Goal: Task Accomplishment & Management: Manage account settings

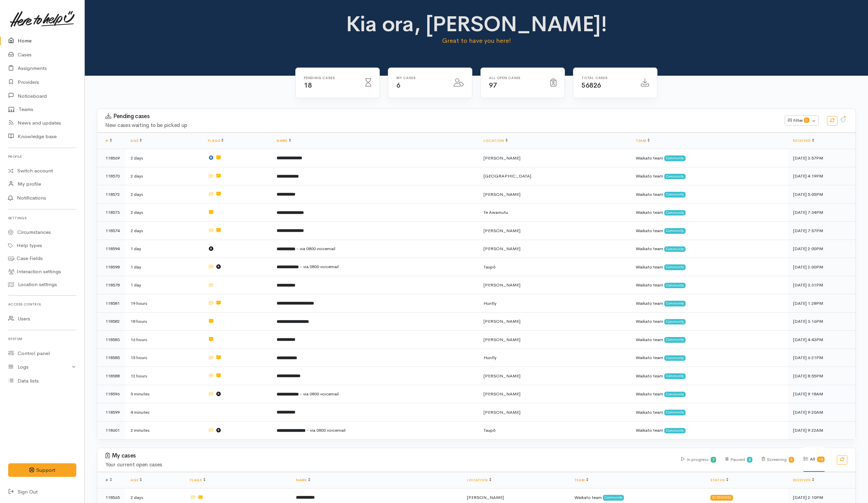
scroll to position [102, 0]
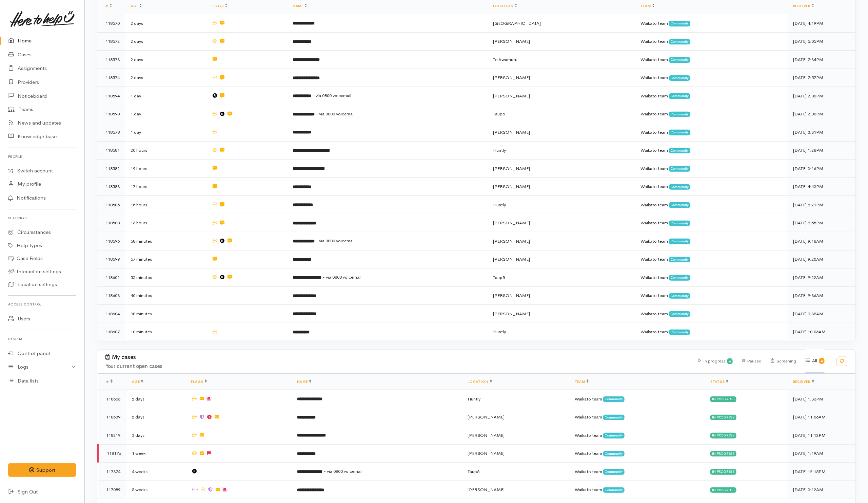
scroll to position [153, 0]
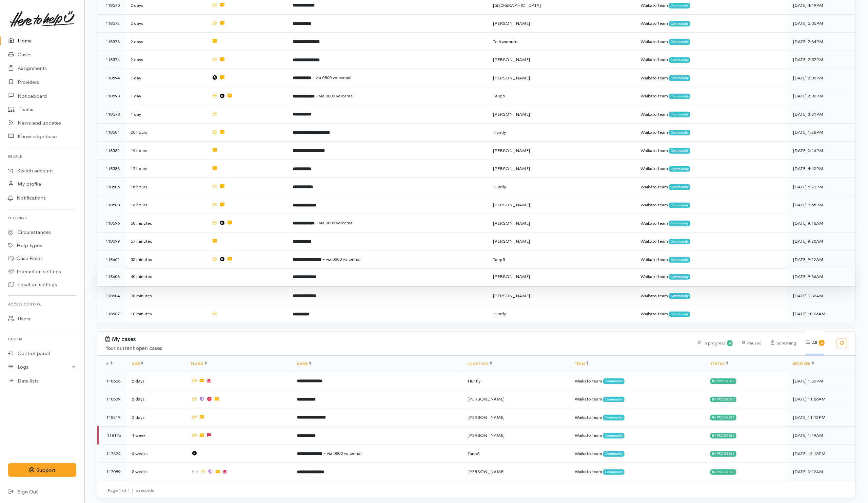
click at [265, 278] on td at bounding box center [246, 276] width 81 height 18
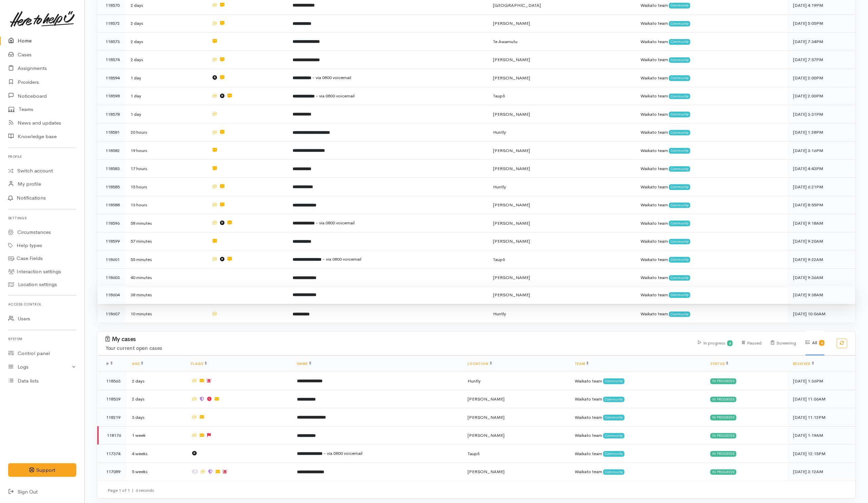
click at [262, 290] on td at bounding box center [246, 295] width 81 height 18
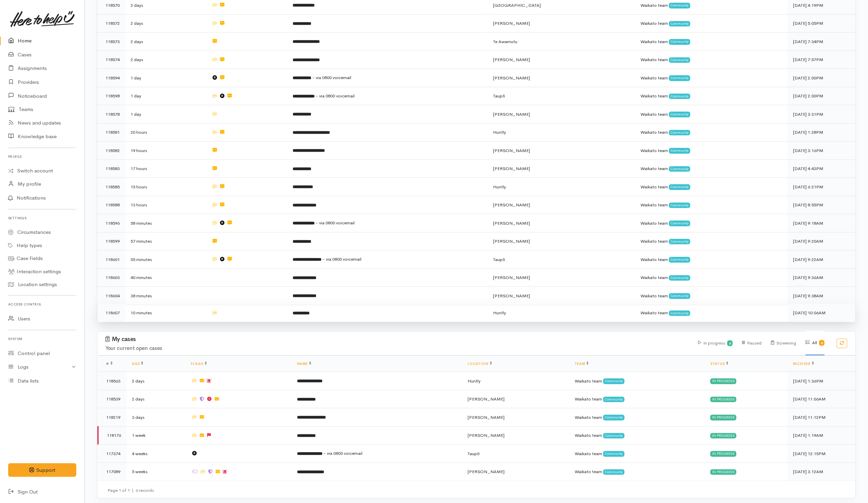
click at [259, 307] on td at bounding box center [246, 312] width 81 height 18
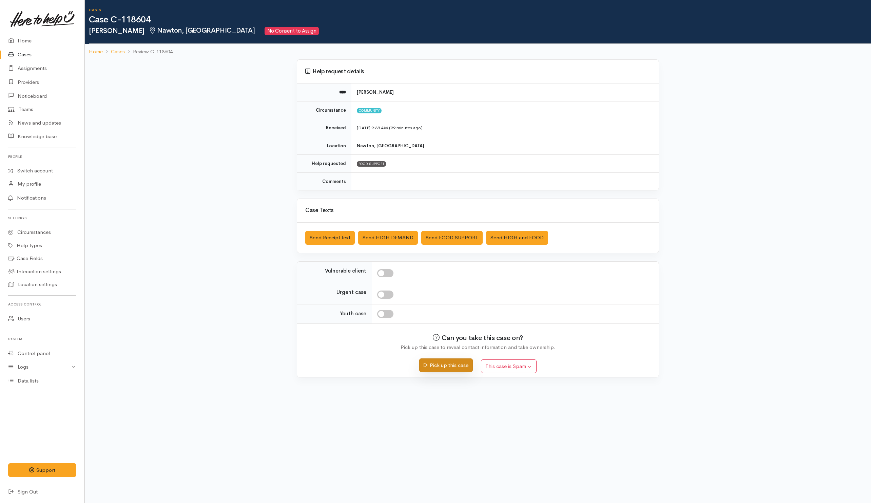
click at [446, 335] on button "Pick up this case" at bounding box center [445, 365] width 53 height 14
click at [455, 239] on button "Send FOOD SUPPORT" at bounding box center [451, 238] width 61 height 14
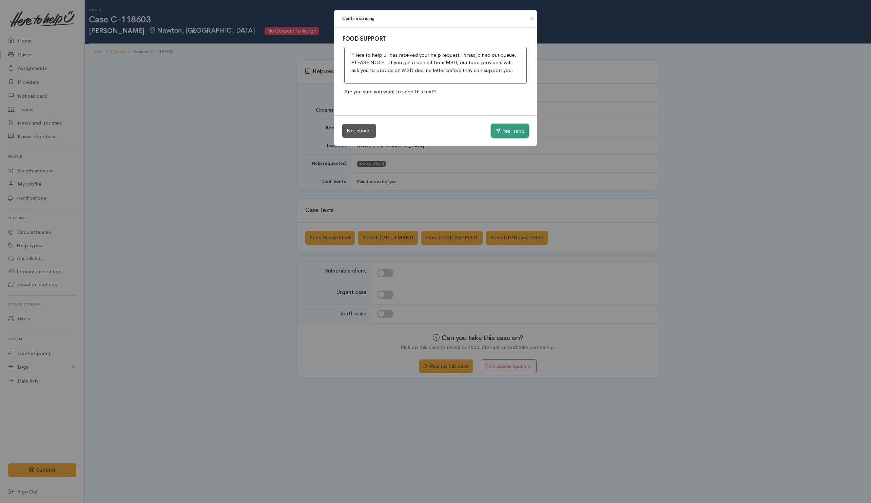
click at [513, 132] on button "Yes, send" at bounding box center [510, 131] width 38 height 14
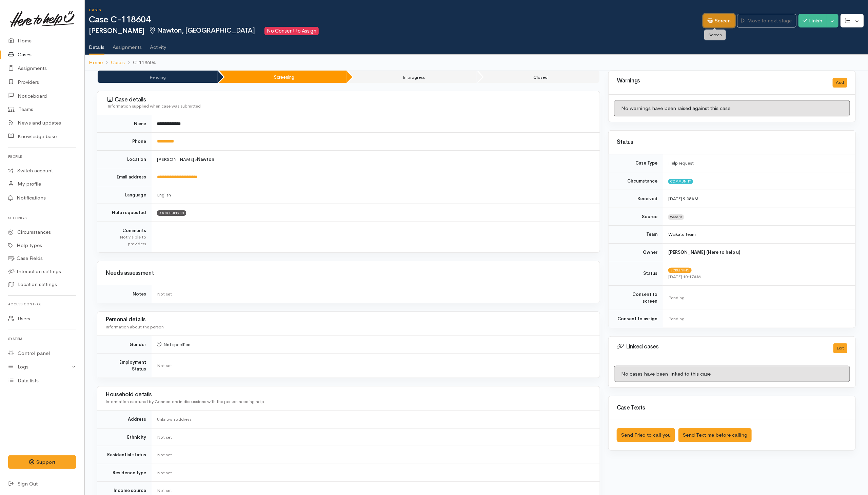
click at [722, 21] on link "Screen" at bounding box center [719, 21] width 32 height 14
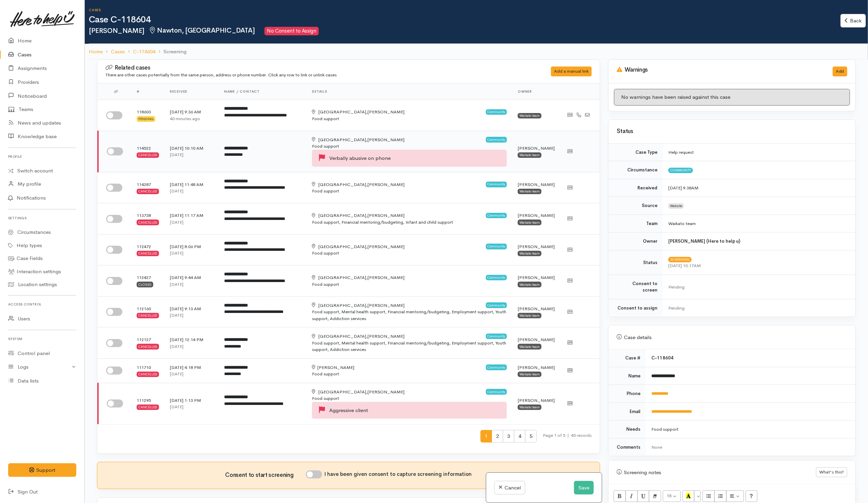
drag, startPoint x: 109, startPoint y: 114, endPoint x: 112, endPoint y: 131, distance: 16.5
click at [109, 114] on input "checkbox" at bounding box center [114, 115] width 16 height 8
checkbox input "true"
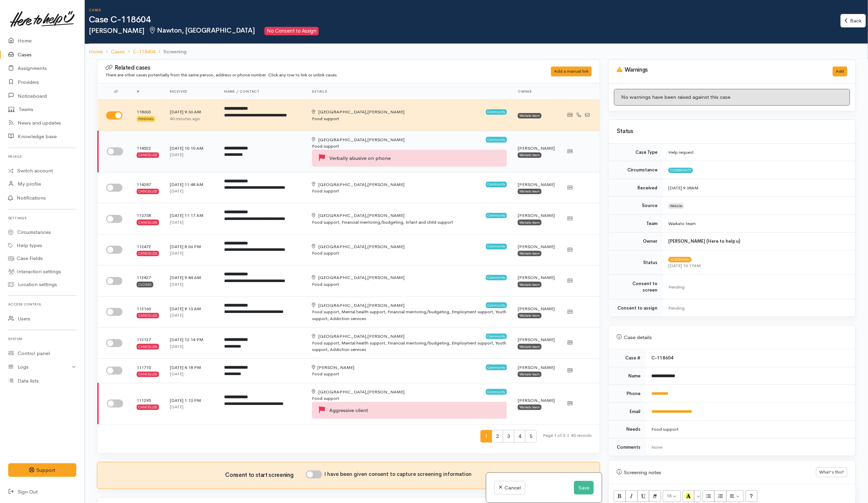
click at [114, 153] on input "checkbox" at bounding box center [115, 151] width 16 height 8
checkbox input "true"
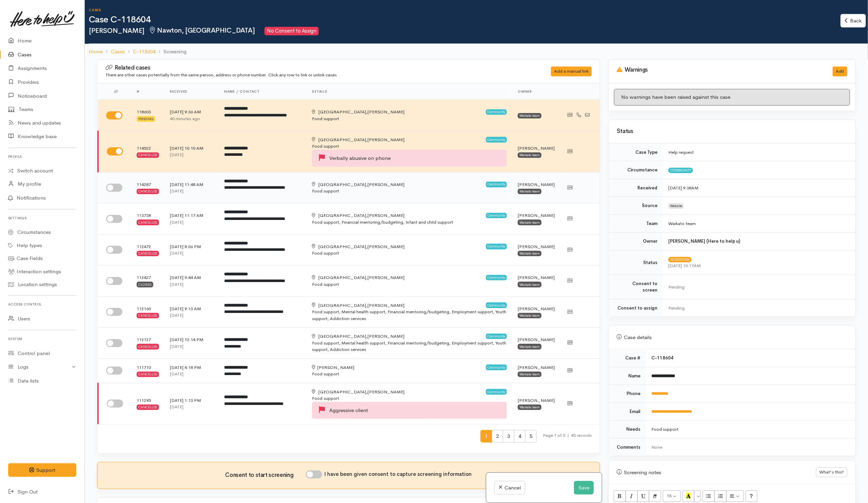
click at [112, 189] on input "checkbox" at bounding box center [114, 187] width 16 height 8
checkbox input "true"
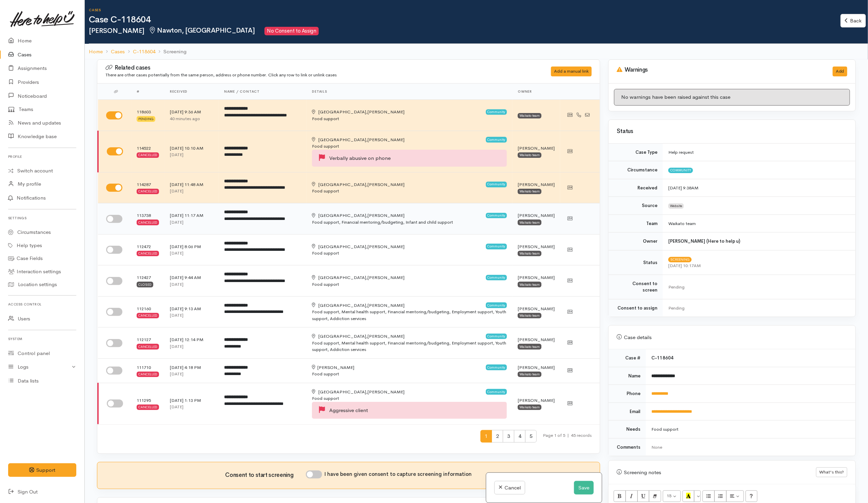
click at [117, 220] on input "checkbox" at bounding box center [114, 219] width 16 height 8
checkbox input "true"
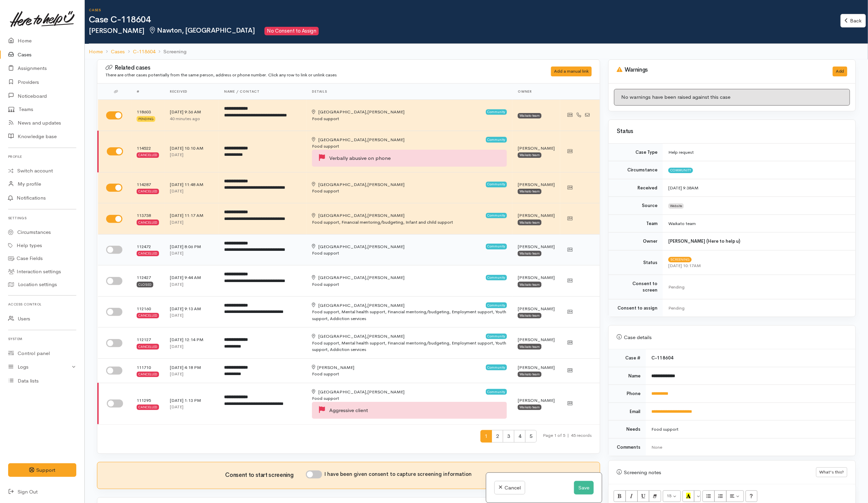
click at [112, 249] on input "checkbox" at bounding box center [114, 249] width 16 height 8
checkbox input "true"
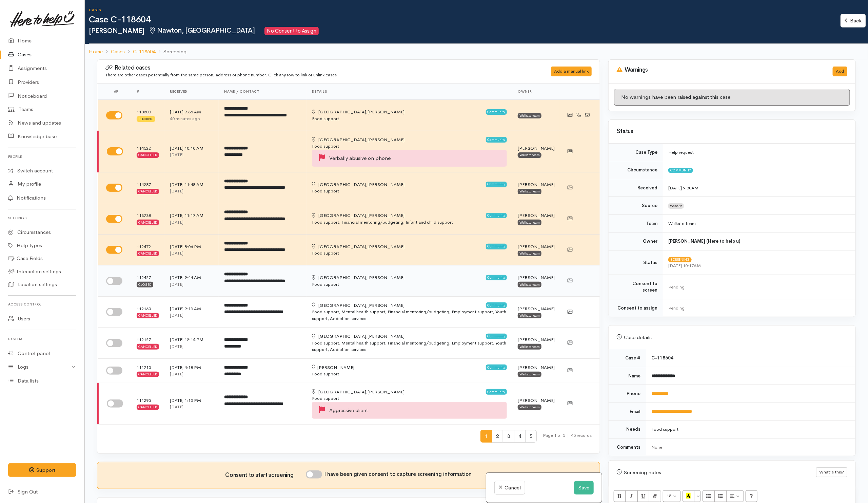
click at [115, 285] on input "checkbox" at bounding box center [114, 281] width 16 height 8
checkbox input "true"
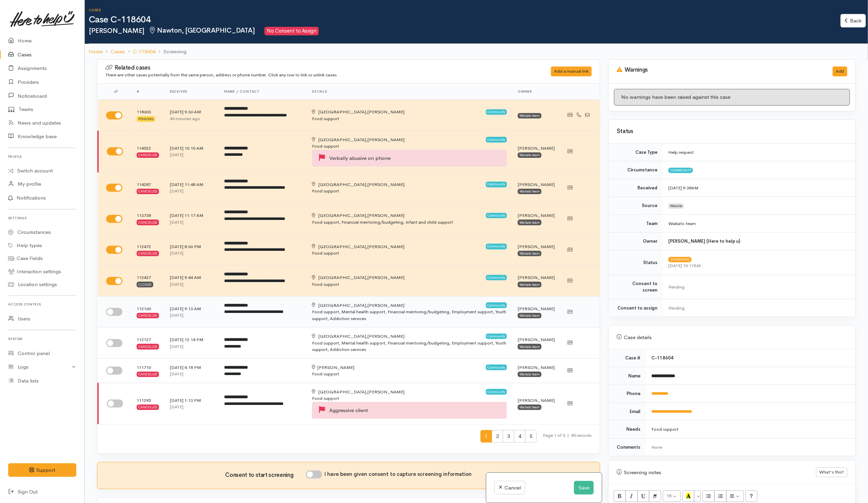
click at [114, 313] on input "checkbox" at bounding box center [114, 312] width 16 height 8
checkbox input "true"
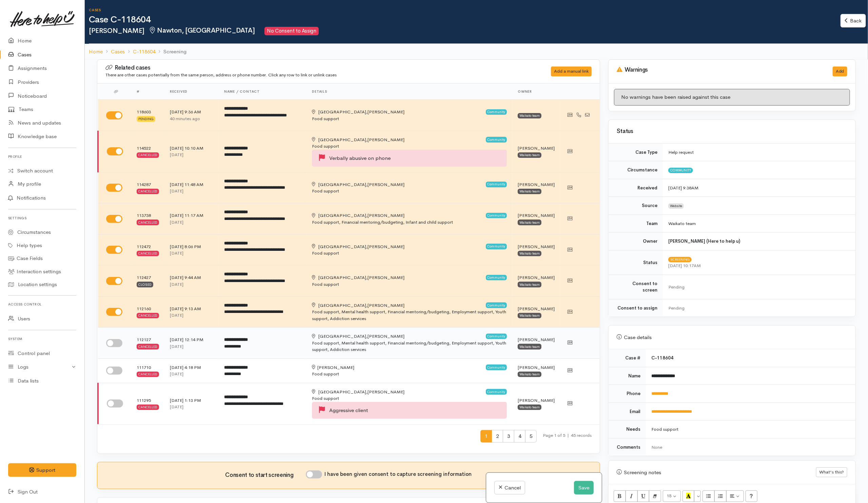
click at [113, 344] on input "checkbox" at bounding box center [114, 343] width 16 height 8
checkbox input "true"
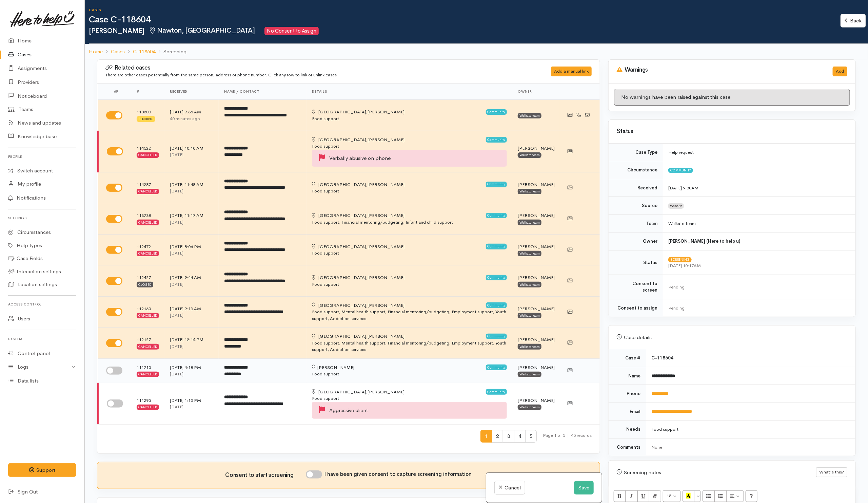
click at [115, 372] on input "checkbox" at bounding box center [114, 370] width 16 height 8
checkbox input "true"
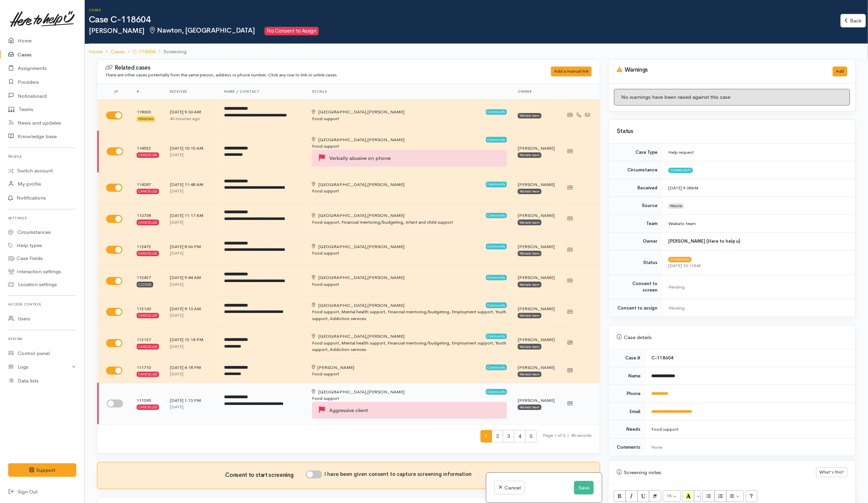
drag, startPoint x: 113, startPoint y: 405, endPoint x: 138, endPoint y: 410, distance: 25.3
click at [113, 405] on input "checkbox" at bounding box center [115, 403] width 16 height 8
checkbox input "true"
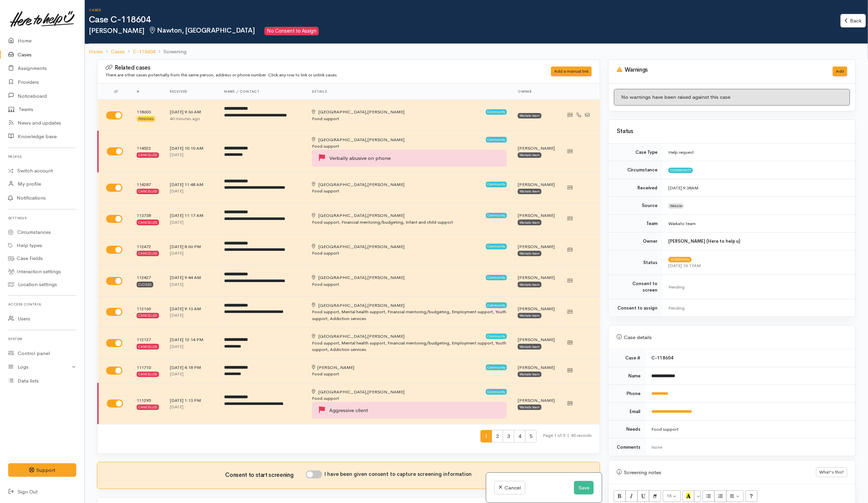
click at [492, 442] on span "2" at bounding box center [498, 436] width 12 height 13
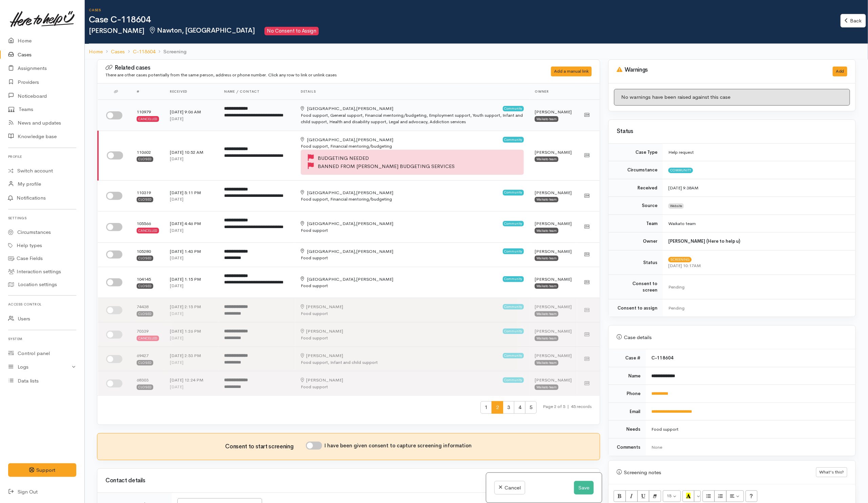
click at [112, 116] on input "checkbox" at bounding box center [114, 115] width 16 height 8
checkbox input "true"
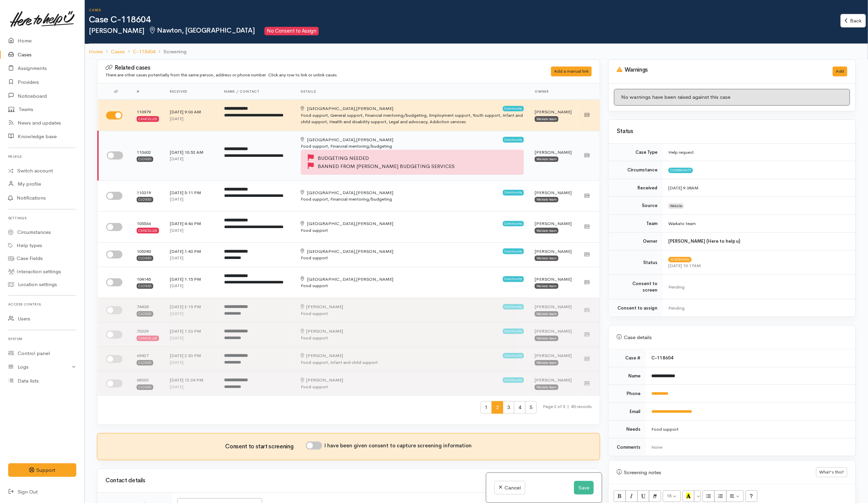
click at [116, 156] on input "checkbox" at bounding box center [115, 155] width 16 height 8
checkbox input "true"
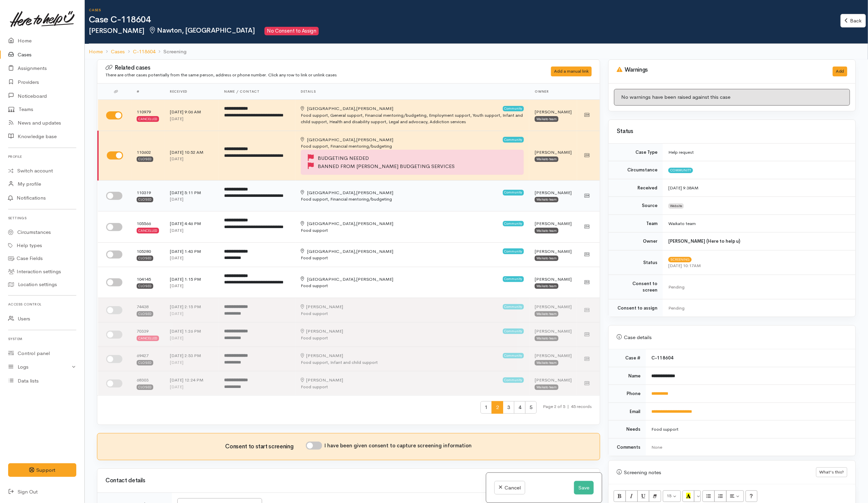
click at [118, 197] on input "checkbox" at bounding box center [114, 196] width 16 height 8
checkbox input "true"
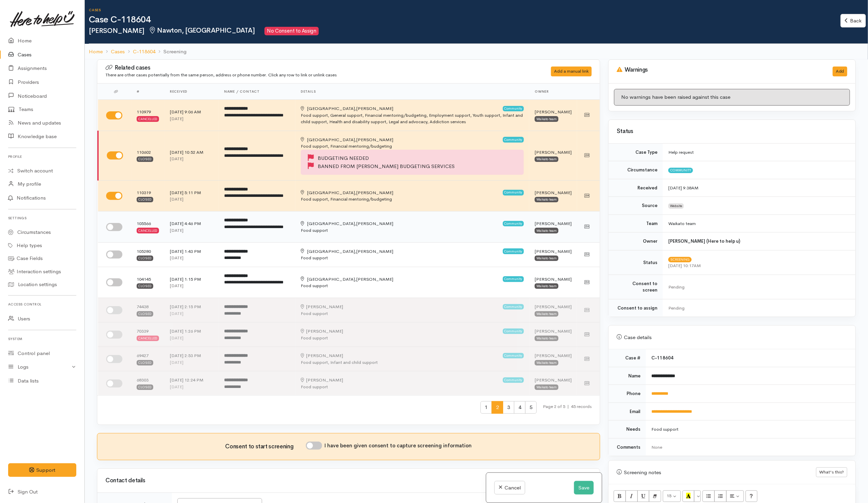
click at [118, 231] on input "checkbox" at bounding box center [114, 227] width 16 height 8
checkbox input "true"
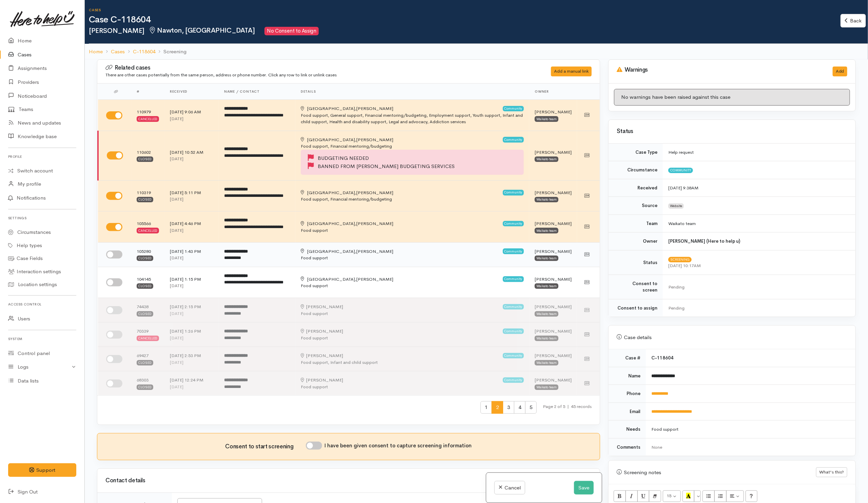
click at [114, 257] on input "checkbox" at bounding box center [114, 254] width 16 height 8
checkbox input "true"
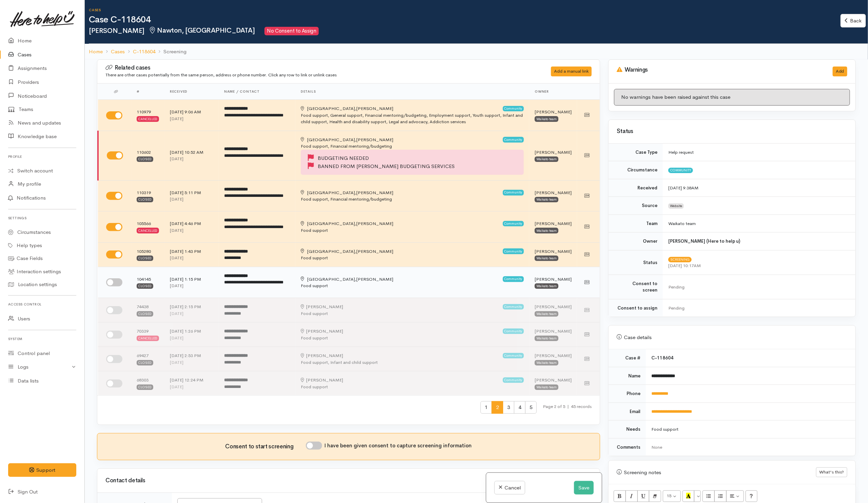
click at [117, 282] on input "checkbox" at bounding box center [114, 282] width 16 height 8
checkbox input "true"
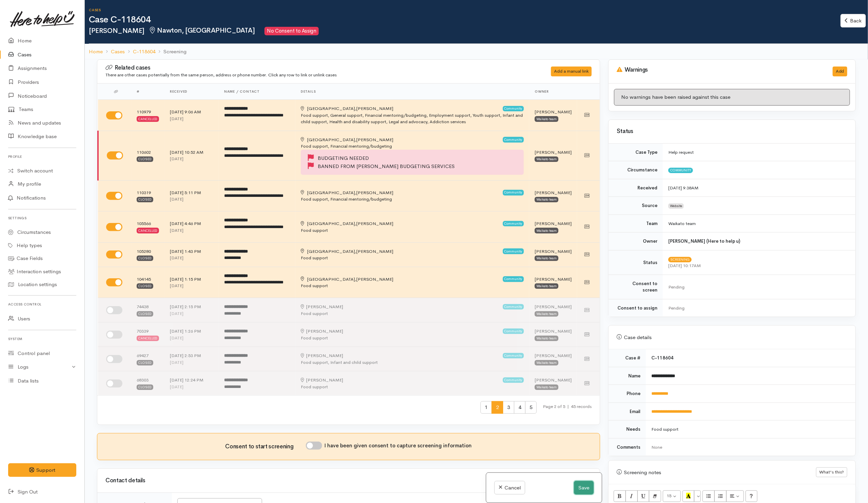
click at [578, 489] on button "Save" at bounding box center [584, 487] width 20 height 14
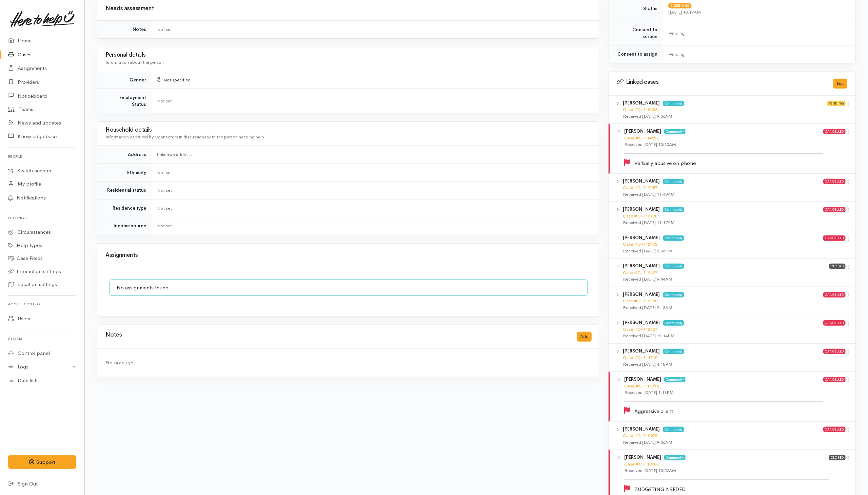
scroll to position [356, 0]
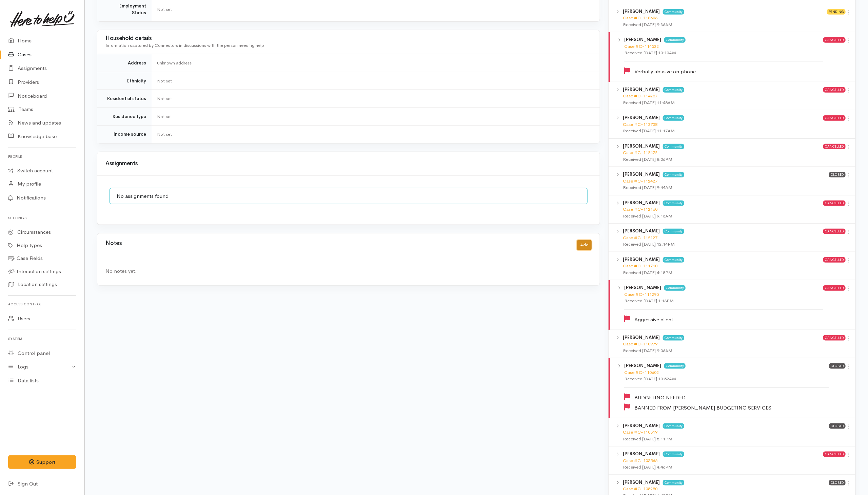
click at [580, 245] on button "Add" at bounding box center [584, 245] width 15 height 10
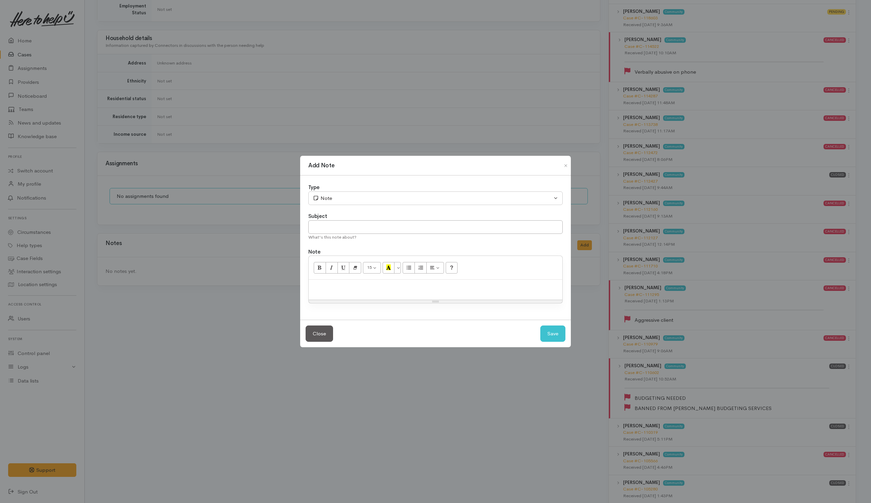
click at [363, 285] on p at bounding box center [435, 287] width 247 height 8
click at [404, 219] on div "Subject" at bounding box center [435, 216] width 254 height 8
click at [383, 225] on input "text" at bounding box center [435, 227] width 254 height 14
type input "CANCEL"
click at [548, 334] on button "Save" at bounding box center [552, 333] width 25 height 17
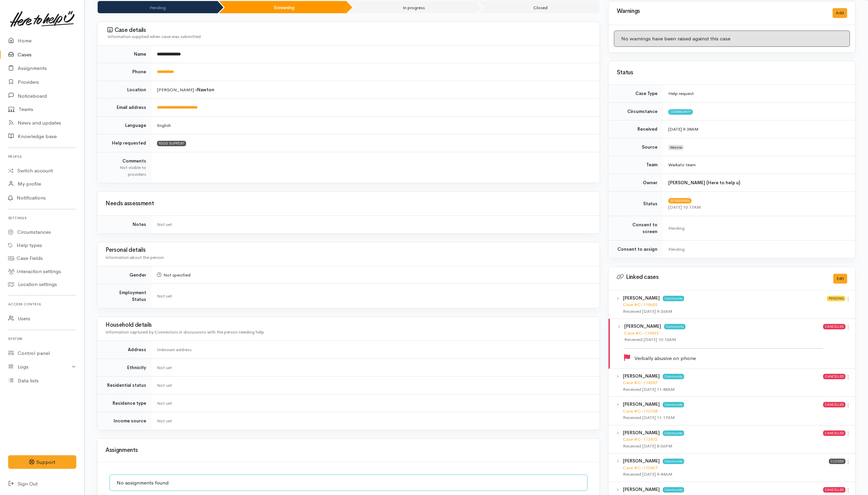
scroll to position [0, 0]
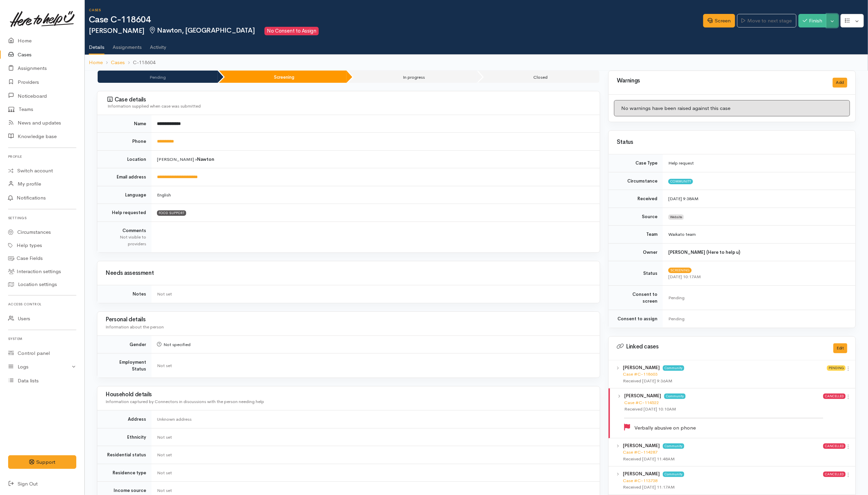
drag, startPoint x: 830, startPoint y: 22, endPoint x: 825, endPoint y: 28, distance: 8.5
click at [830, 22] on button "Toggle Dropdown" at bounding box center [833, 21] width 12 height 14
click at [804, 48] on link "Cancel" at bounding box center [812, 47] width 54 height 11
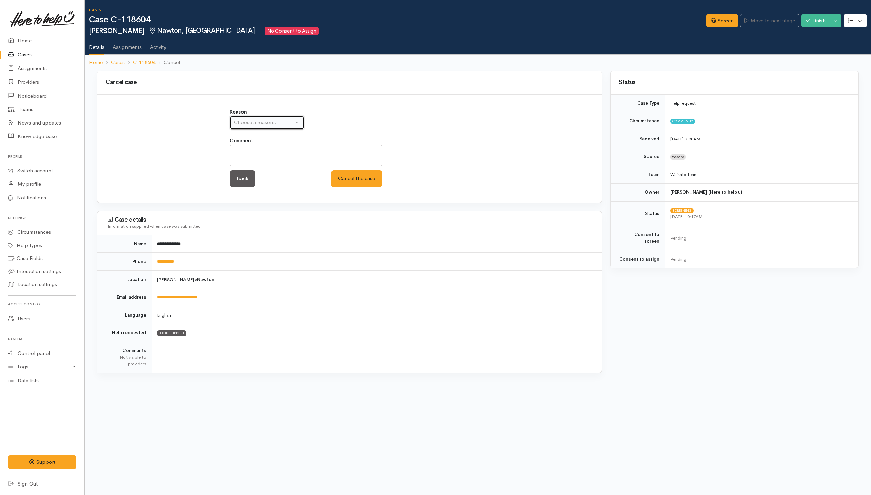
click at [281, 126] on div "Choose a reason..." at bounding box center [264, 123] width 60 height 8
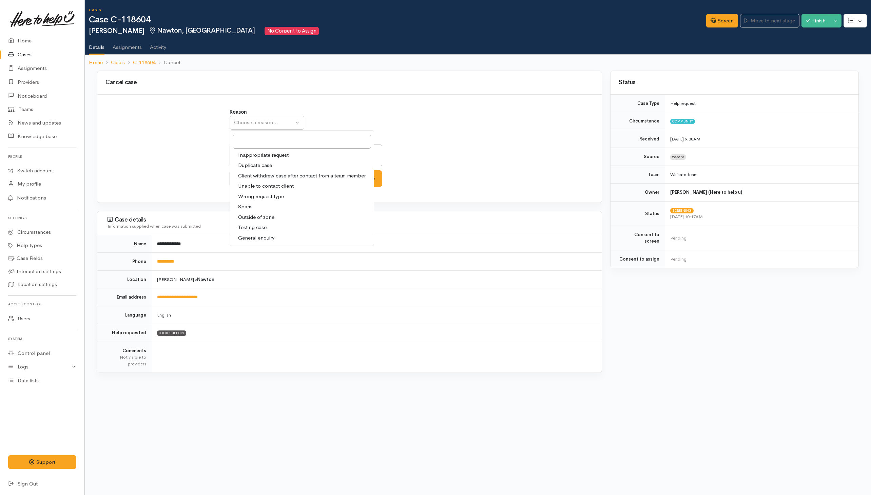
drag, startPoint x: 252, startPoint y: 165, endPoint x: 282, endPoint y: 175, distance: 32.2
click at [251, 166] on span "Duplicate case" at bounding box center [255, 165] width 34 height 8
select select "2"
click at [363, 185] on button "Cancel the case" at bounding box center [356, 178] width 51 height 17
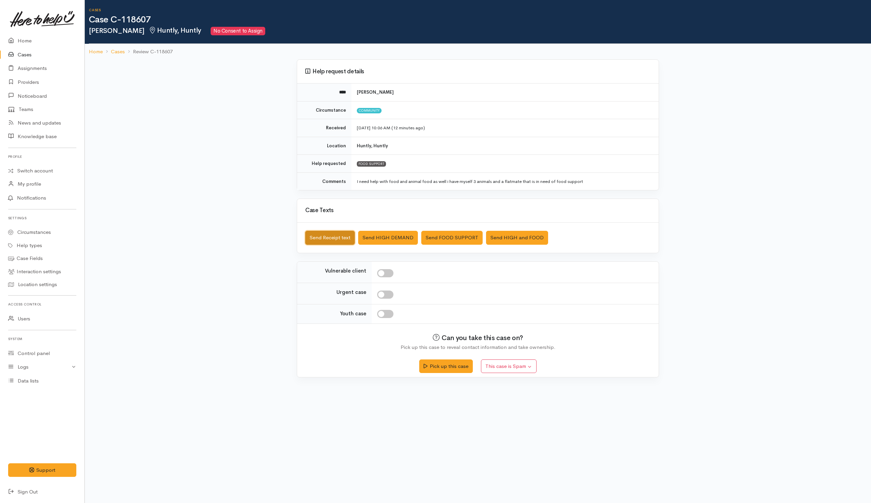
click at [336, 234] on button "Send Receipt text" at bounding box center [330, 238] width 50 height 14
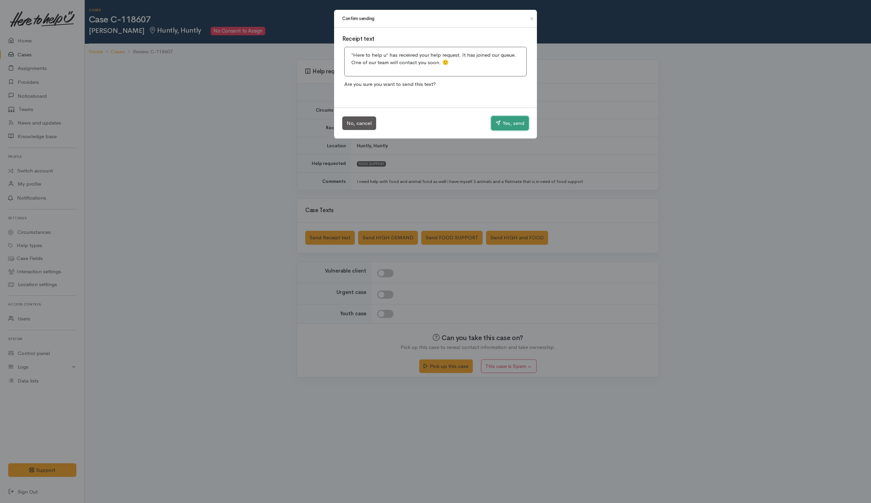
click at [509, 121] on button "Yes, send" at bounding box center [510, 123] width 38 height 14
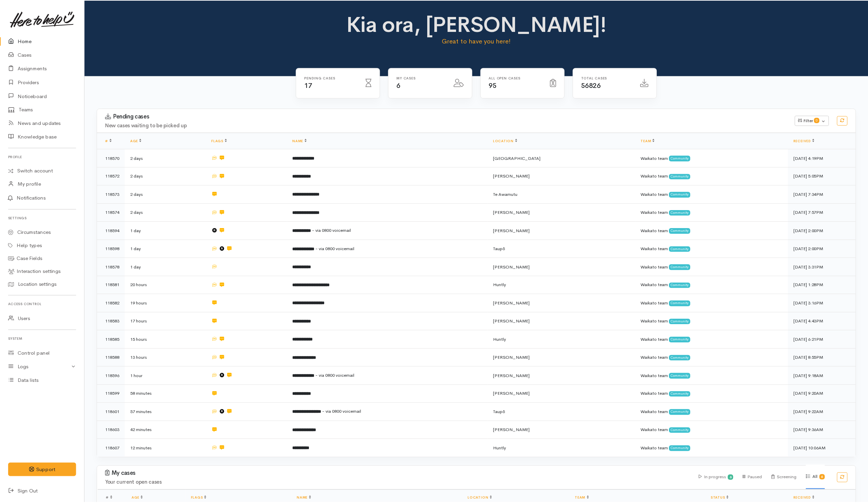
scroll to position [135, 0]
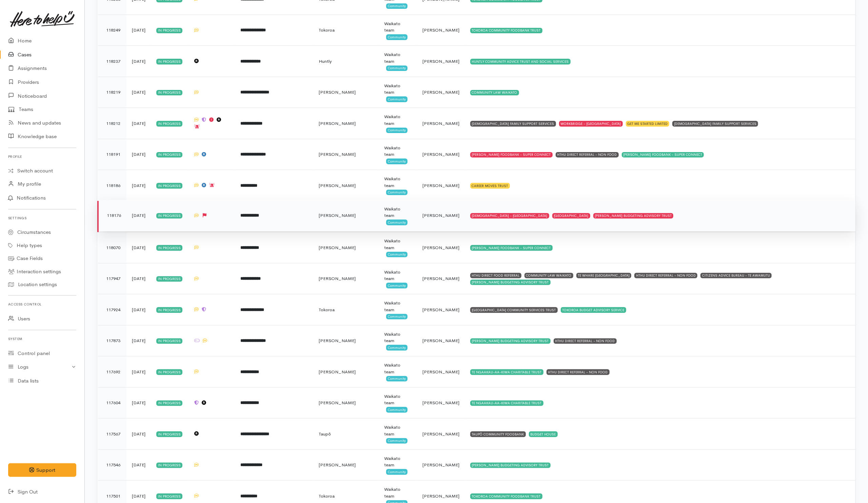
scroll to position [1882, 0]
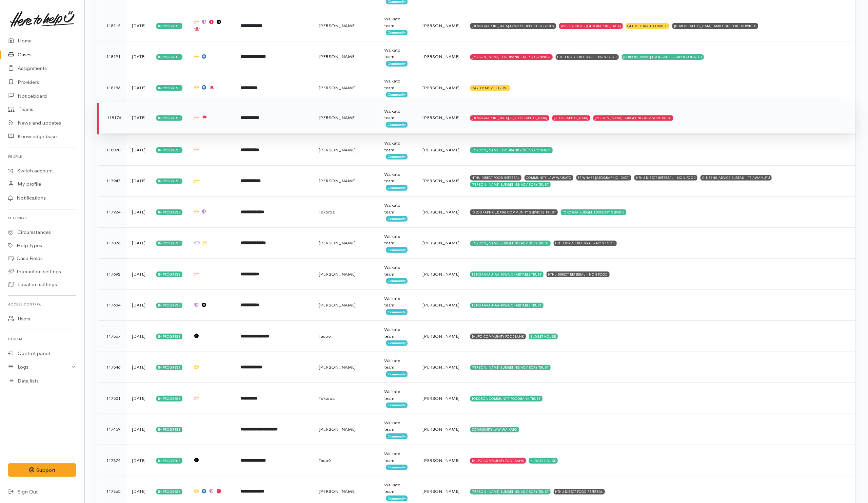
click at [709, 131] on td "SALVATION ARMY - HAMILTON CITY GLENVIEW COMMUNITY CENTRE HAMILTON BUDGETING ADV…" at bounding box center [660, 117] width 391 height 31
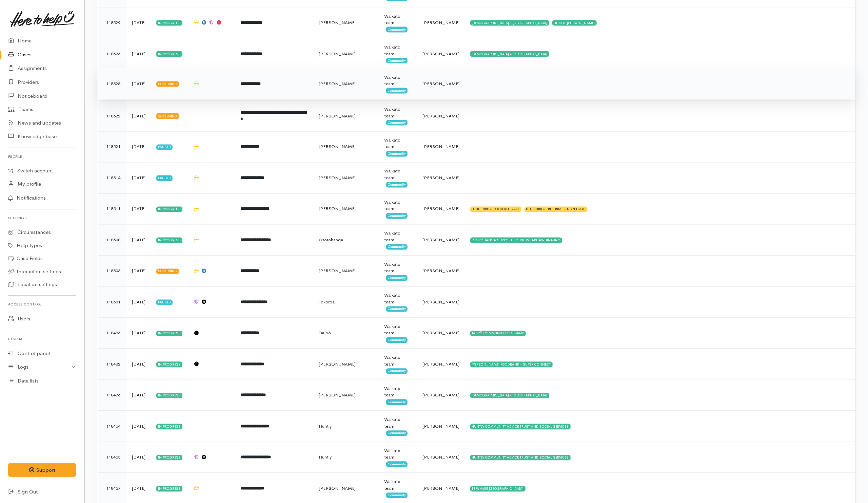
scroll to position [610, 0]
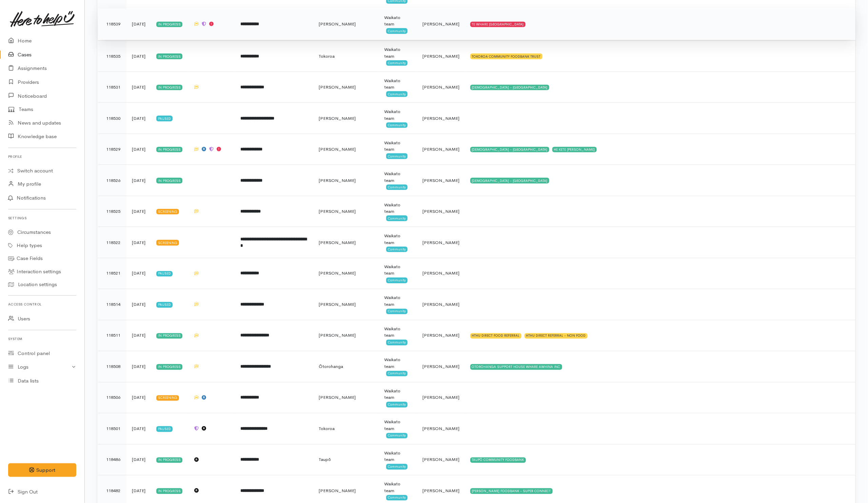
click at [612, 33] on td "TE WHARE KOKONGA MELVILLE COMMUNITY HOUSE" at bounding box center [660, 23] width 391 height 31
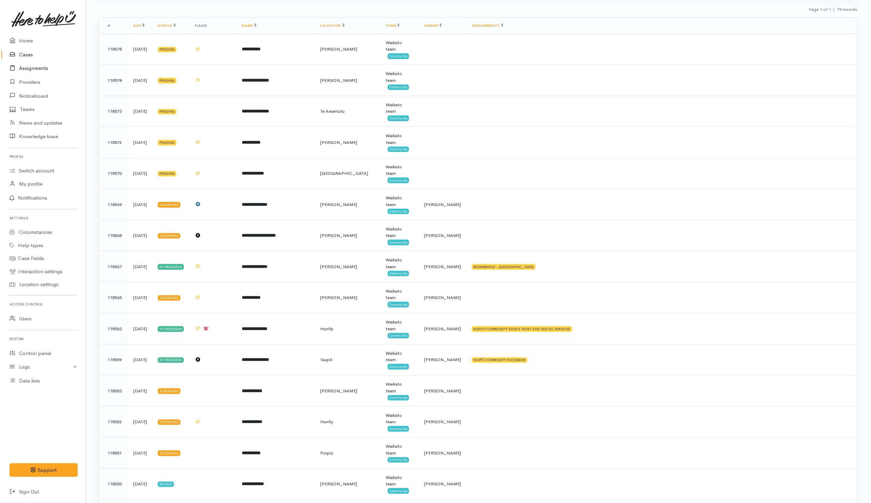
scroll to position [0, 0]
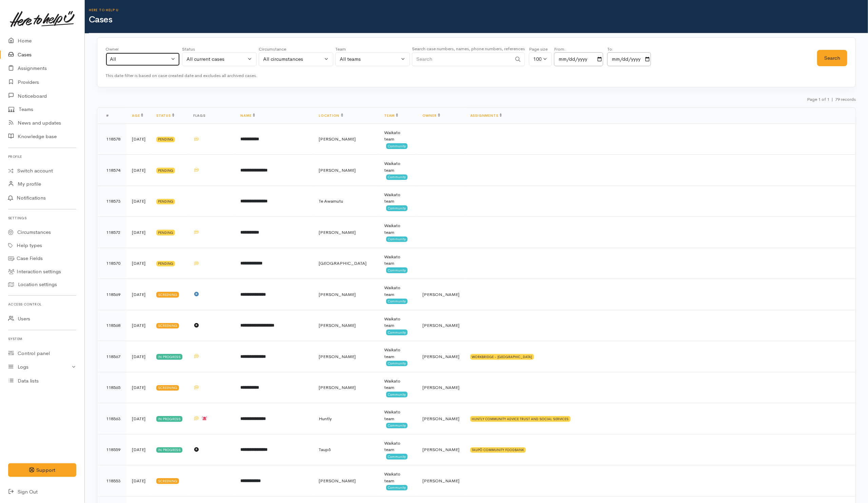
click at [122, 60] on div "All" at bounding box center [140, 59] width 60 height 8
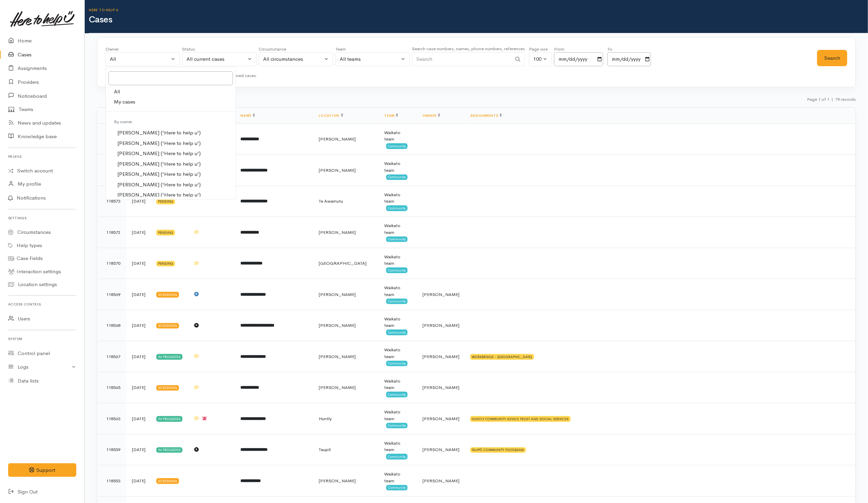
drag, startPoint x: 121, startPoint y: 104, endPoint x: 386, endPoint y: 105, distance: 264.1
click at [124, 104] on span "My cases" at bounding box center [124, 102] width 21 height 8
select select "202"
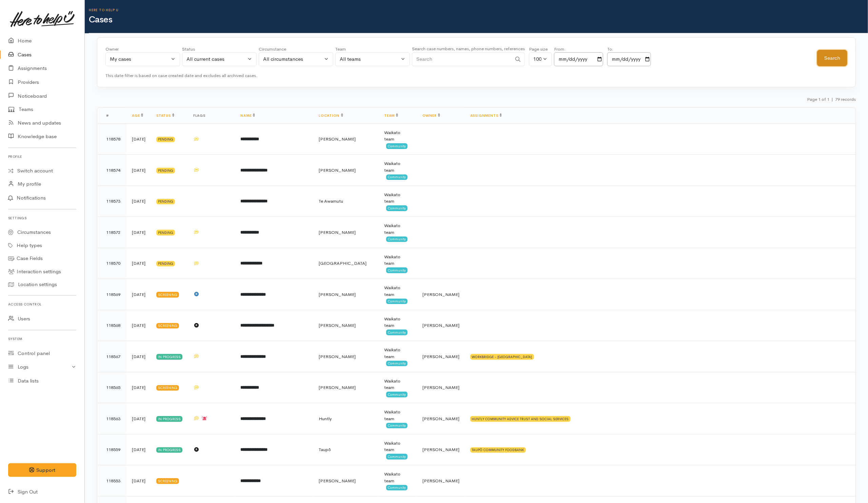
drag, startPoint x: 833, startPoint y: 57, endPoint x: 819, endPoint y: 60, distance: 14.6
click at [832, 56] on button "Search" at bounding box center [832, 58] width 30 height 17
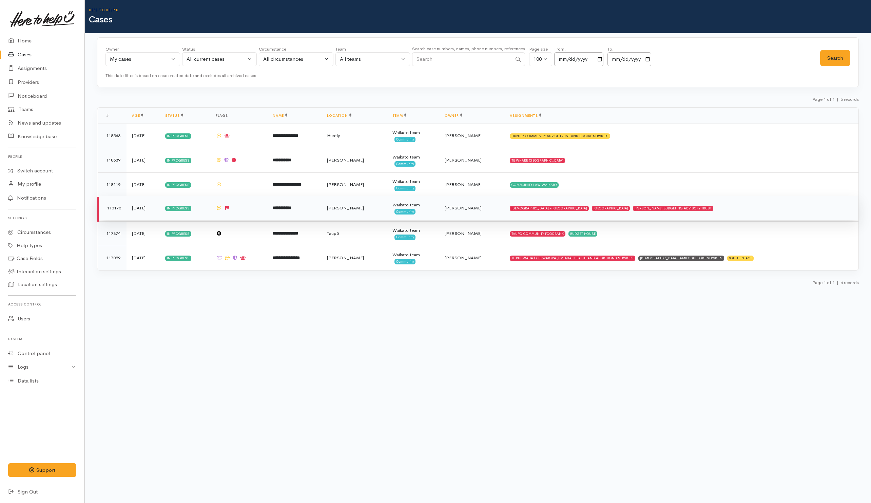
click at [784, 215] on td "SALVATION ARMY - HAMILTON CITY GLENVIEW COMMUNITY CENTRE HAMILTON BUDGETING ADV…" at bounding box center [681, 208] width 354 height 24
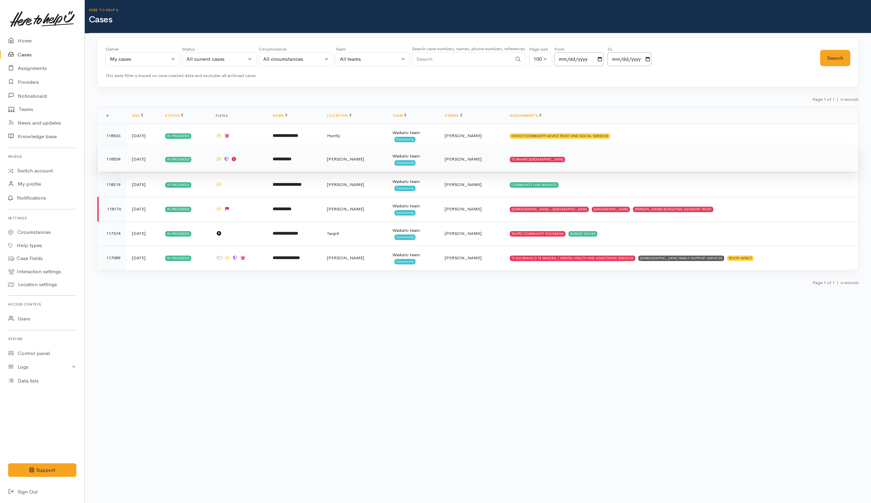
click at [670, 162] on td "TE WHARE KOKONGA MELVILLE COMMUNITY HOUSE" at bounding box center [681, 159] width 354 height 24
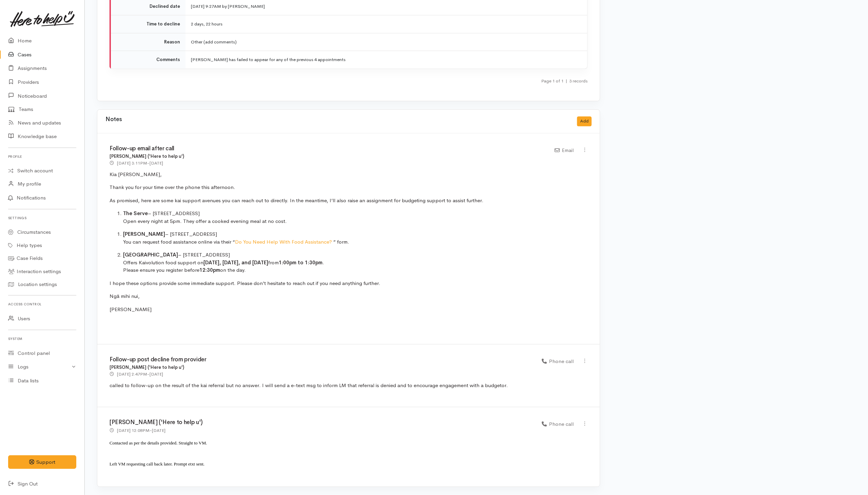
scroll to position [1189, 0]
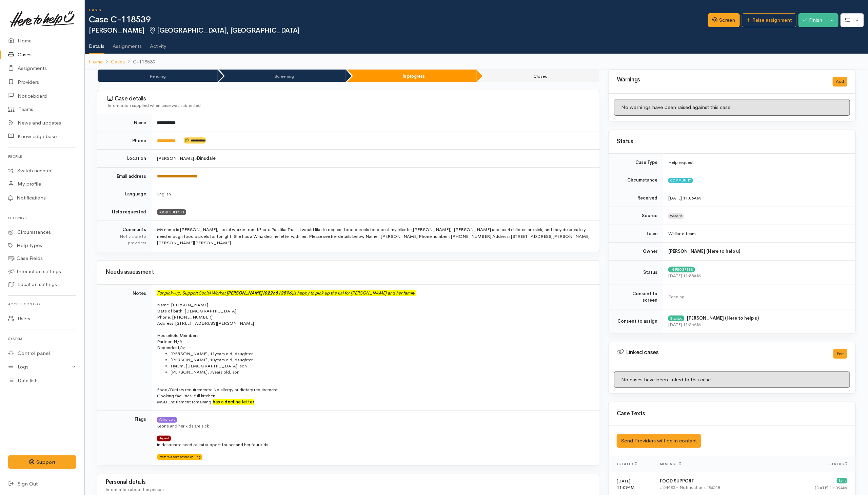
click at [189, 176] on link "**********" at bounding box center [177, 176] width 41 height 4
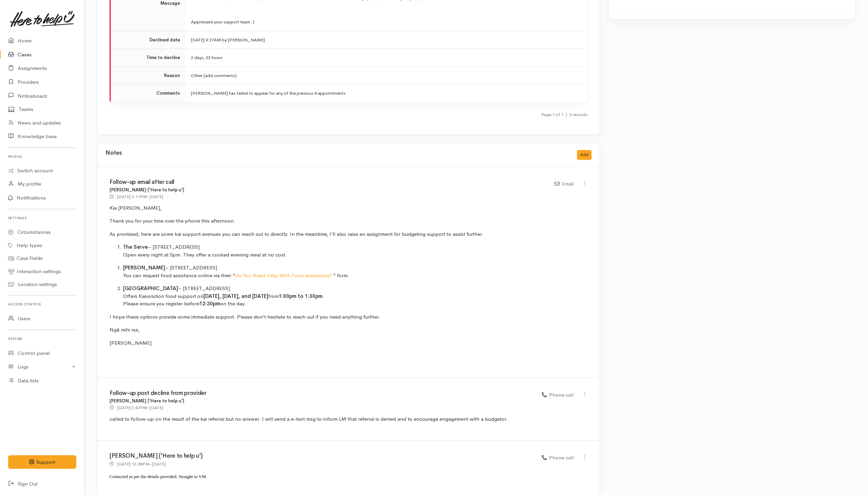
scroll to position [1240, 0]
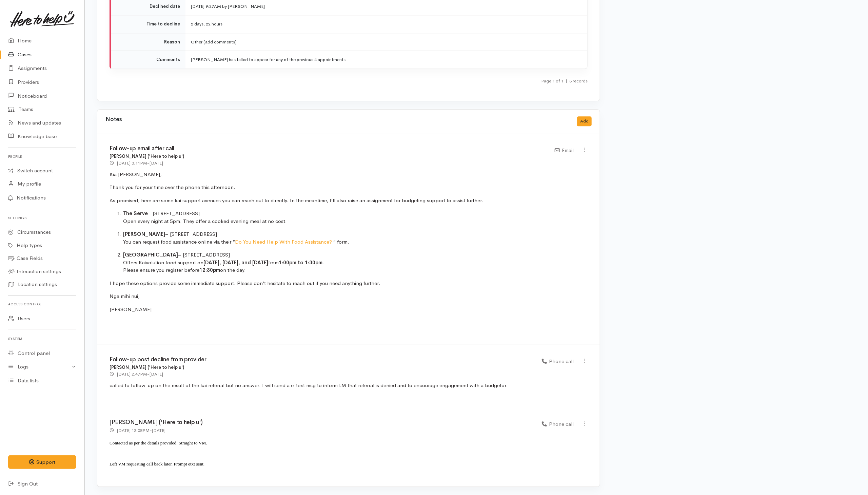
drag, startPoint x: 265, startPoint y: 317, endPoint x: 246, endPoint y: 313, distance: 19.2
click at [265, 317] on div "Follow-up email after call [PERSON_NAME] ('Here to help u') [DATE] 3:11PM - [DA…" at bounding box center [348, 238] width 503 height 211
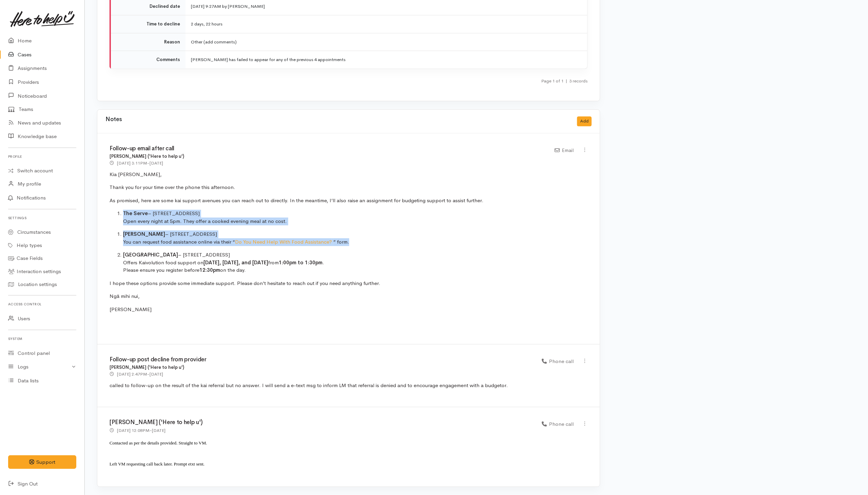
drag, startPoint x: 110, startPoint y: 205, endPoint x: 354, endPoint y: 242, distance: 247.3
click at [354, 242] on div "Follow-up email after call Helena Kaufononga ('Here to help u') 25 Sep 2025 3:1…" at bounding box center [348, 238] width 503 height 211
copy div "The Serve – 11 King Street, Frankton Open every night at 5pm. They offer a cook…"
click at [587, 121] on button "Add" at bounding box center [584, 121] width 15 height 10
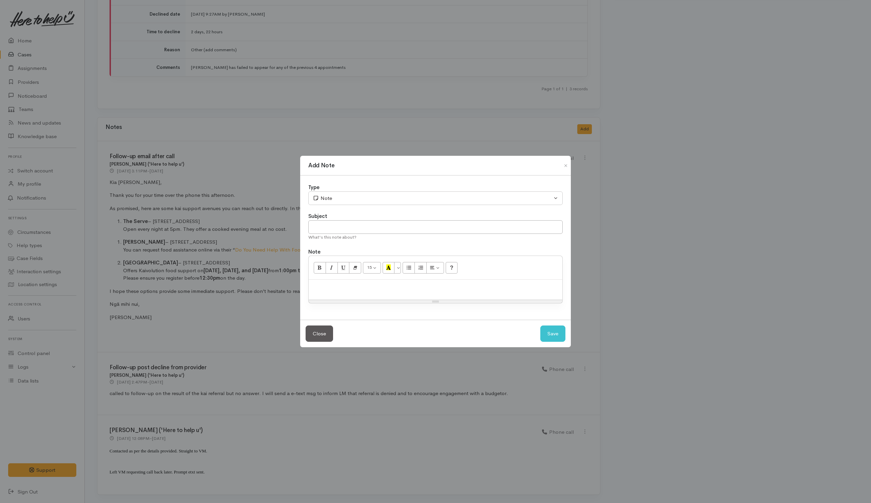
click at [430, 287] on p at bounding box center [435, 287] width 247 height 8
paste div
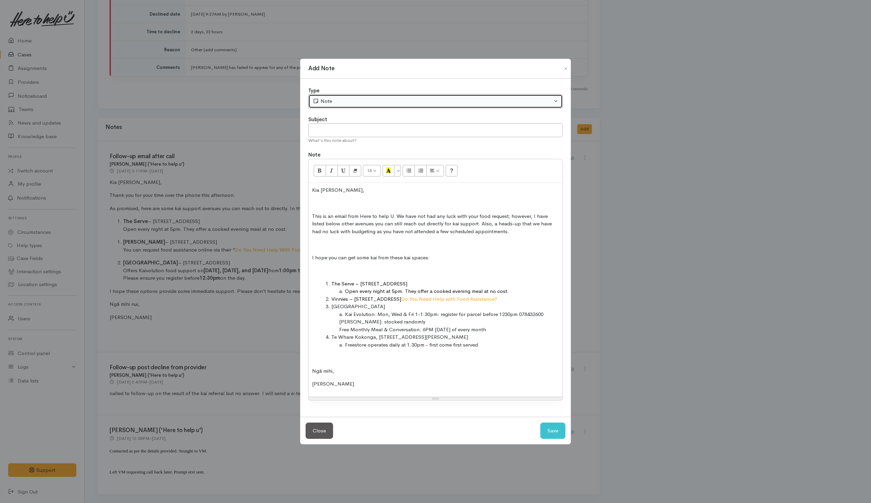
click at [387, 102] on div "Note" at bounding box center [432, 101] width 239 height 8
click at [331, 135] on link "Email" at bounding box center [339, 138] width 60 height 11
select select "2"
click at [385, 132] on input "text" at bounding box center [435, 130] width 254 height 14
type input "Sent from the Waikato email"
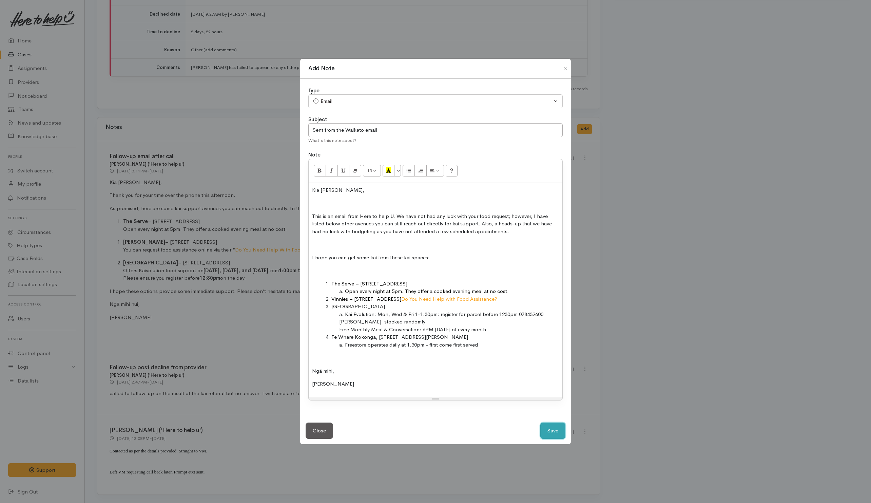
drag, startPoint x: 554, startPoint y: 434, endPoint x: 542, endPoint y: 426, distance: 14.7
click at [555, 434] on button "Save" at bounding box center [552, 430] width 25 height 17
select select "1"
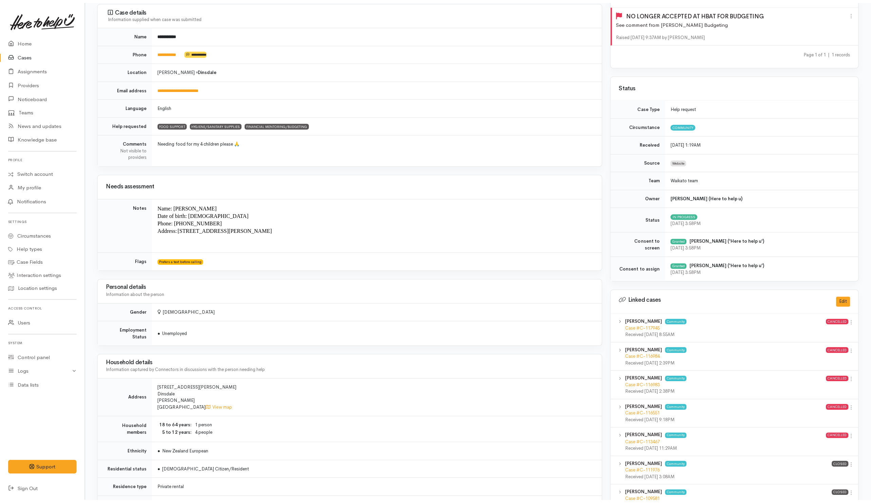
scroll to position [0, 0]
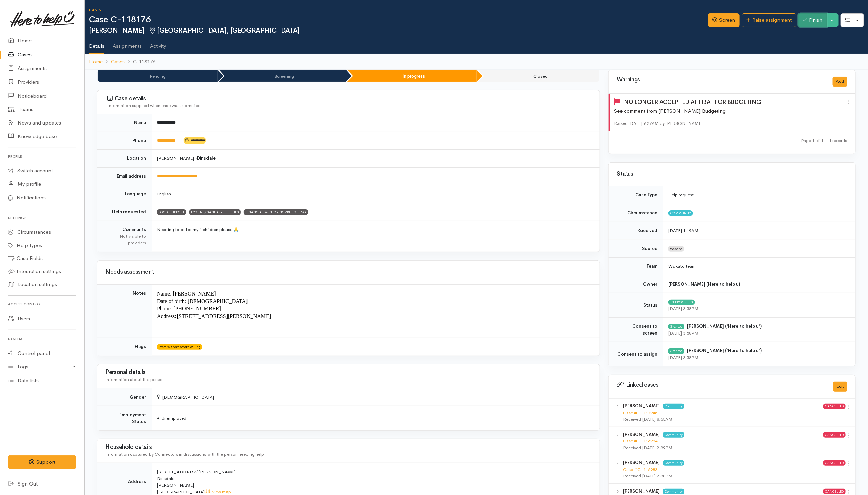
click at [819, 21] on button "Finish" at bounding box center [813, 20] width 28 height 14
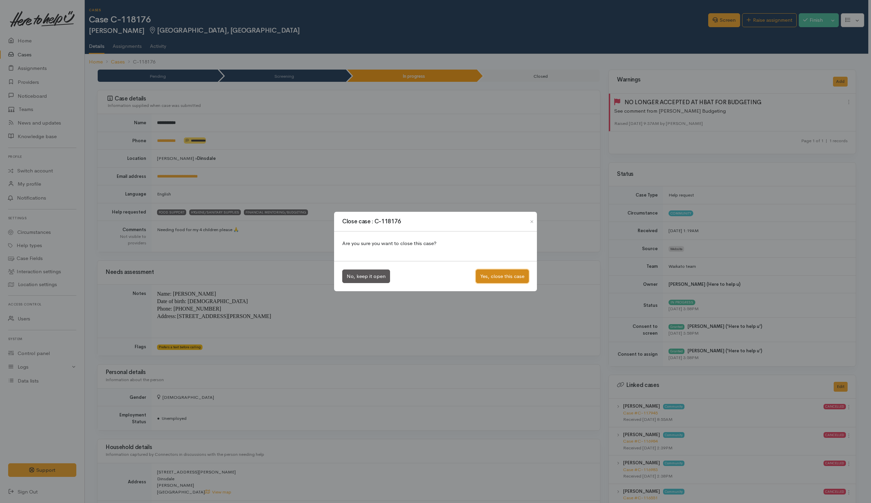
click at [511, 281] on button "Yes, close this case" at bounding box center [502, 276] width 53 height 14
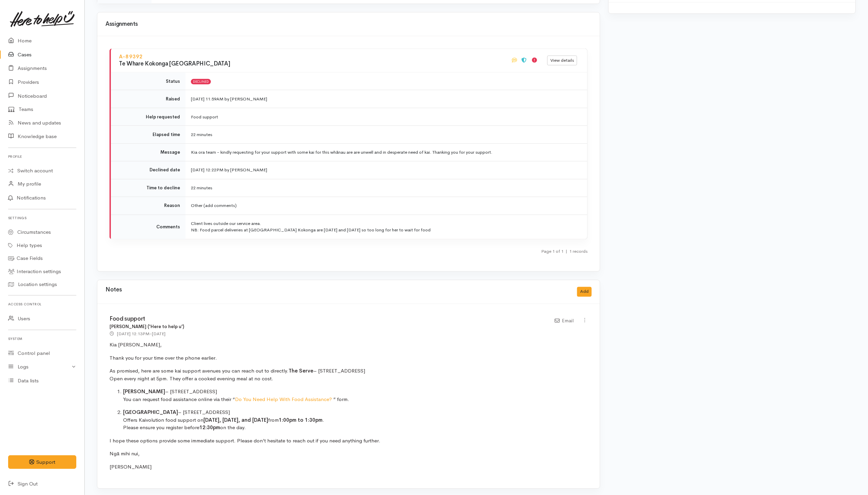
scroll to position [723, 0]
click at [577, 289] on button "Add" at bounding box center [584, 290] width 15 height 10
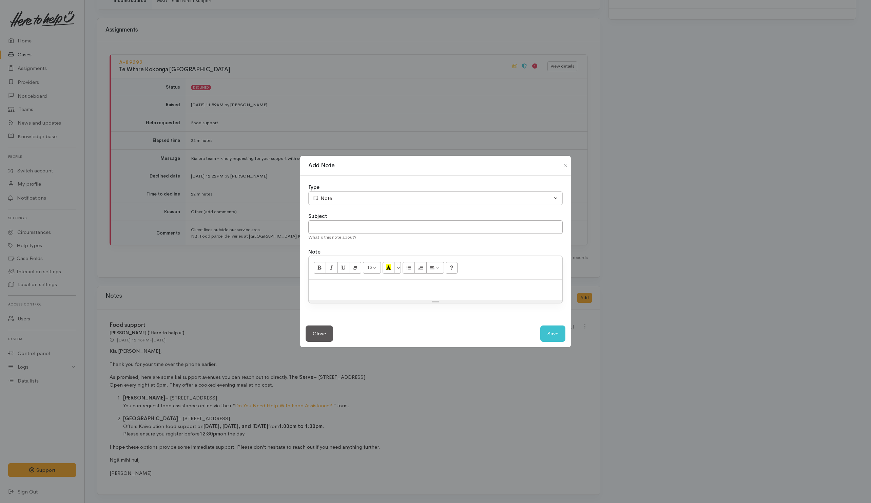
click at [353, 286] on p at bounding box center [435, 287] width 247 height 8
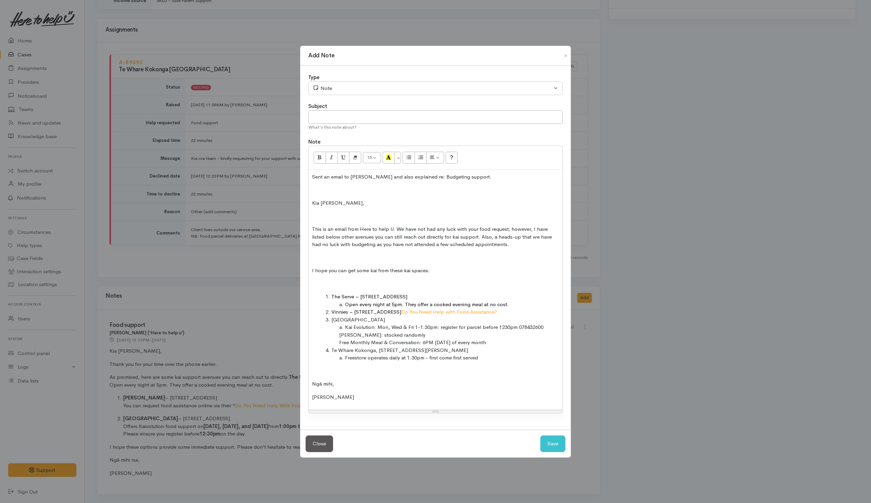
click at [312, 188] on p at bounding box center [435, 190] width 247 height 8
click at [374, 114] on input "text" at bounding box center [435, 117] width 254 height 14
type input "Sent from the Waikato email"
click at [360, 94] on div "Type Correspondence Discussion Email Note Phone call SMS text message Note Subj…" at bounding box center [435, 247] width 271 height 364
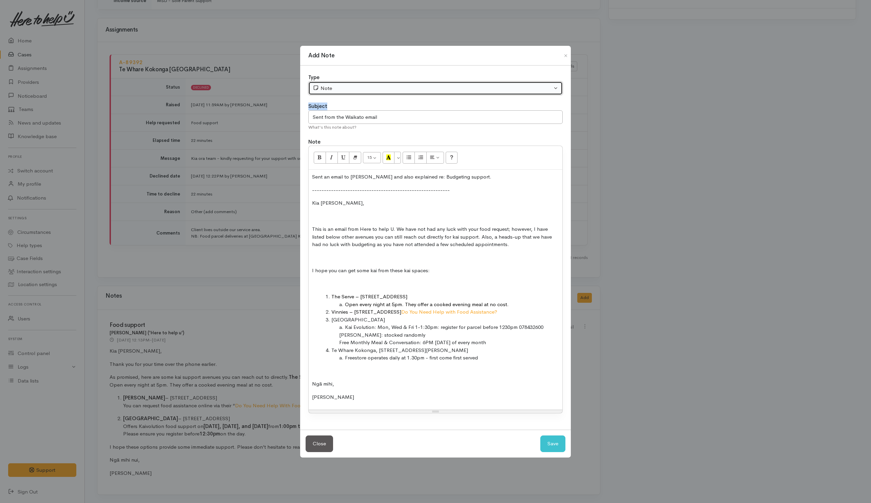
click at [360, 93] on button "Note" at bounding box center [435, 88] width 254 height 14
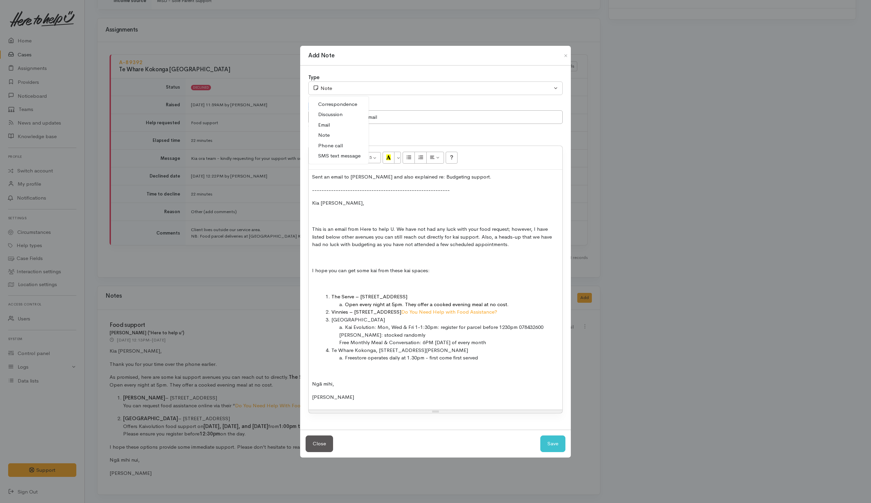
click at [327, 125] on span "Email" at bounding box center [324, 125] width 12 height 8
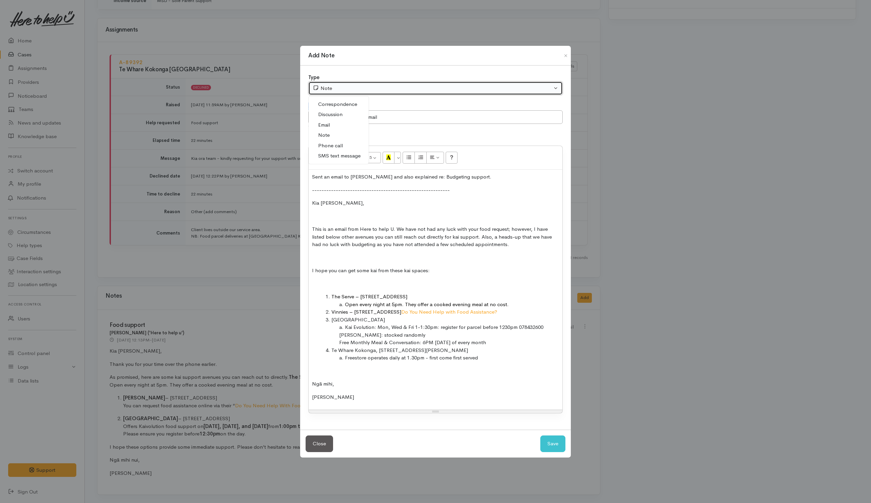
select select "2"
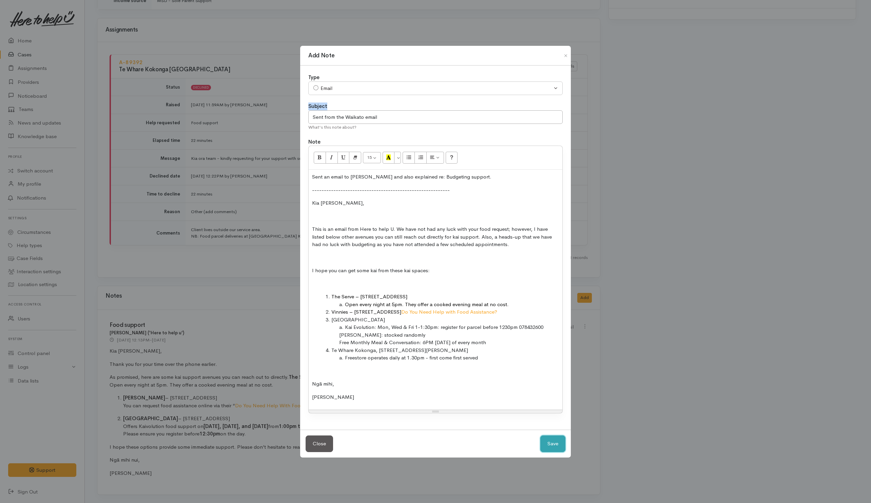
click at [548, 330] on button "Save" at bounding box center [552, 443] width 25 height 17
select select "1"
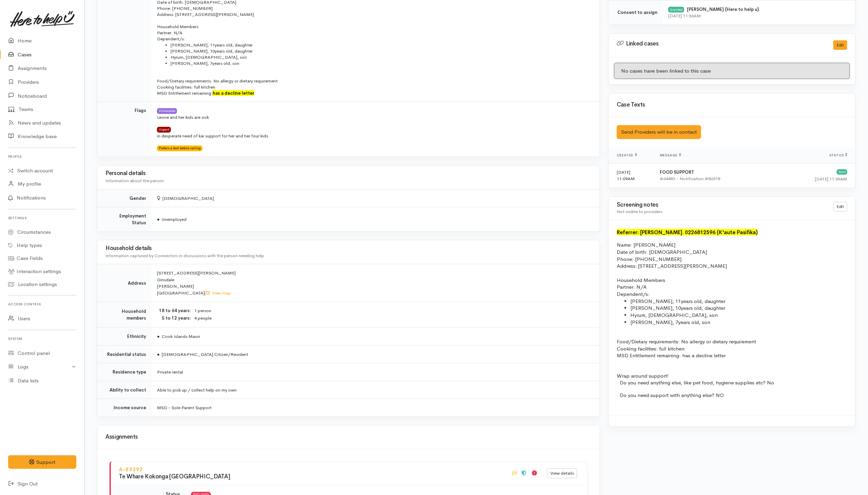
scroll to position [0, 0]
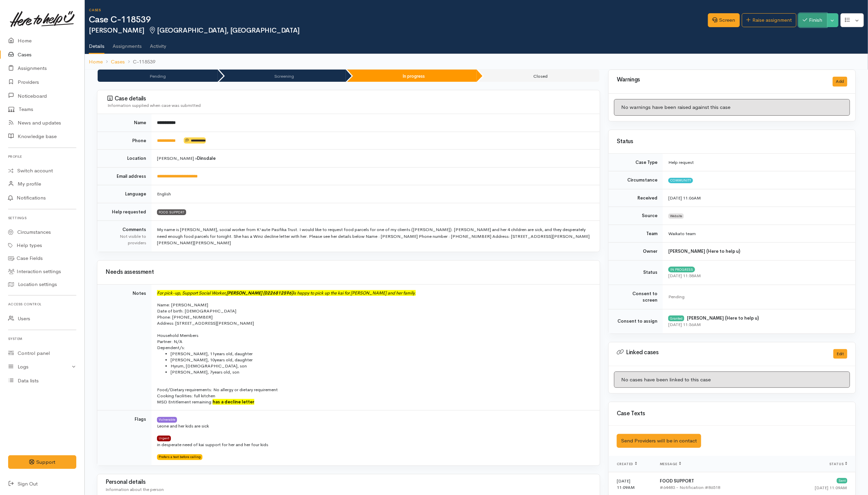
click at [577, 20] on button "Finish" at bounding box center [813, 20] width 28 height 14
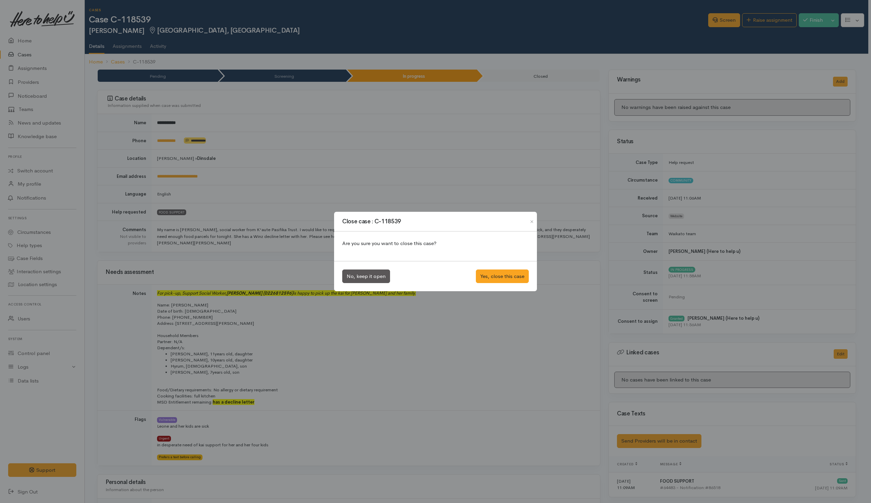
drag, startPoint x: 572, startPoint y: 274, endPoint x: 672, endPoint y: 220, distance: 114.1
click at [574, 274] on div "Close case : C-118539 Are you sure you want to close this case? No, keep it ope…" at bounding box center [435, 251] width 871 height 503
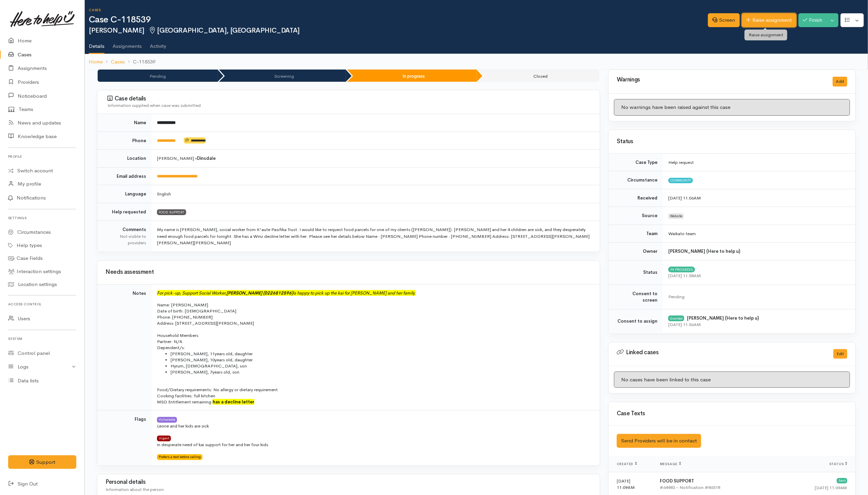
click at [577, 23] on link "Raise assignment" at bounding box center [769, 20] width 55 height 14
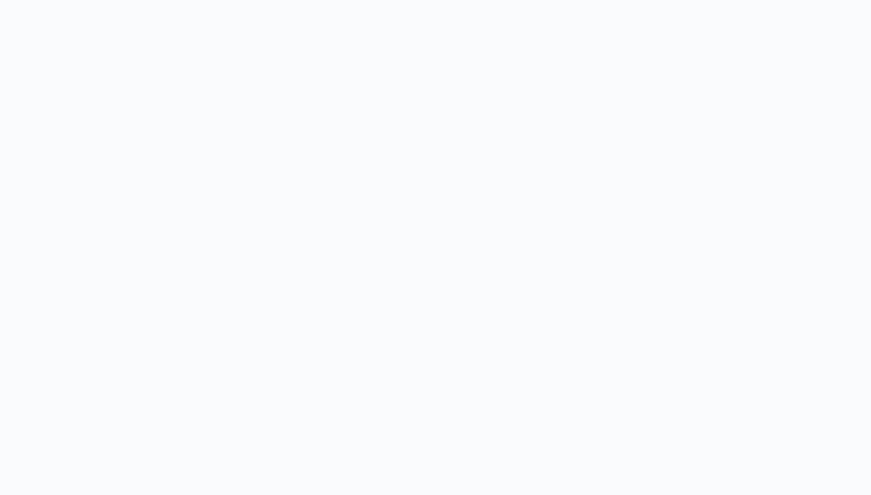
select select
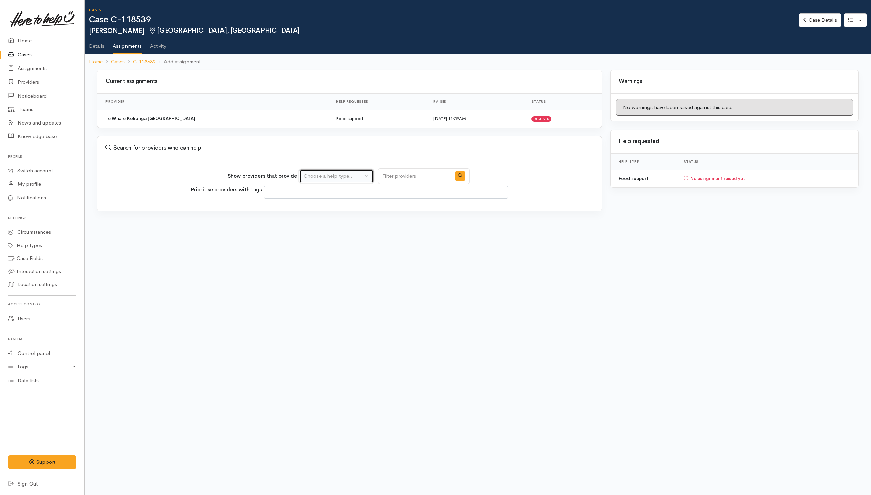
click at [345, 178] on div "Choose a help type..." at bounding box center [333, 176] width 60 height 8
click at [319, 210] on span "Food support" at bounding box center [324, 208] width 32 height 8
select select "3"
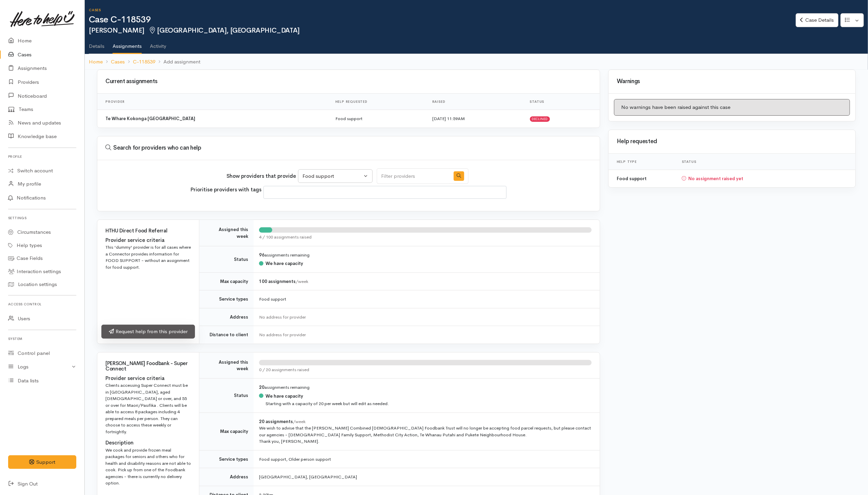
click at [145, 329] on link "Request help from this provider" at bounding box center [148, 331] width 94 height 14
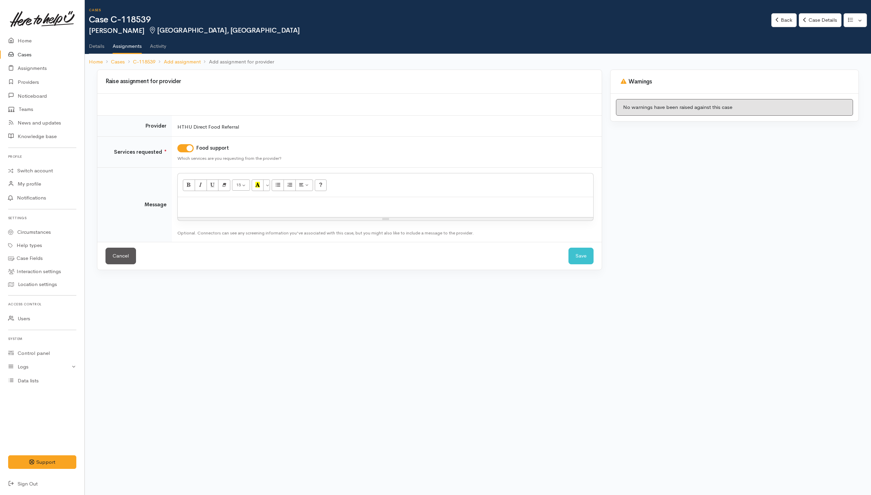
click at [341, 206] on p at bounding box center [385, 204] width 409 height 8
click at [582, 258] on button "Save" at bounding box center [580, 256] width 25 height 17
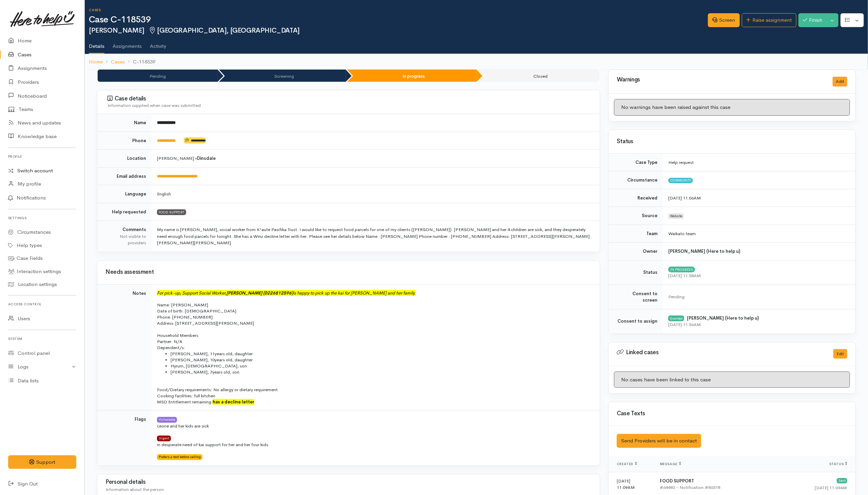
drag, startPoint x: 44, startPoint y: 169, endPoint x: 30, endPoint y: 164, distance: 14.8
click at [44, 169] on link "Switch account" at bounding box center [42, 170] width 84 height 13
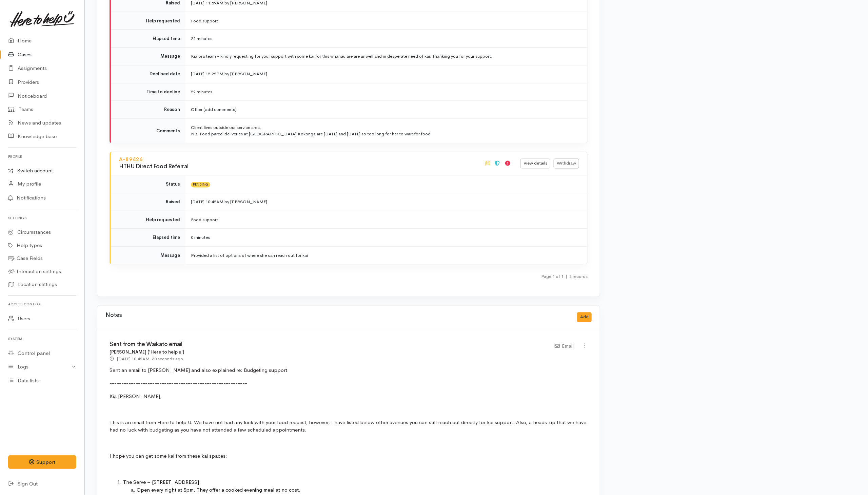
scroll to position [966, 0]
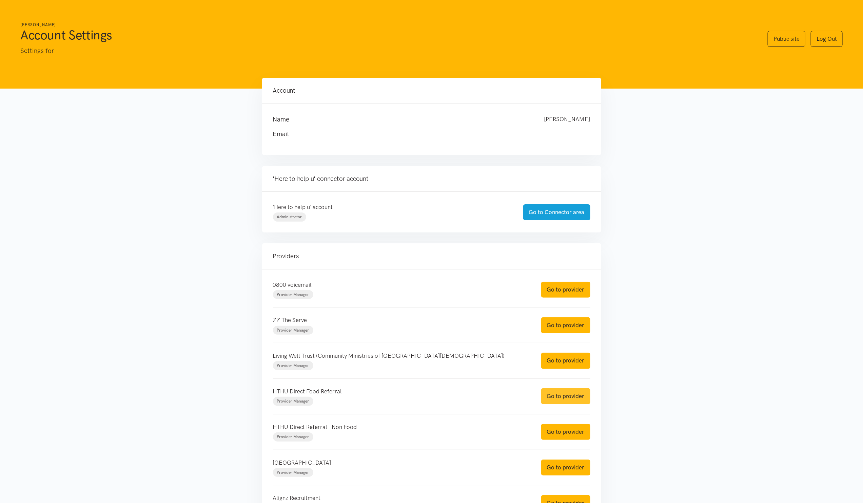
drag, startPoint x: 566, startPoint y: 398, endPoint x: 537, endPoint y: 393, distance: 28.9
click at [566, 398] on link "Go to provider" at bounding box center [565, 396] width 49 height 16
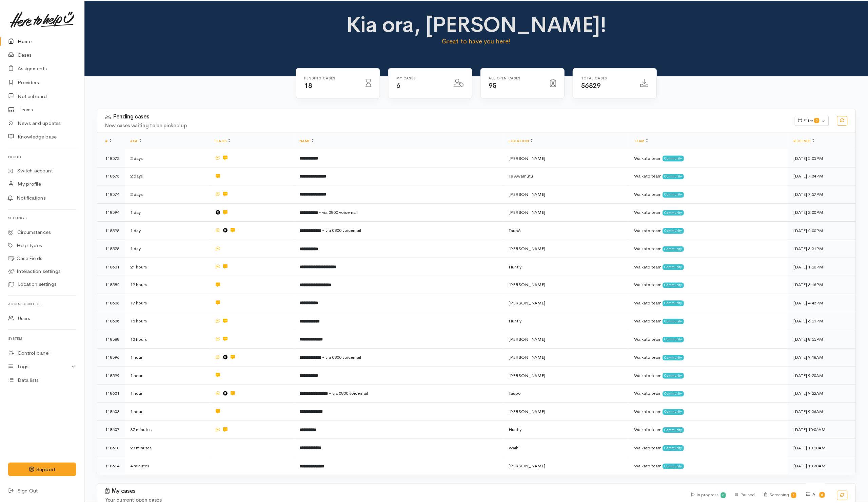
scroll to position [145, 0]
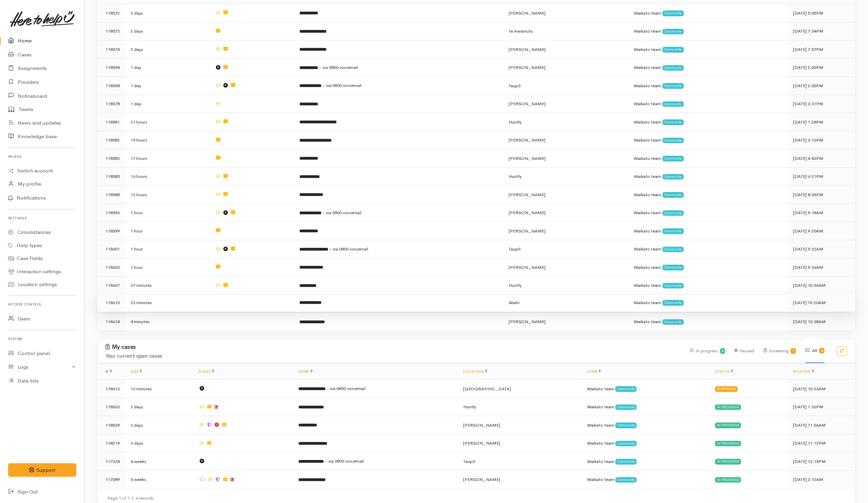
click at [255, 304] on td at bounding box center [252, 302] width 84 height 18
click at [247, 315] on td at bounding box center [252, 320] width 84 height 18
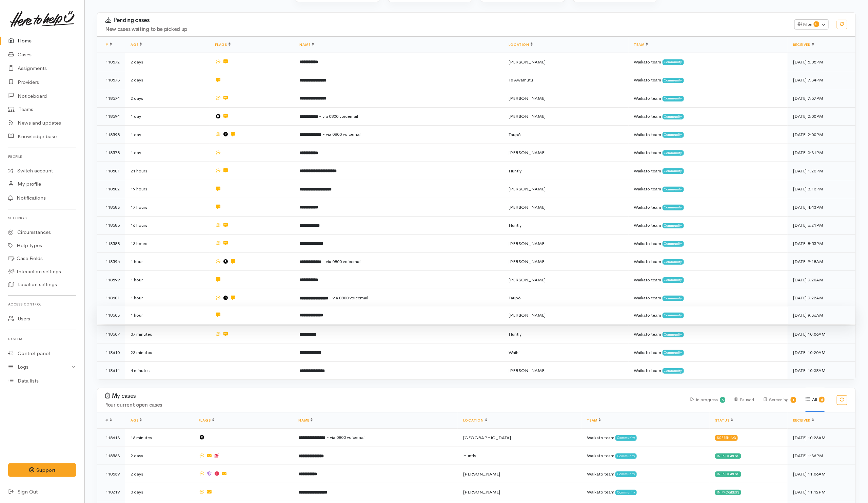
scroll to position [43, 0]
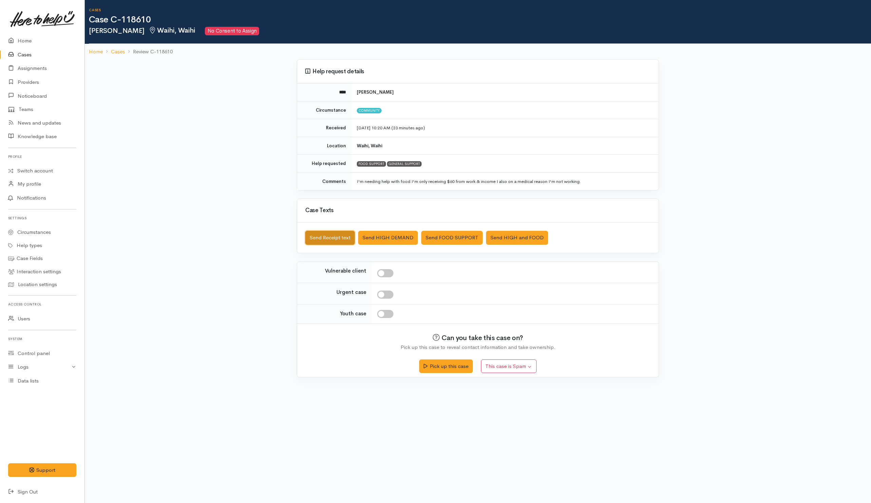
click at [340, 244] on button "Send Receipt text" at bounding box center [330, 238] width 50 height 14
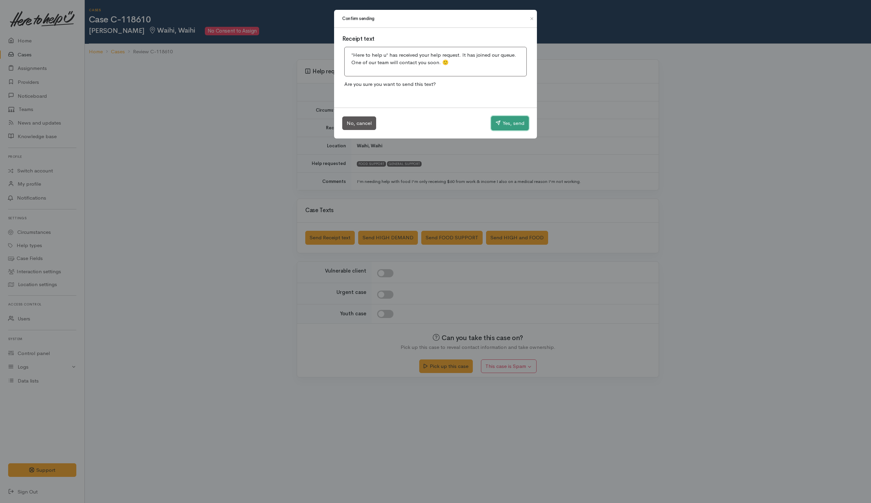
click at [521, 123] on button "Yes, send" at bounding box center [510, 123] width 38 height 14
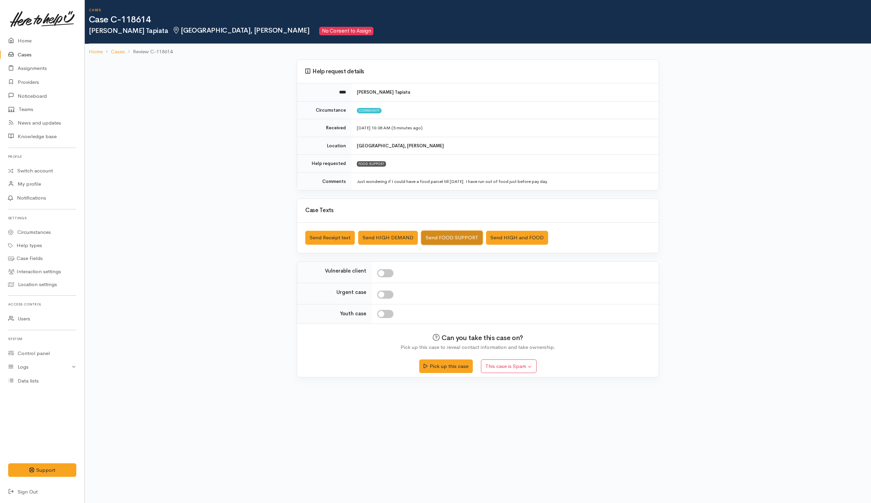
click at [440, 239] on button "Send FOOD SUPPORT" at bounding box center [451, 238] width 61 height 14
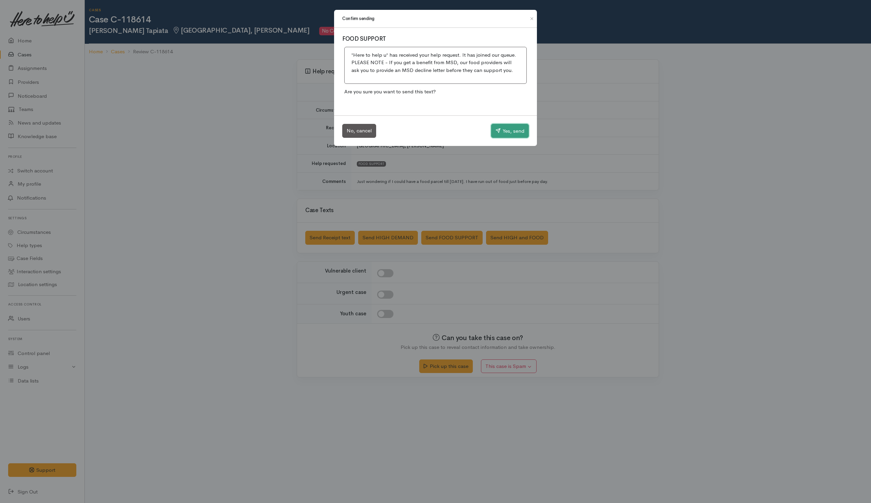
click at [499, 131] on button "Yes, send" at bounding box center [510, 131] width 38 height 14
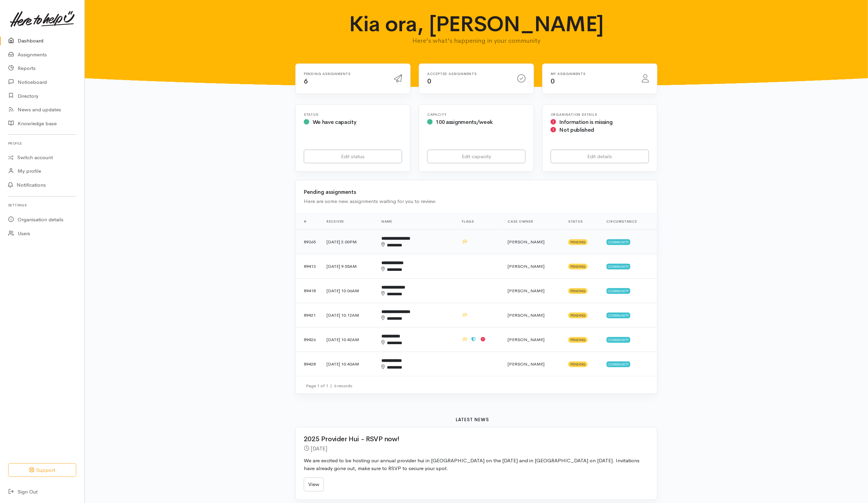
click at [493, 247] on td at bounding box center [479, 242] width 46 height 24
click at [489, 265] on td at bounding box center [479, 266] width 46 height 24
click at [492, 286] on td at bounding box center [479, 290] width 46 height 24
click at [491, 311] on td at bounding box center [479, 315] width 46 height 24
click at [492, 342] on td at bounding box center [479, 339] width 46 height 24
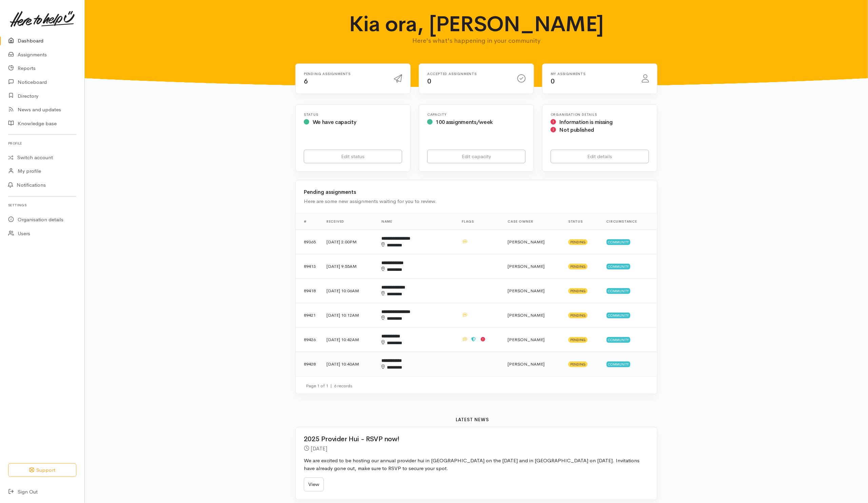
click at [494, 374] on td at bounding box center [479, 364] width 46 height 24
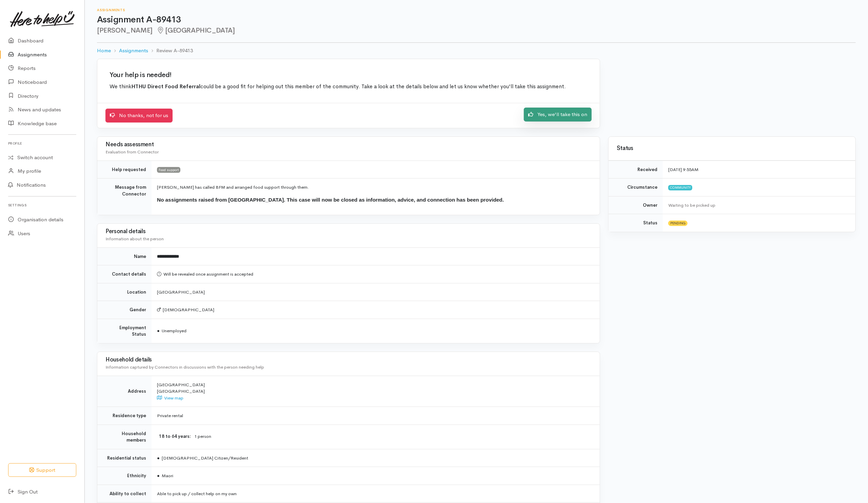
click at [554, 116] on link "Yes, we'll take this on" at bounding box center [558, 114] width 68 height 14
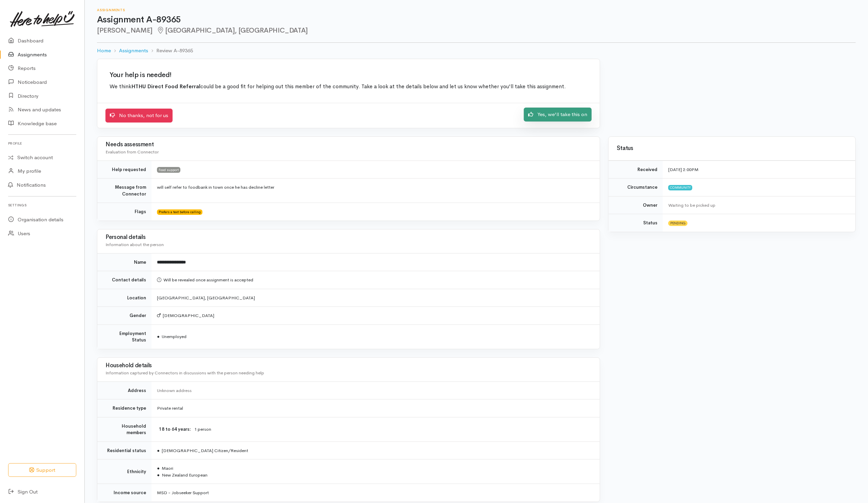
click at [554, 112] on link "Yes, we'll take this on" at bounding box center [558, 114] width 68 height 14
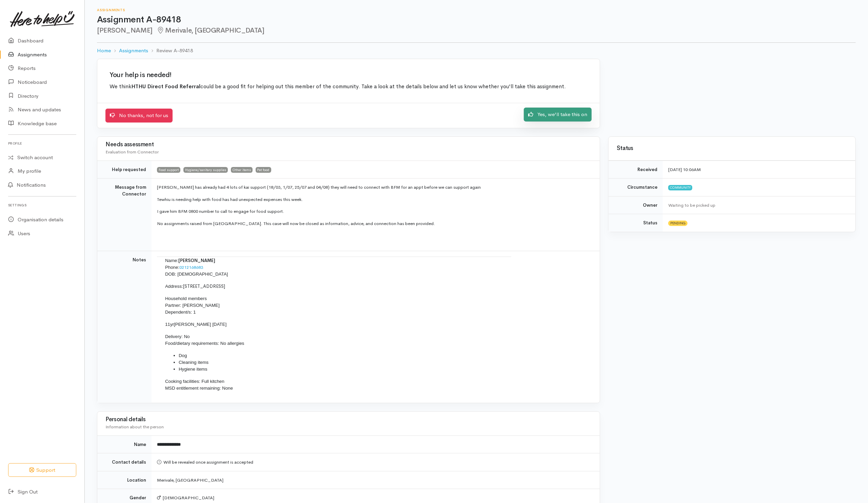
click at [572, 117] on link "Yes, we'll take this on" at bounding box center [558, 114] width 68 height 14
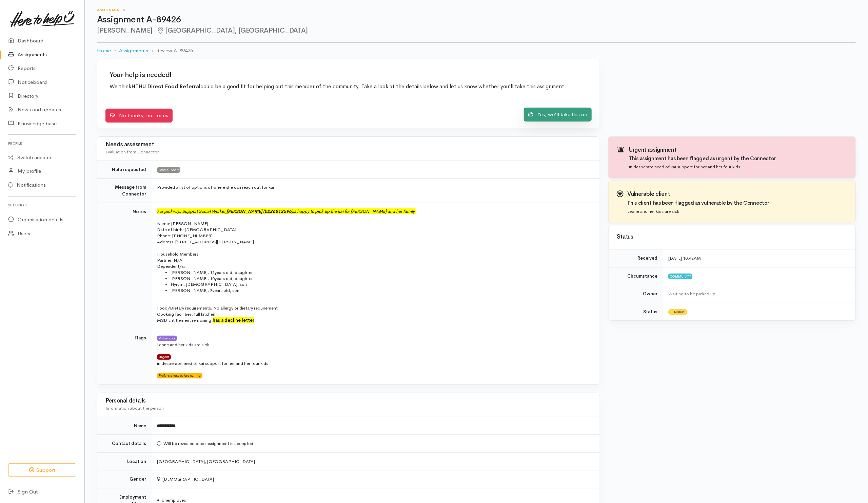
click at [550, 114] on link "Yes, we'll take this on" at bounding box center [558, 114] width 68 height 14
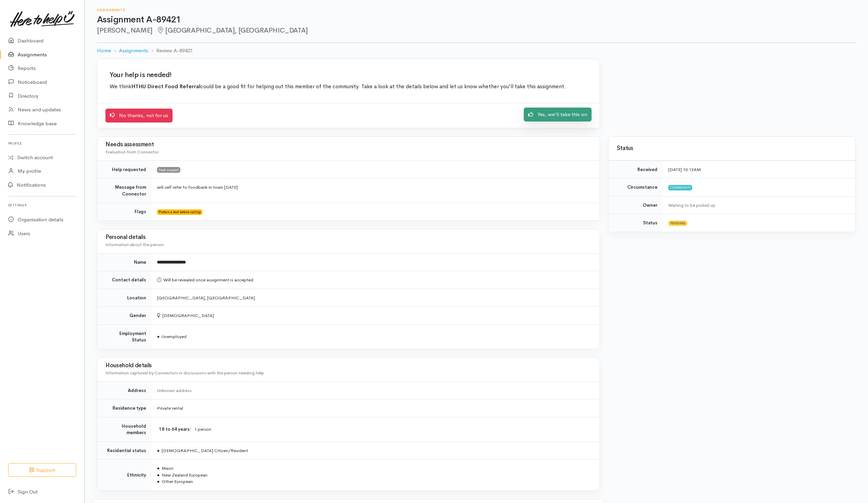
click at [548, 116] on link "Yes, we'll take this on" at bounding box center [558, 114] width 68 height 14
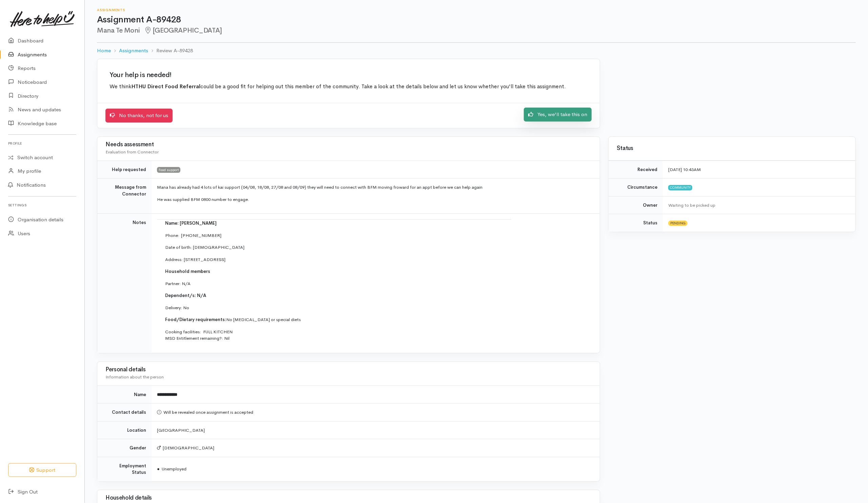
drag, startPoint x: 568, startPoint y: 113, endPoint x: 574, endPoint y: 116, distance: 7.0
click at [568, 113] on link "Yes, we'll take this on" at bounding box center [558, 114] width 68 height 14
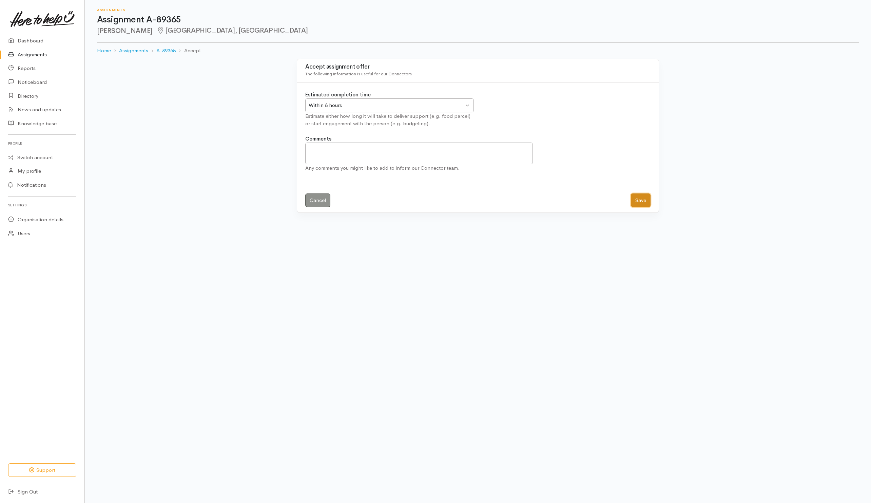
drag, startPoint x: 641, startPoint y: 200, endPoint x: 650, endPoint y: 201, distance: 9.2
click at [643, 202] on button "Save" at bounding box center [641, 200] width 20 height 14
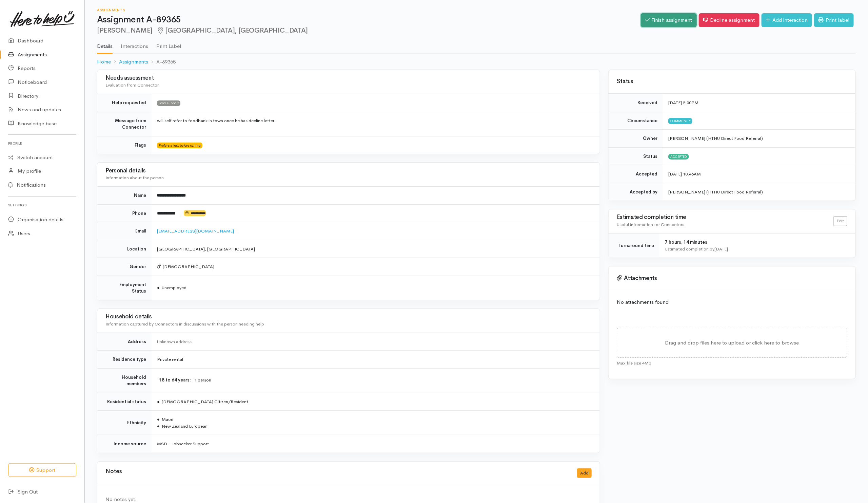
click at [653, 21] on link "Finish assignment" at bounding box center [669, 20] width 56 height 14
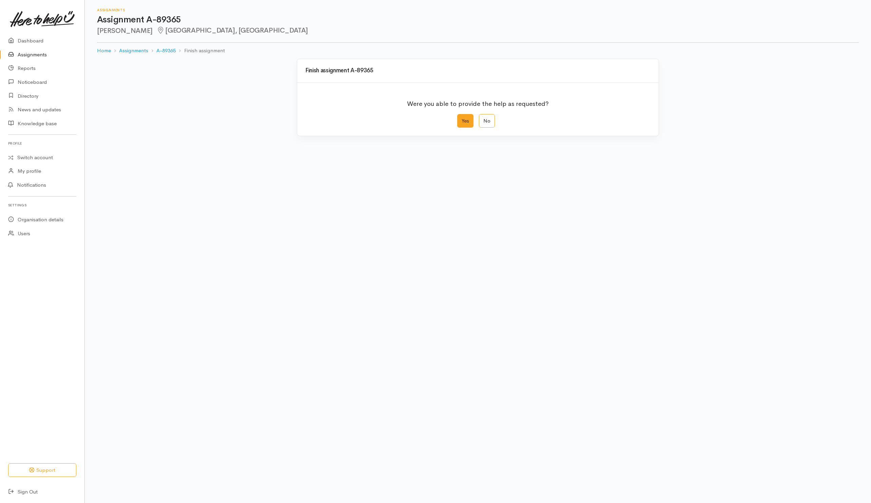
click at [468, 120] on label "Yes" at bounding box center [465, 121] width 16 height 14
click at [461, 118] on input "Yes" at bounding box center [459, 116] width 4 height 4
radio input "true"
click at [641, 273] on button "Save" at bounding box center [641, 272] width 20 height 14
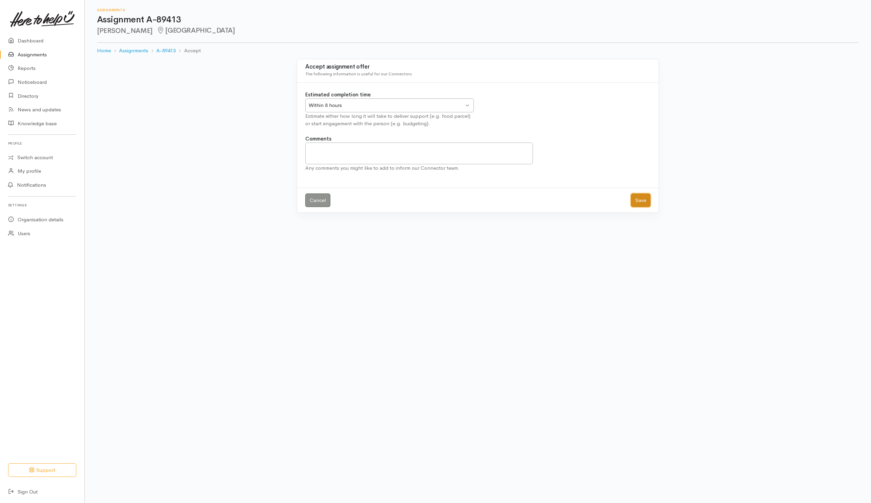
click at [636, 201] on button "Save" at bounding box center [641, 200] width 20 height 14
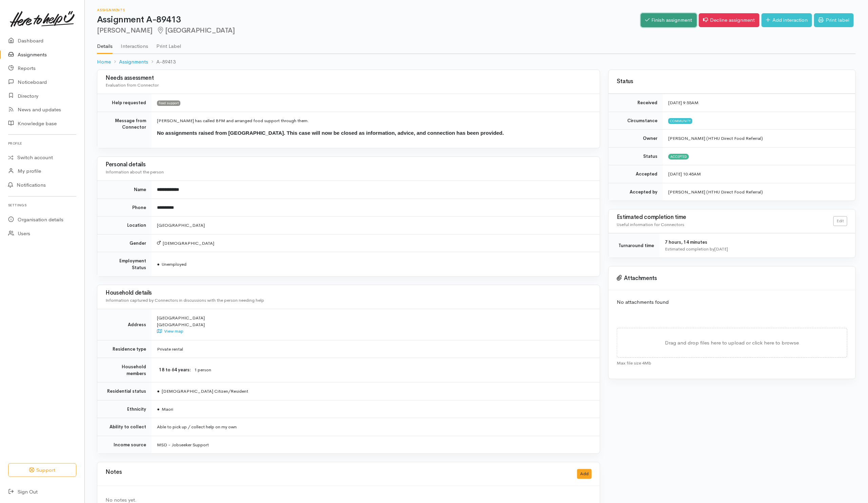
drag, startPoint x: 658, startPoint y: 20, endPoint x: 615, endPoint y: 40, distance: 47.3
click at [658, 19] on link "Finish assignment" at bounding box center [669, 20] width 56 height 14
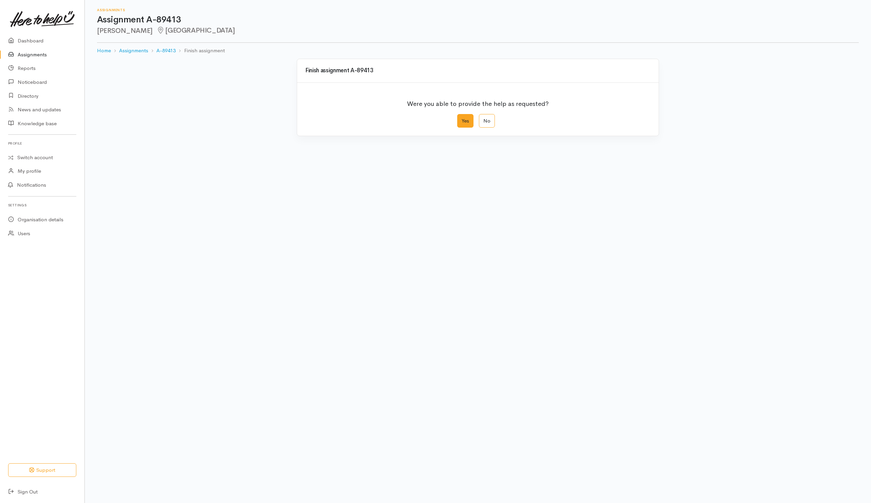
click at [465, 125] on label "Yes" at bounding box center [465, 121] width 16 height 14
click at [461, 118] on input "Yes" at bounding box center [459, 116] width 4 height 4
radio input "true"
click at [640, 276] on button "Save" at bounding box center [641, 272] width 20 height 14
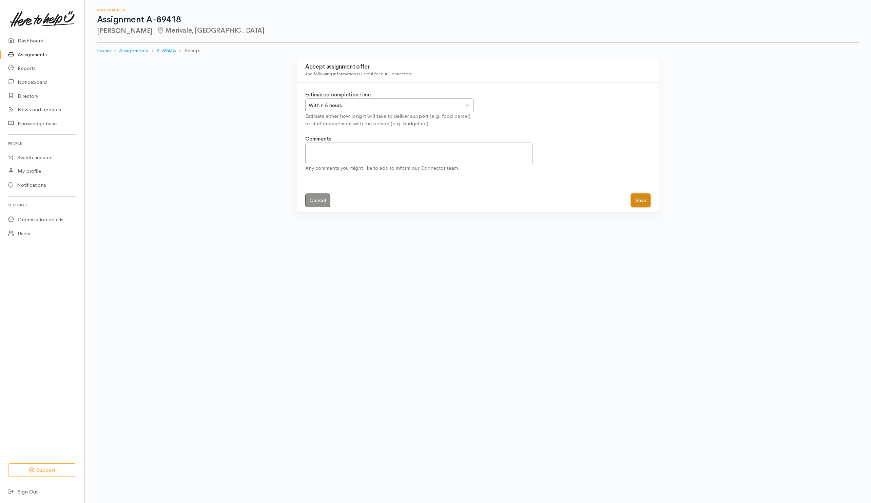
click at [644, 199] on button "Save" at bounding box center [641, 200] width 20 height 14
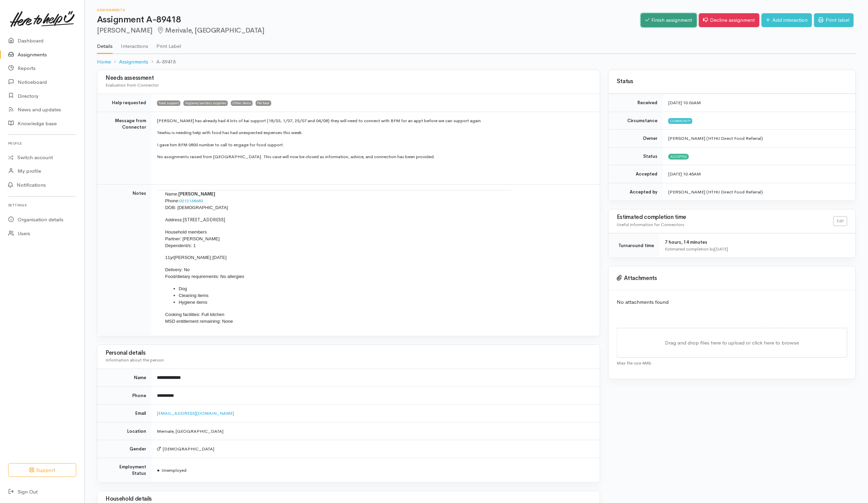
click at [665, 24] on link "Finish assignment" at bounding box center [669, 20] width 56 height 14
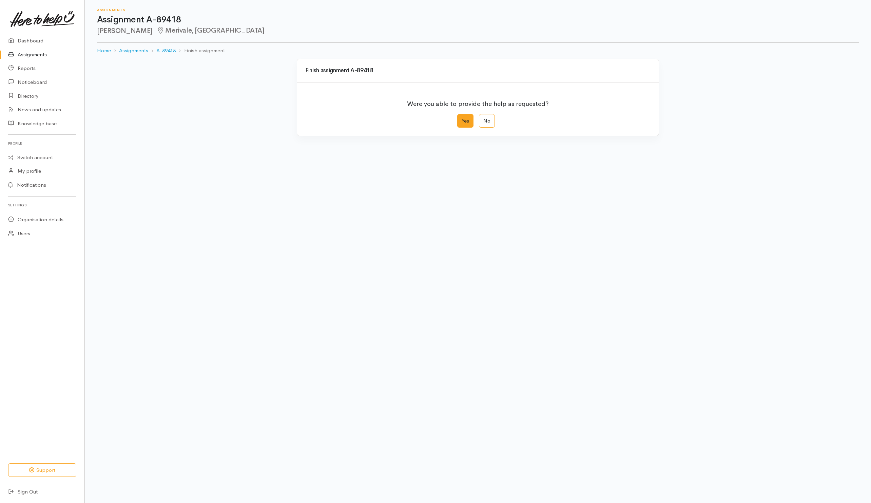
click at [458, 119] on label "Yes" at bounding box center [465, 121] width 16 height 14
click at [458, 118] on input "Yes" at bounding box center [459, 116] width 4 height 4
radio input "true"
click at [647, 275] on button "Save" at bounding box center [641, 272] width 20 height 14
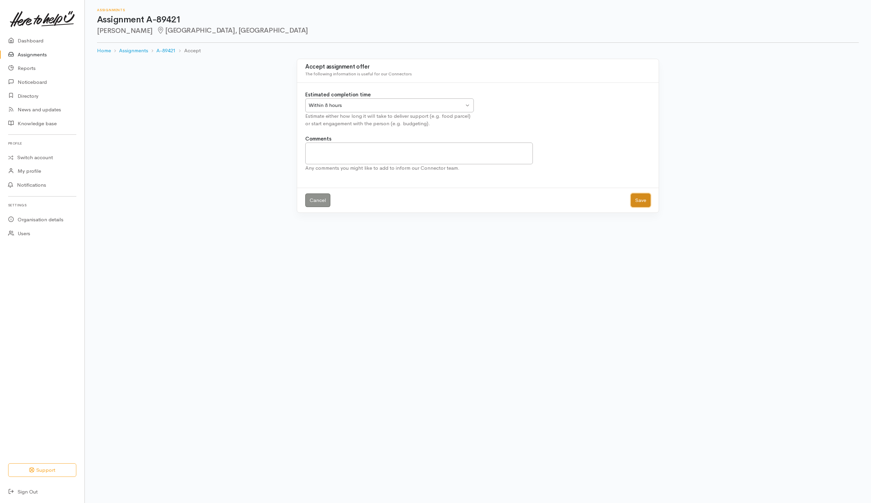
click at [637, 199] on button "Save" at bounding box center [641, 200] width 20 height 14
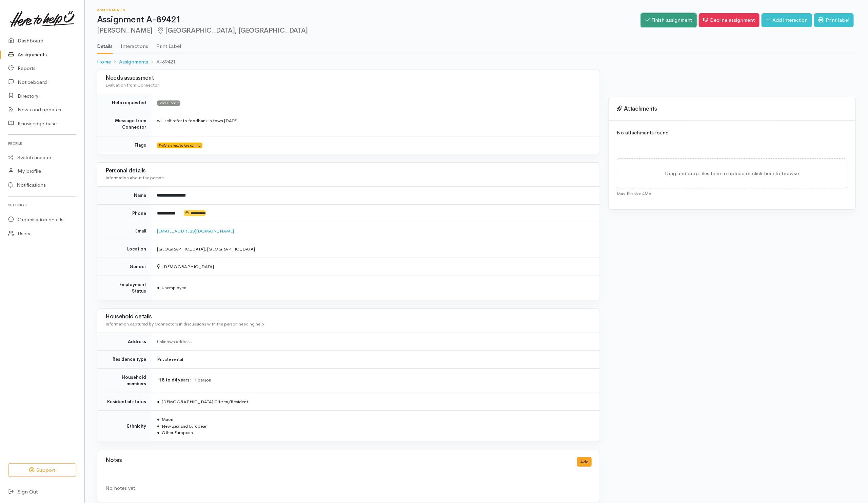
click at [673, 23] on link "Finish assignment" at bounding box center [669, 20] width 56 height 14
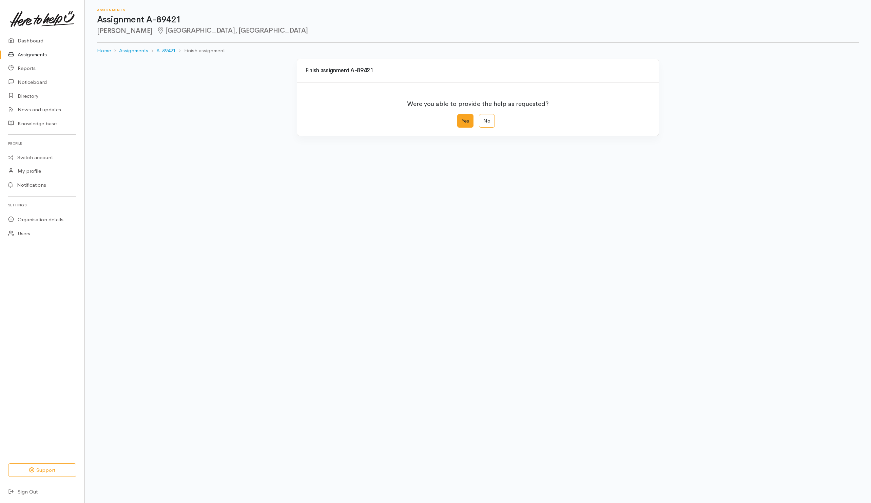
click at [462, 121] on label "Yes" at bounding box center [465, 121] width 16 height 14
click at [461, 118] on input "Yes" at bounding box center [459, 116] width 4 height 4
radio input "true"
click at [635, 274] on button "Save" at bounding box center [641, 272] width 20 height 14
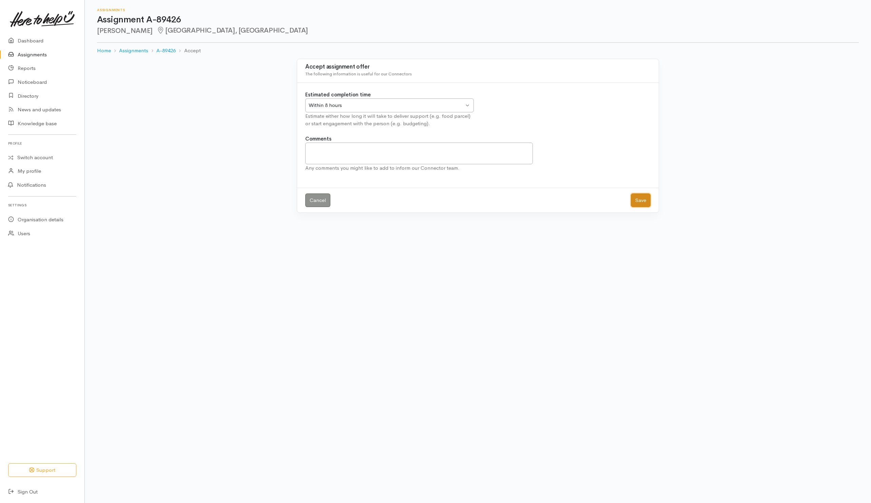
click at [638, 199] on button "Save" at bounding box center [641, 200] width 20 height 14
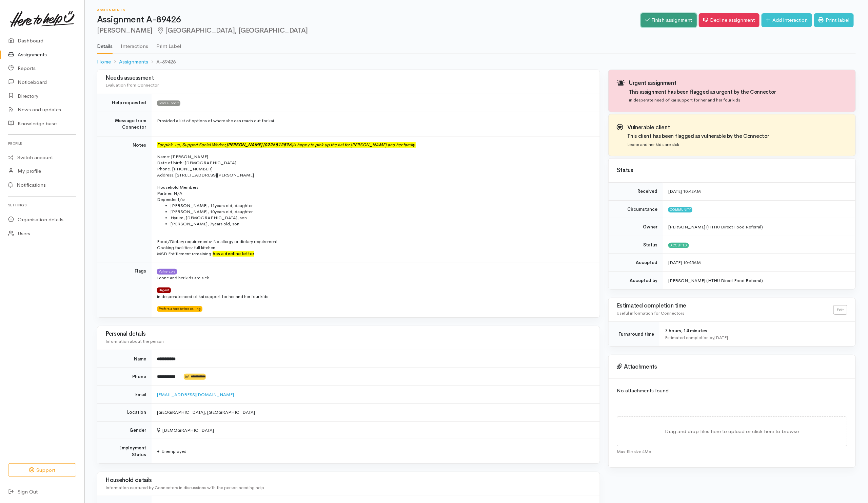
click at [671, 24] on link "Finish assignment" at bounding box center [669, 20] width 56 height 14
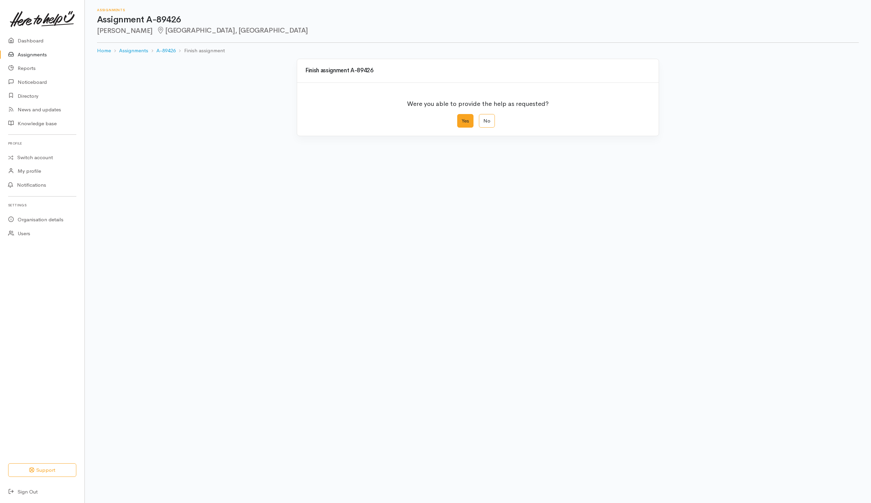
click at [468, 119] on label "Yes" at bounding box center [465, 121] width 16 height 14
click at [461, 118] on input "Yes" at bounding box center [459, 116] width 4 height 4
radio input "true"
click at [638, 274] on button "Save" at bounding box center [641, 272] width 20 height 14
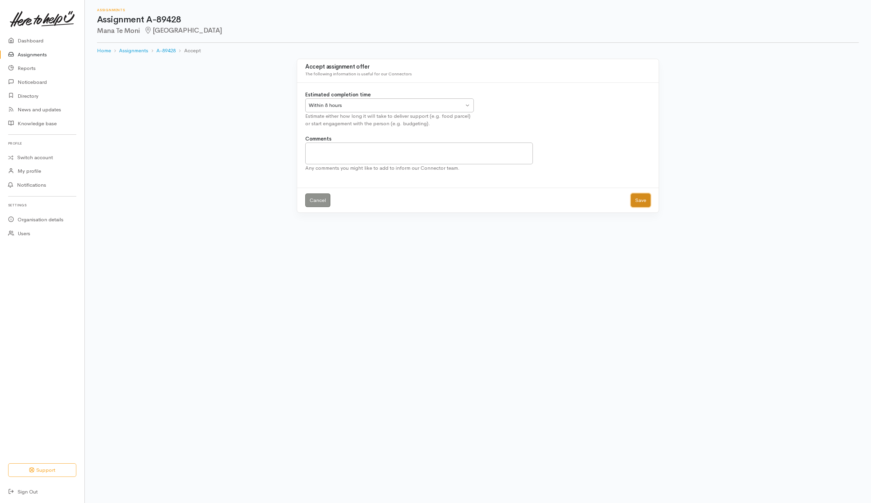
click at [642, 203] on button "Save" at bounding box center [641, 200] width 20 height 14
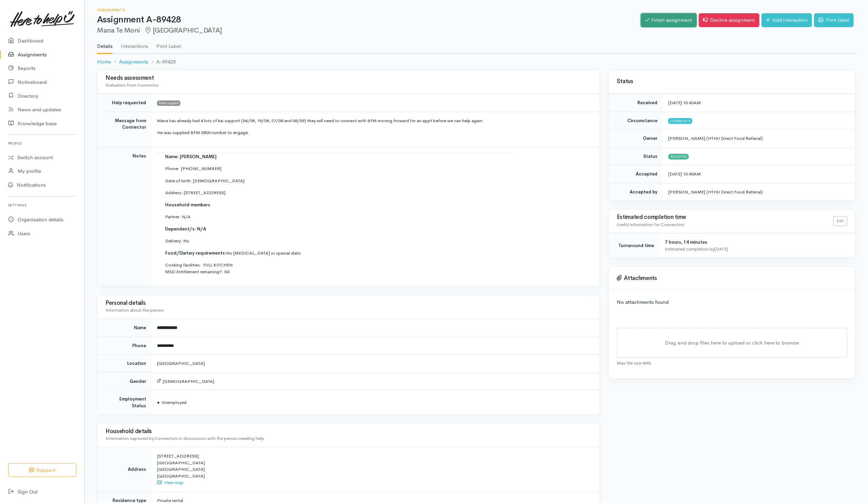
click at [665, 23] on link "Finish assignment" at bounding box center [669, 20] width 56 height 14
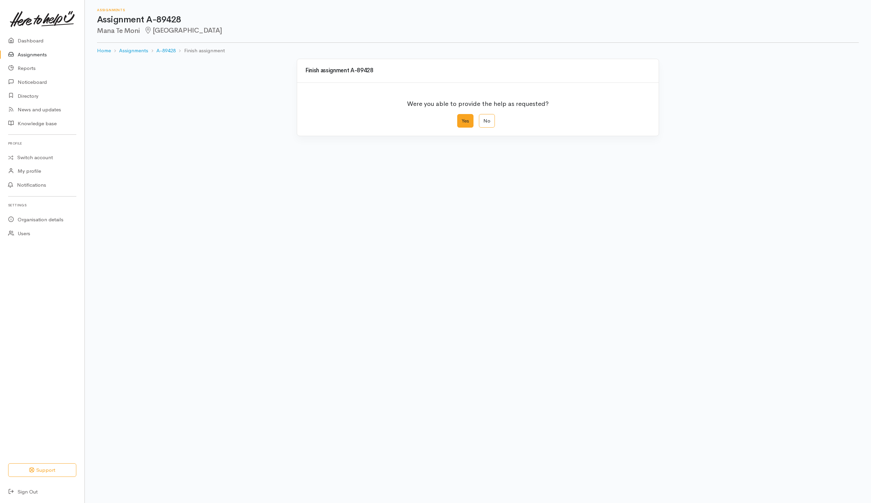
click at [467, 121] on label "Yes" at bounding box center [465, 121] width 16 height 14
click at [461, 118] on input "Yes" at bounding box center [459, 116] width 4 height 4
radio input "true"
click at [639, 275] on button "Save" at bounding box center [641, 272] width 20 height 14
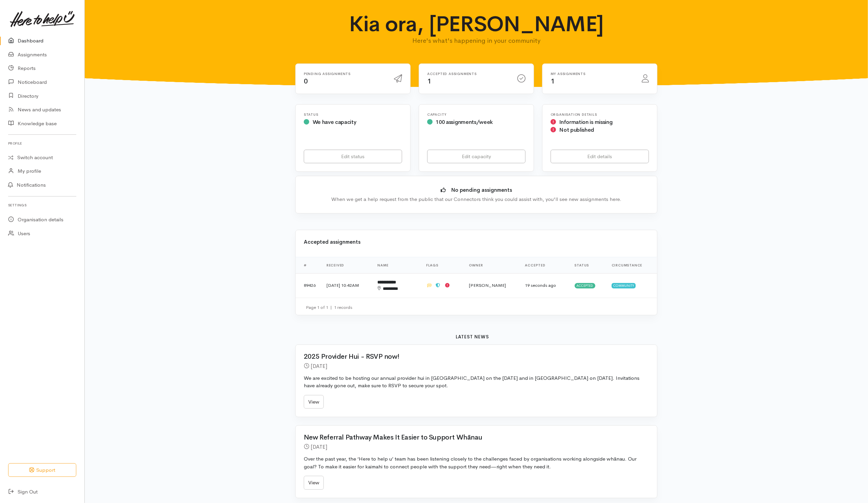
drag, startPoint x: 165, startPoint y: 288, endPoint x: 166, endPoint y: 283, distance: 4.8
click at [165, 285] on div "Kia ora, Helena Here's what's happening in your community Pending assignments 0…" at bounding box center [476, 382] width 783 height 764
click at [150, 276] on div "Kia ora, Helena Here's what's happening in your community Pending assignments 0…" at bounding box center [476, 382] width 783 height 764
click at [26, 158] on link "Switch account" at bounding box center [42, 157] width 84 height 13
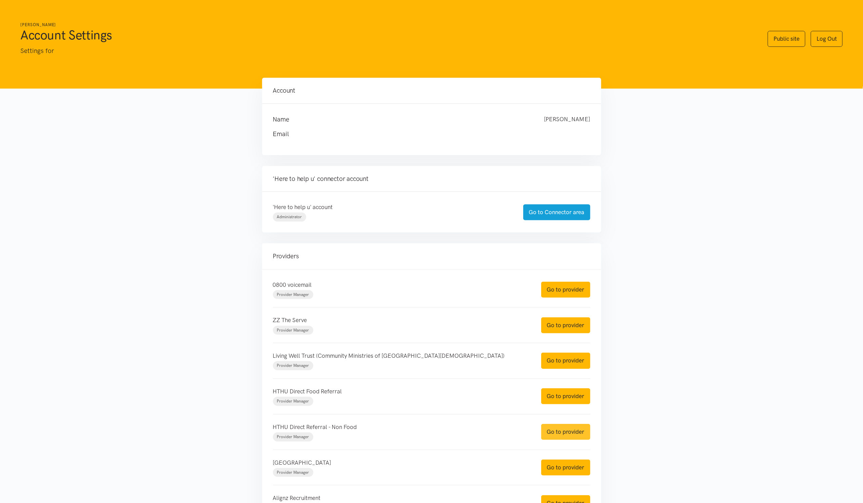
click at [568, 431] on link "Go to provider" at bounding box center [565, 432] width 49 height 16
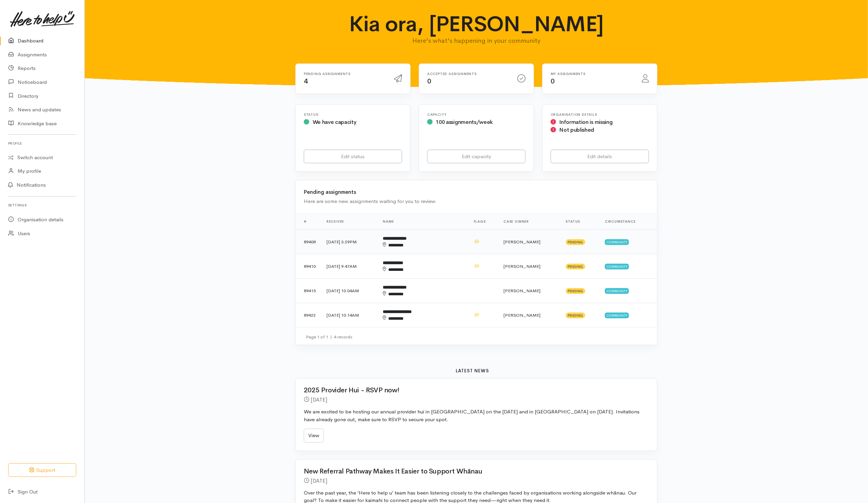
click at [447, 250] on td "**********" at bounding box center [422, 242] width 91 height 24
click at [442, 269] on div "********" at bounding box center [412, 269] width 59 height 7
click at [449, 289] on td "**********" at bounding box center [422, 290] width 91 height 24
click at [442, 321] on div "********" at bounding box center [412, 318] width 59 height 7
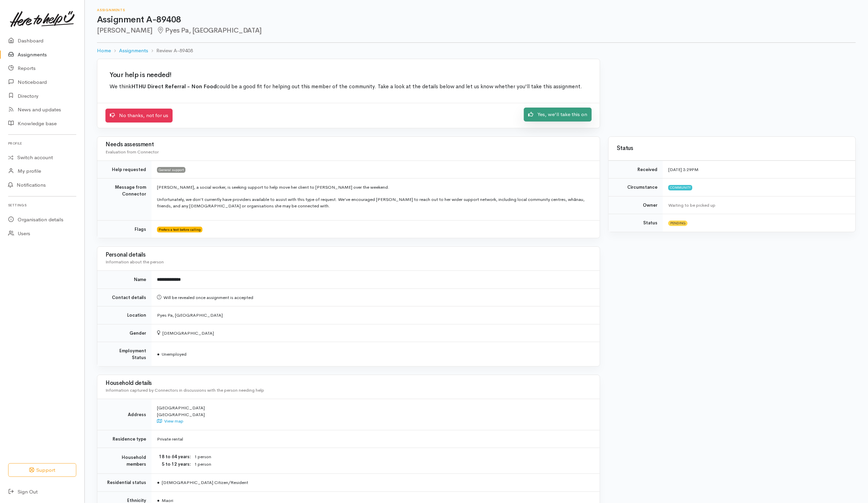
click at [551, 117] on link "Yes, we'll take this on" at bounding box center [558, 114] width 68 height 14
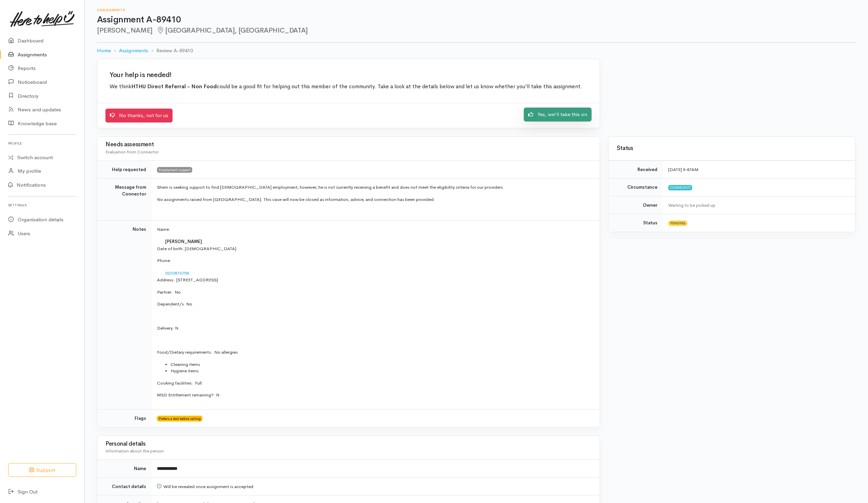
click at [567, 118] on link "Yes, we'll take this on" at bounding box center [558, 114] width 68 height 14
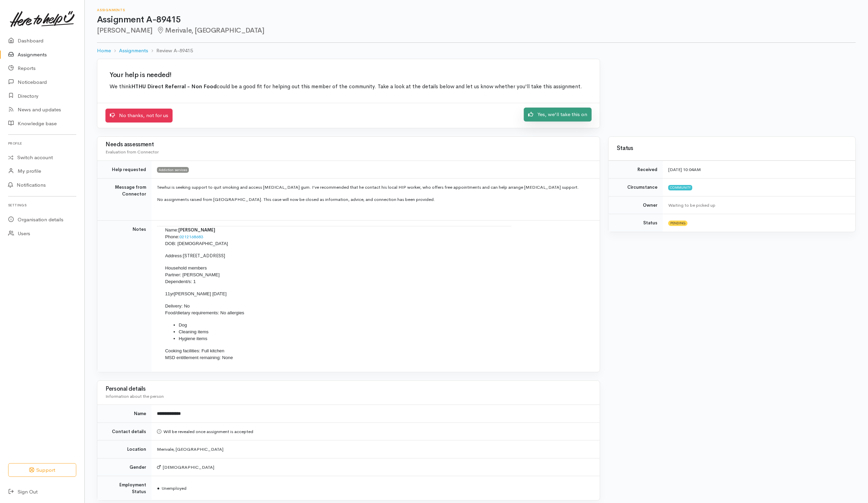
click at [548, 118] on link "Yes, we'll take this on" at bounding box center [558, 114] width 68 height 14
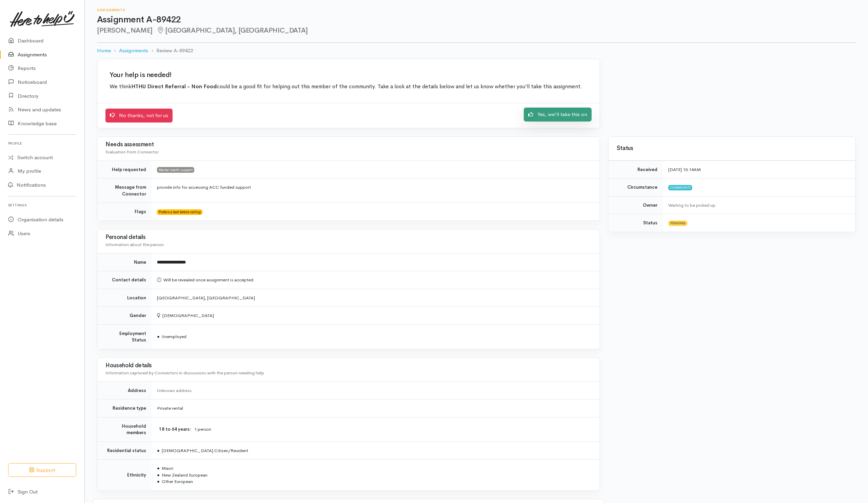
click at [570, 110] on link "Yes, we'll take this on" at bounding box center [558, 114] width 68 height 14
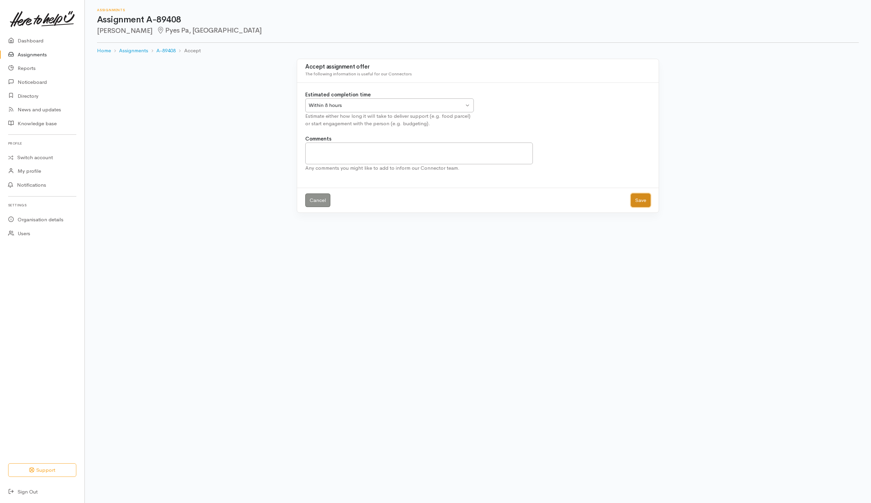
click at [642, 200] on button "Save" at bounding box center [641, 200] width 20 height 14
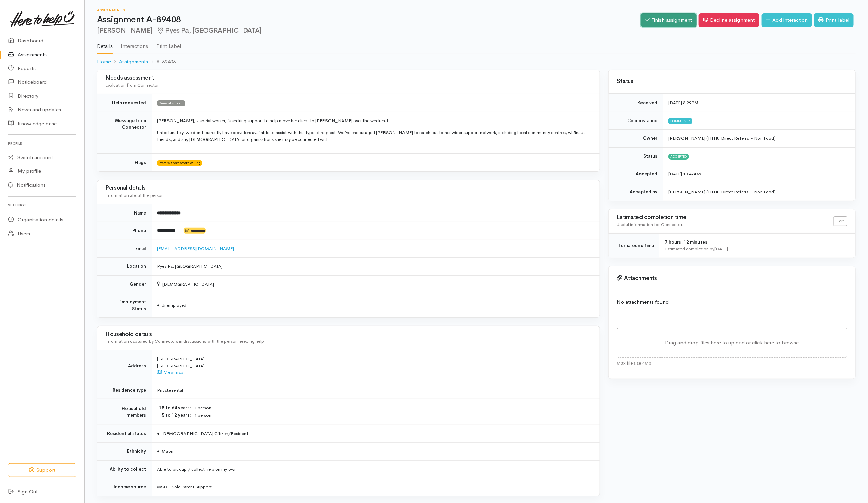
click at [668, 22] on link "Finish assignment" at bounding box center [669, 20] width 56 height 14
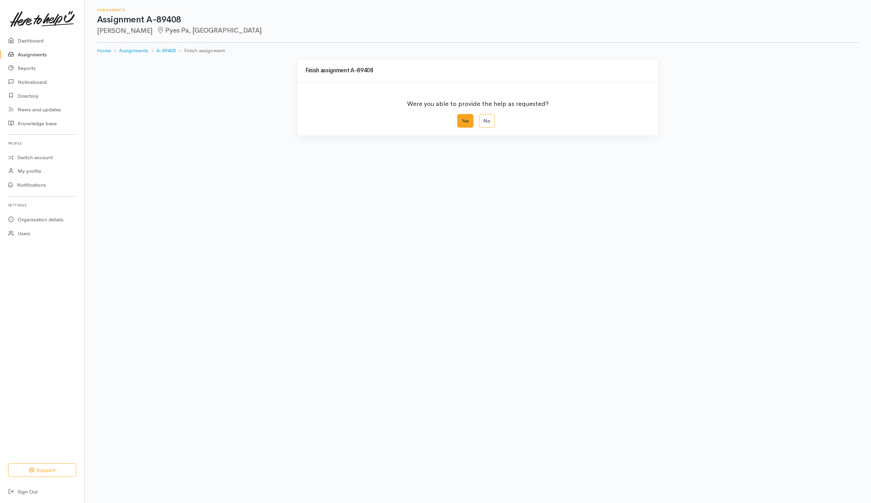
click at [458, 120] on label "Yes" at bounding box center [465, 121] width 16 height 14
click at [458, 118] on input "Yes" at bounding box center [459, 116] width 4 height 4
radio input "true"
click at [643, 272] on button "Save" at bounding box center [641, 272] width 20 height 14
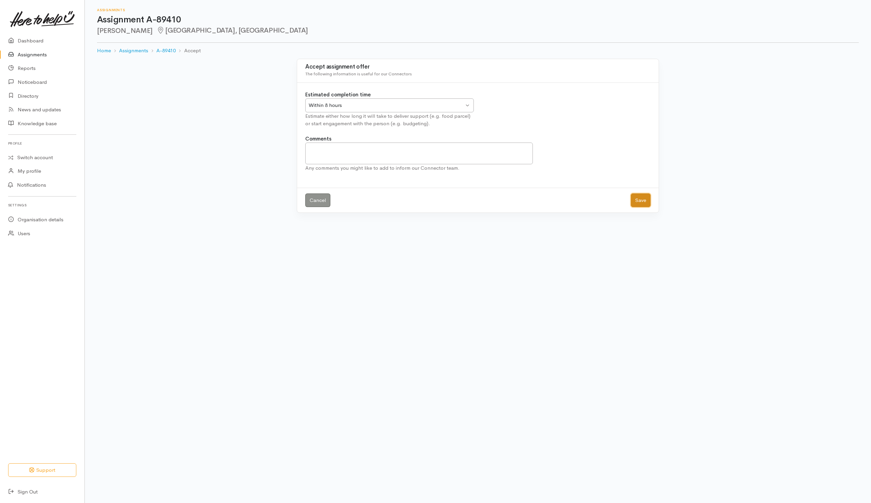
click at [641, 201] on button "Save" at bounding box center [641, 200] width 20 height 14
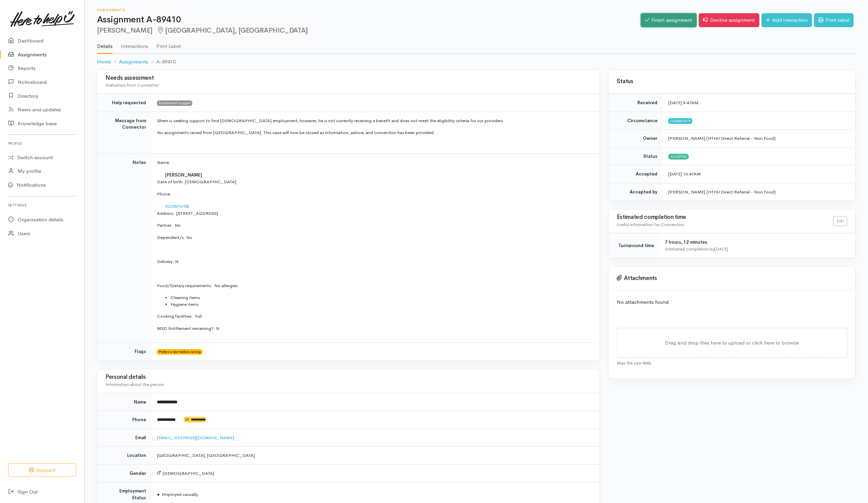
click at [675, 14] on link "Finish assignment" at bounding box center [669, 20] width 56 height 14
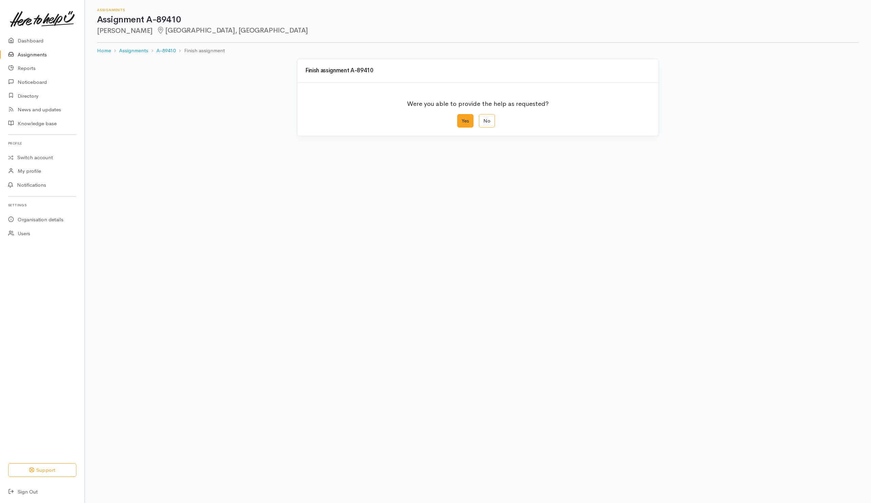
click at [460, 123] on label "Yes" at bounding box center [465, 121] width 16 height 14
click at [460, 118] on input "Yes" at bounding box center [459, 116] width 4 height 4
radio input "true"
click at [638, 275] on button "Save" at bounding box center [641, 272] width 20 height 14
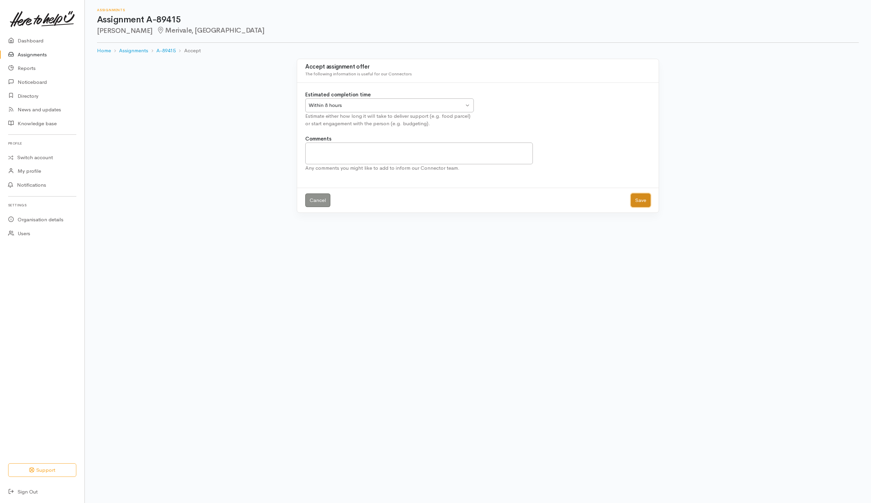
click at [638, 204] on button "Save" at bounding box center [641, 200] width 20 height 14
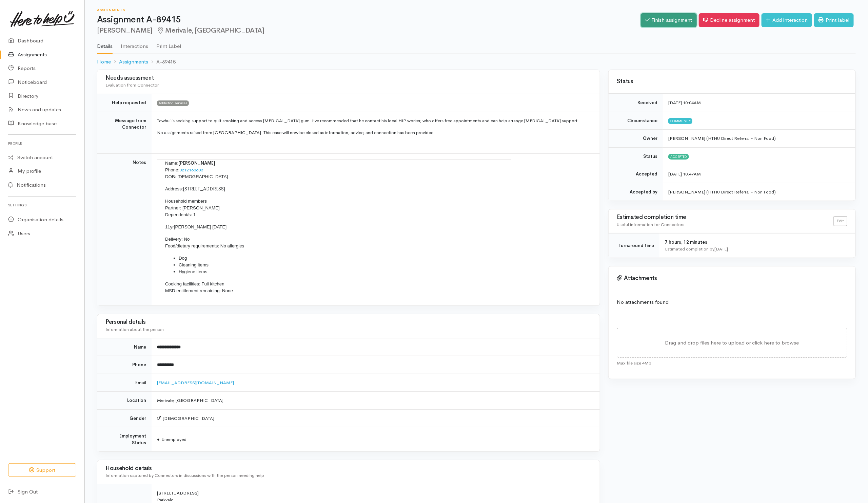
drag, startPoint x: 658, startPoint y: 19, endPoint x: 625, endPoint y: 42, distance: 40.3
click at [659, 19] on link "Finish assignment" at bounding box center [669, 20] width 56 height 14
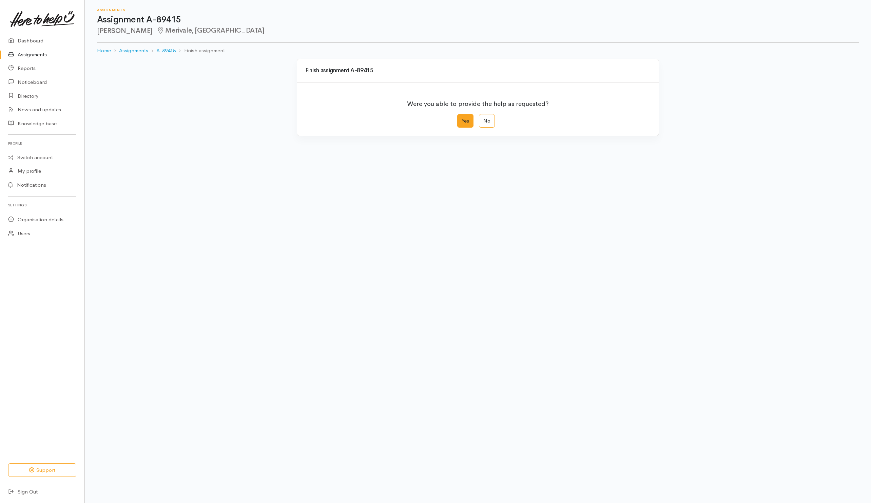
click at [465, 123] on label "Yes" at bounding box center [465, 121] width 16 height 14
click at [461, 118] on input "Yes" at bounding box center [459, 116] width 4 height 4
radio input "true"
click at [645, 278] on button "Save" at bounding box center [641, 272] width 20 height 14
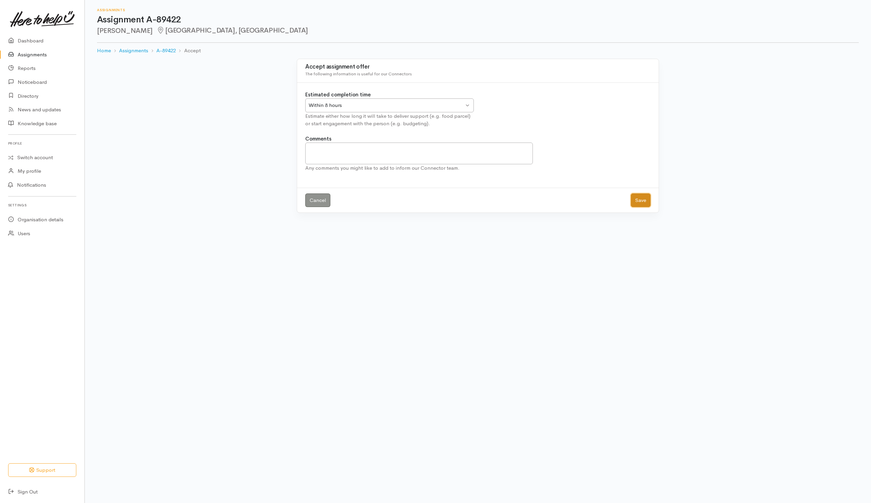
click at [646, 203] on button "Save" at bounding box center [641, 200] width 20 height 14
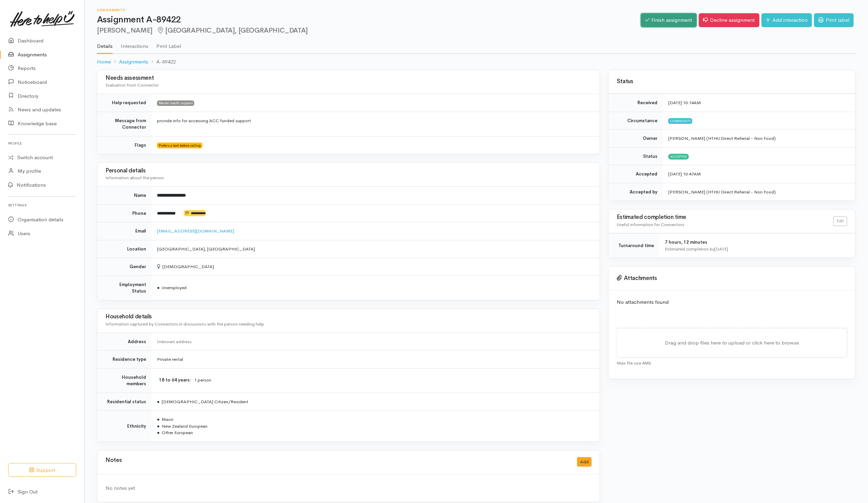
click at [651, 20] on link "Finish assignment" at bounding box center [669, 20] width 56 height 14
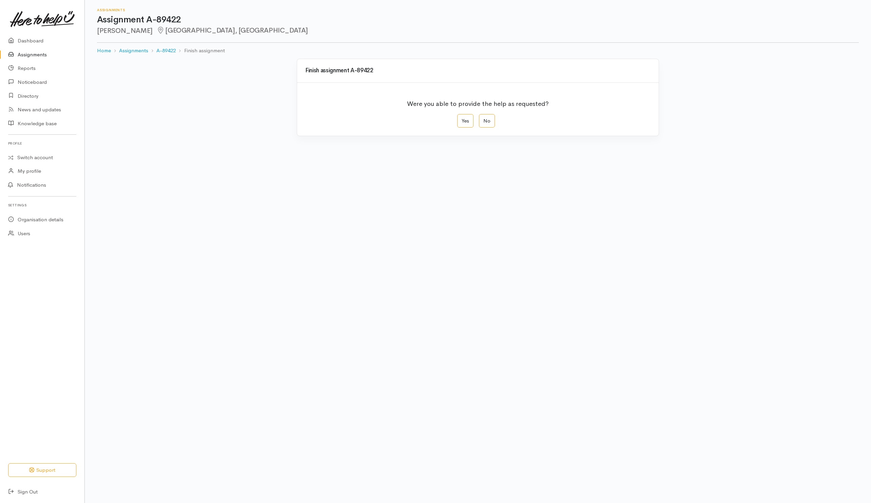
click at [471, 116] on label "Yes" at bounding box center [465, 121] width 16 height 14
click at [461, 116] on input "Yes" at bounding box center [459, 116] width 4 height 4
radio input "true"
click at [644, 267] on button "Save" at bounding box center [641, 272] width 20 height 14
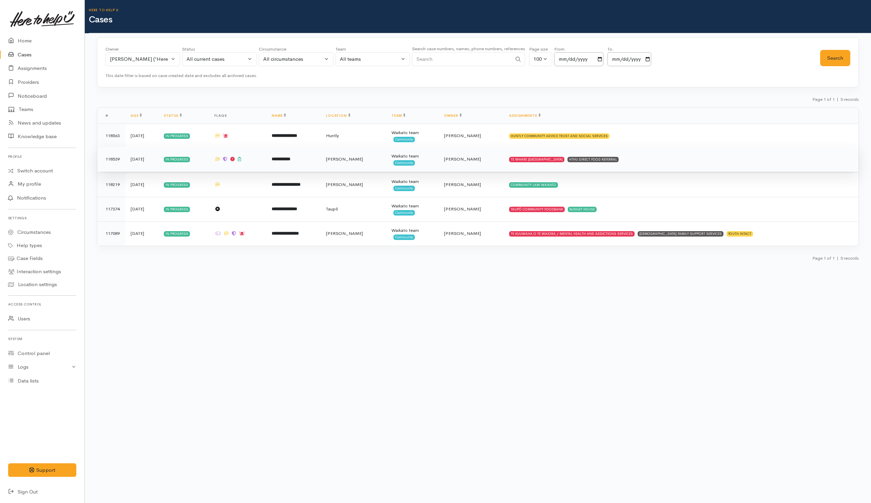
click at [746, 166] on td "TE WHARE KOKONGA MELVILLE COMMUNITY HOUSE HTHU DIRECT FOOD REFERRAL" at bounding box center [681, 159] width 355 height 24
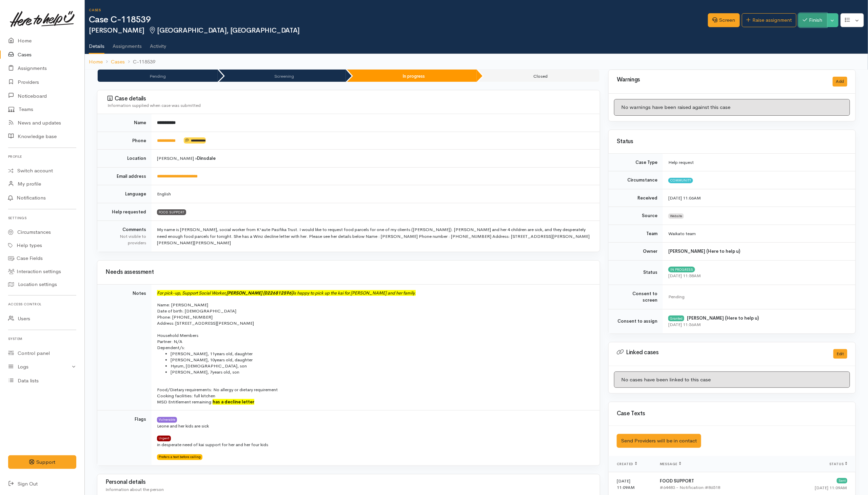
click at [820, 22] on button "Finish" at bounding box center [813, 20] width 28 height 14
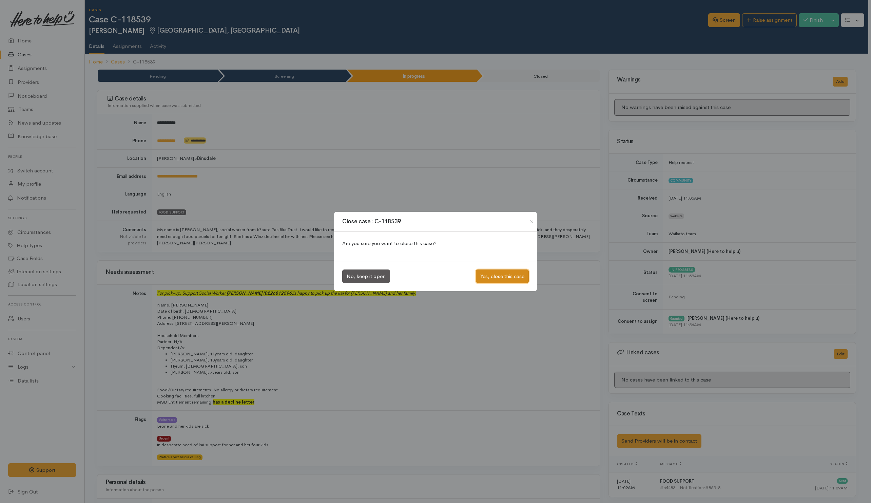
click at [502, 278] on button "Yes, close this case" at bounding box center [502, 276] width 53 height 14
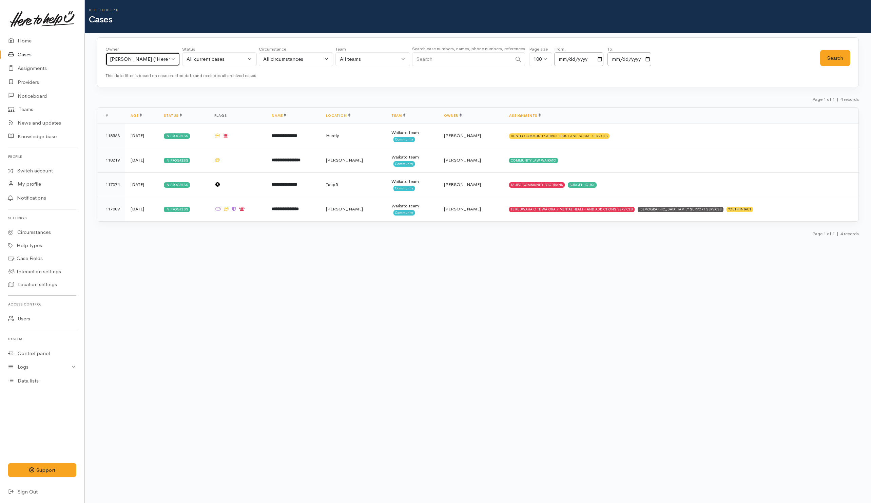
click at [159, 56] on div "[PERSON_NAME] ('Here to help u')" at bounding box center [140, 59] width 60 height 8
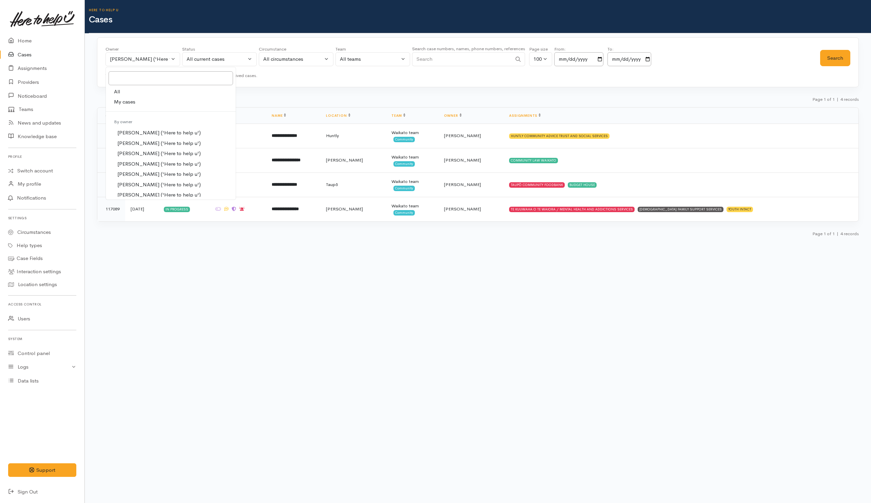
click at [142, 91] on link "All" at bounding box center [171, 91] width 130 height 11
select select "-1"
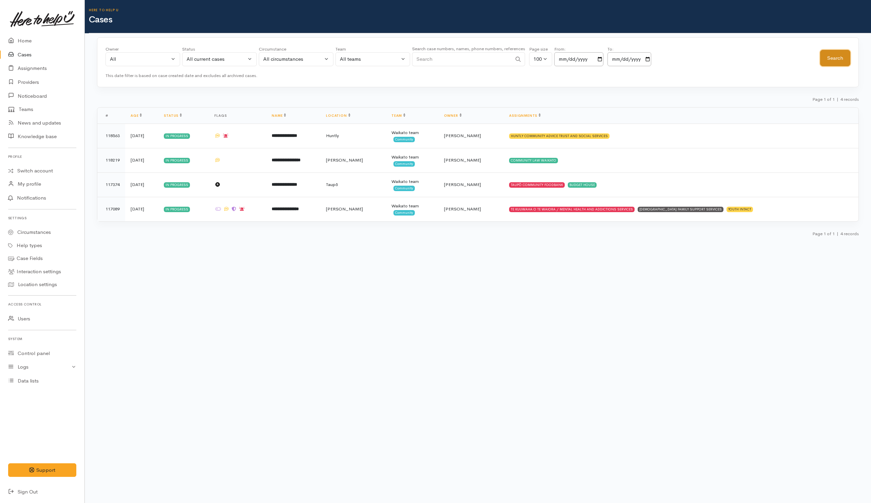
click at [836, 60] on button "Search" at bounding box center [835, 58] width 30 height 17
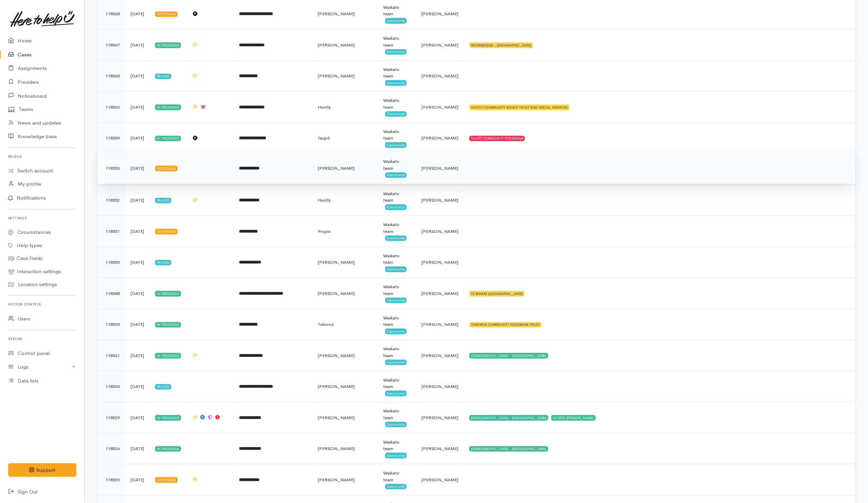
scroll to position [305, 0]
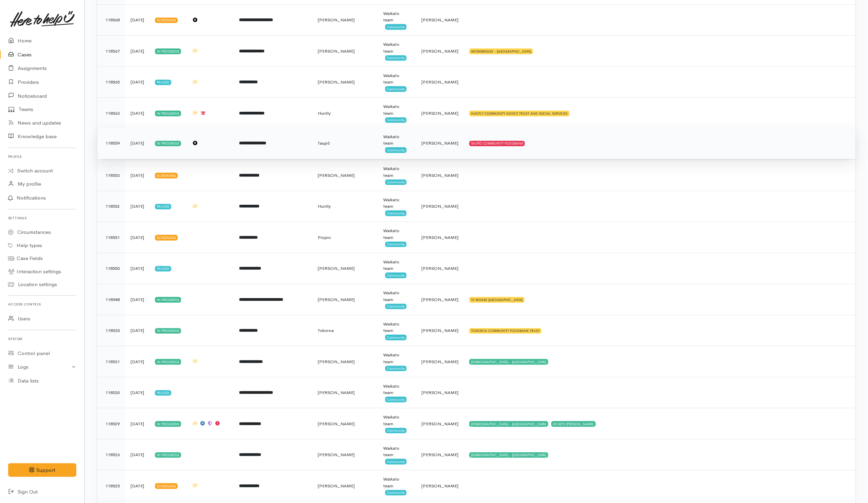
click at [579, 153] on td "TAUPŌ COMMUNITY FOODBANK" at bounding box center [660, 142] width 392 height 31
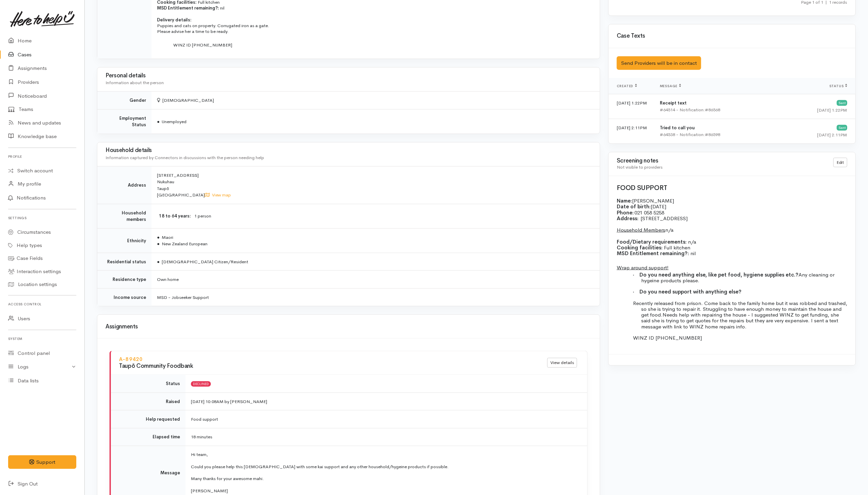
scroll to position [559, 0]
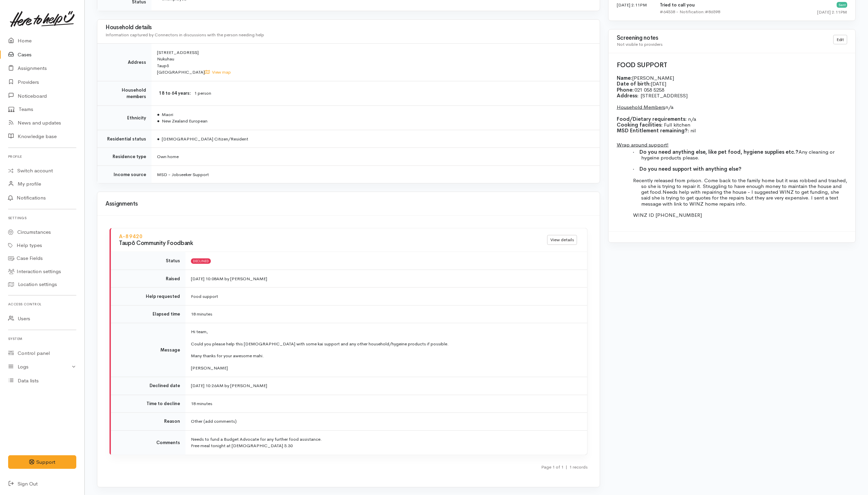
click at [230, 199] on div "Assignments" at bounding box center [348, 204] width 486 height 11
click at [212, 442] on td "Needs to fund a Budget Advocate for any further food assistance. Free meal toni…" at bounding box center [386, 442] width 402 height 24
click at [525, 192] on div "Assignments A-89420 Taupō Community Foodbank View details Status Declined Raise…" at bounding box center [348, 340] width 503 height 296
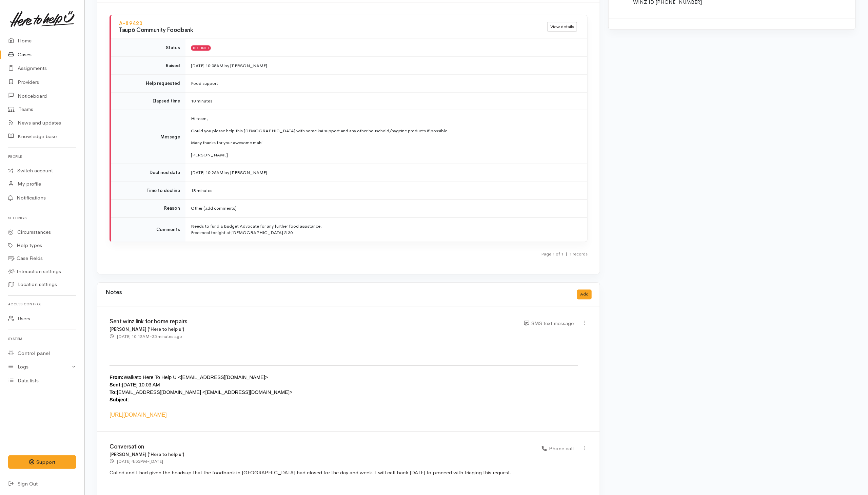
scroll to position [870, 0]
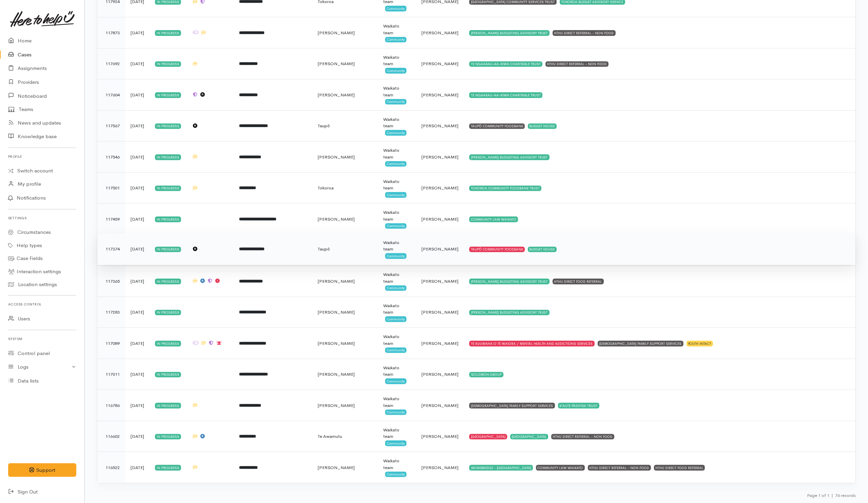
scroll to position [2012, 0]
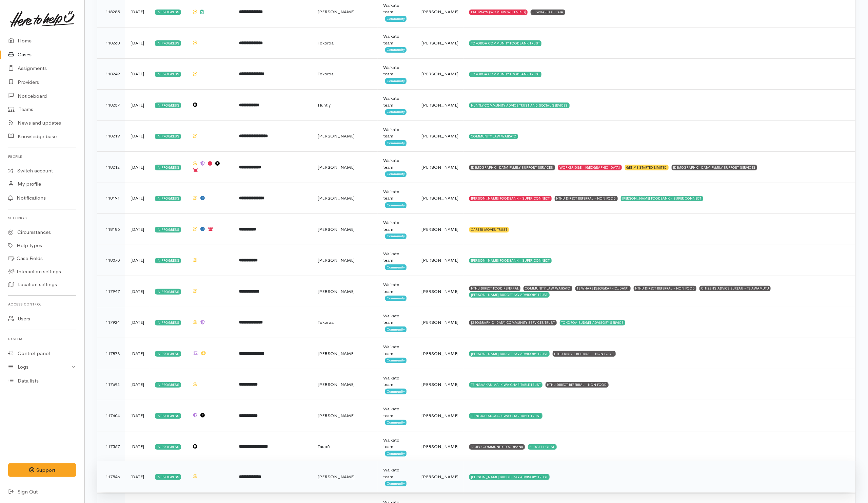
scroll to position [1933, 0]
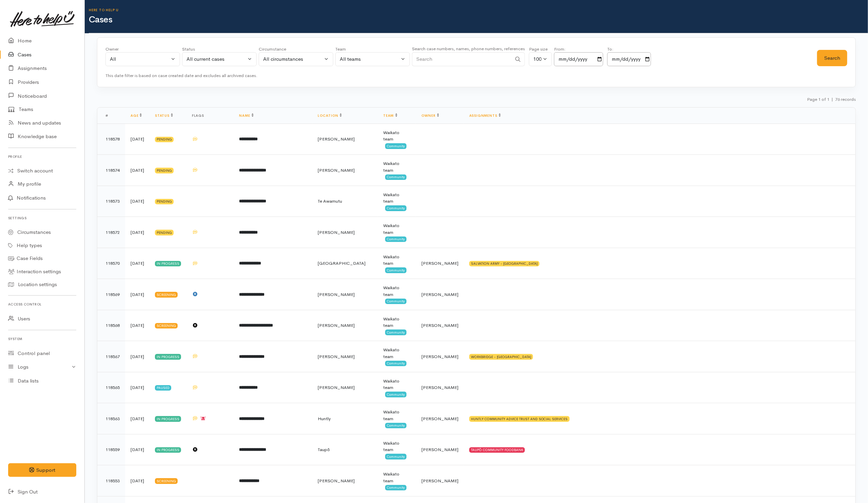
click at [439, 61] on input "Search" at bounding box center [462, 59] width 100 height 14
paste input "64211666906."
drag, startPoint x: 422, startPoint y: 58, endPoint x: 399, endPoint y: 59, distance: 23.4
click at [399, 59] on div "Owner All My cases [PERSON_NAME] ('Here to help u') [PERSON_NAME] ('Here to hel…" at bounding box center [461, 58] width 712 height 24
type input "211666906"
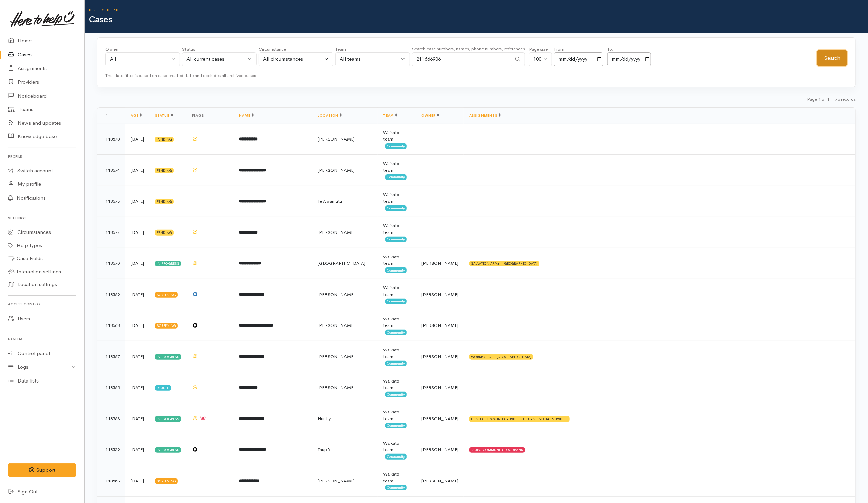
click at [821, 62] on button "Search" at bounding box center [832, 58] width 30 height 17
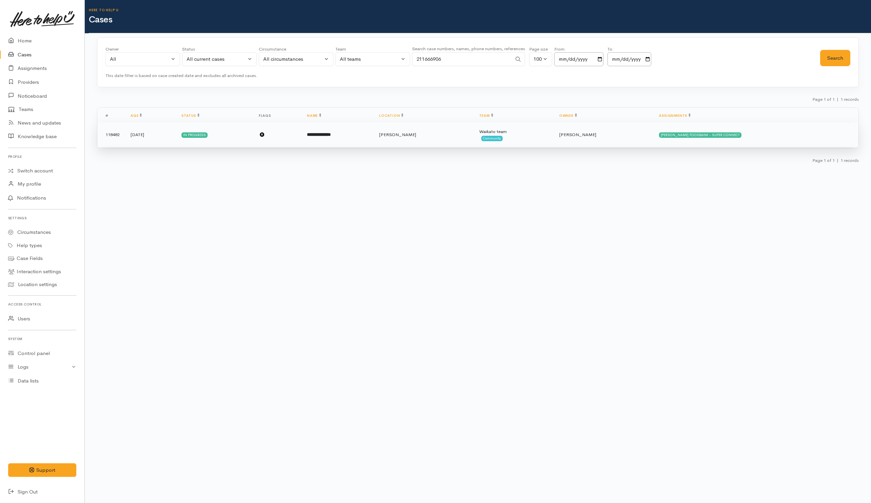
click at [784, 142] on td "HAMILTON FOODBANK - SUPER CONNECT" at bounding box center [755, 134] width 205 height 24
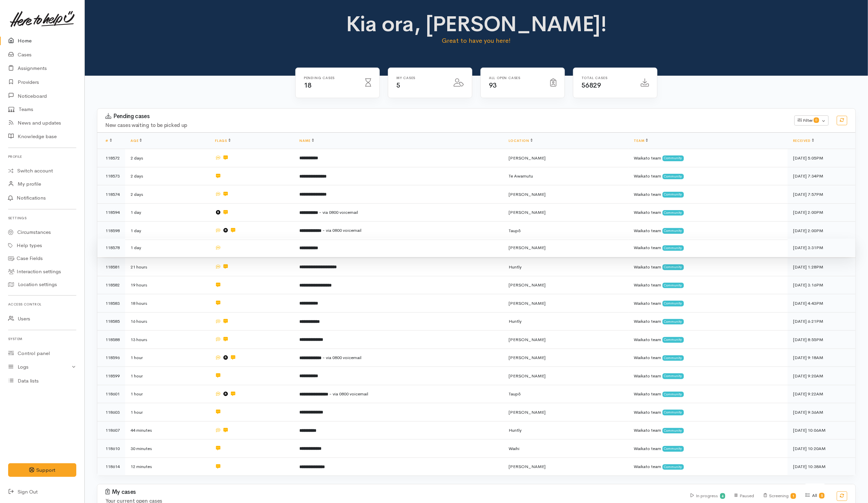
click at [273, 251] on td at bounding box center [252, 247] width 84 height 18
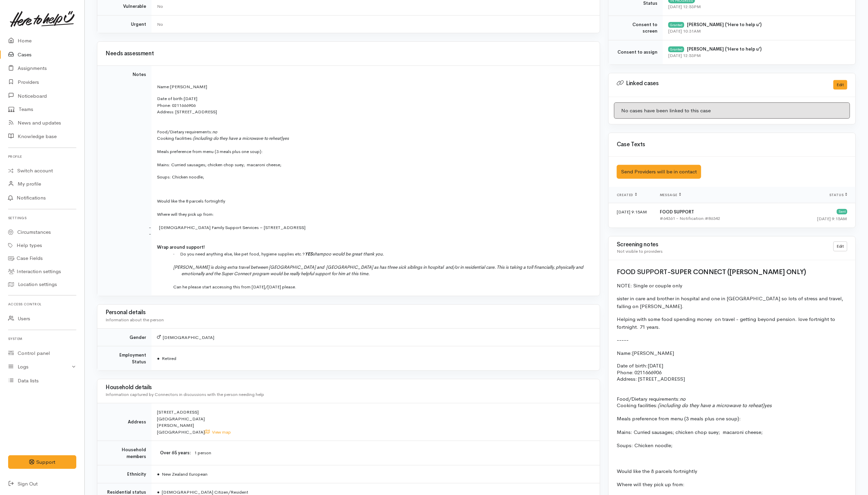
scroll to position [305, 0]
drag, startPoint x: 845, startPoint y: 139, endPoint x: 807, endPoint y: 163, distance: 45.1
drag, startPoint x: 807, startPoint y: 163, endPoint x: 263, endPoint y: 181, distance: 543.8
click at [263, 180] on p "Soups: Chicken noodle;" at bounding box center [374, 176] width 435 height 7
drag, startPoint x: 25, startPoint y: 54, endPoint x: 23, endPoint y: 60, distance: 6.3
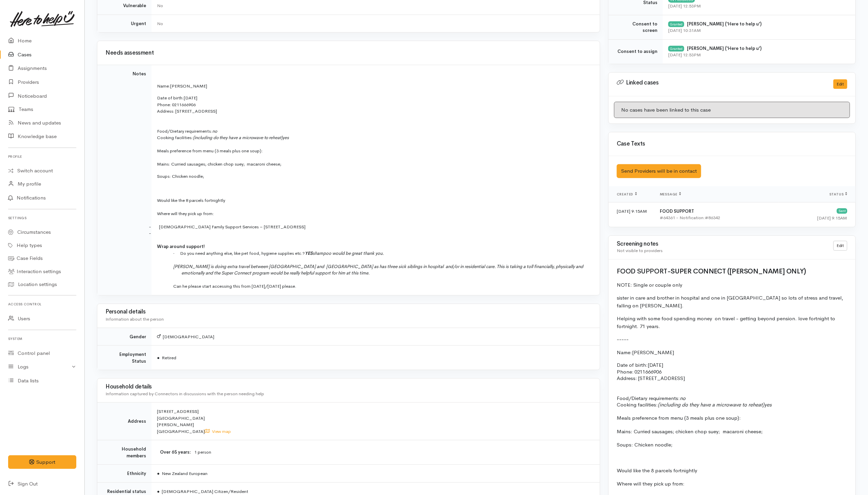
click at [25, 54] on link "Cases" at bounding box center [42, 55] width 84 height 14
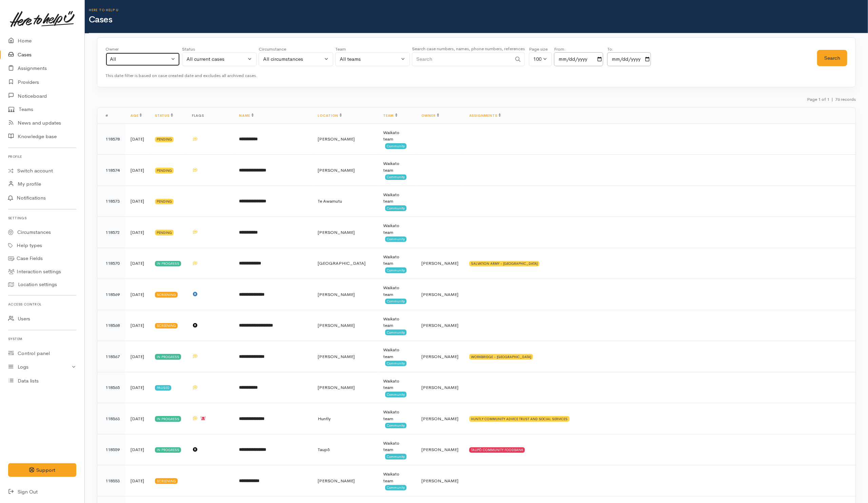
click at [167, 62] on div "All" at bounding box center [140, 59] width 60 height 8
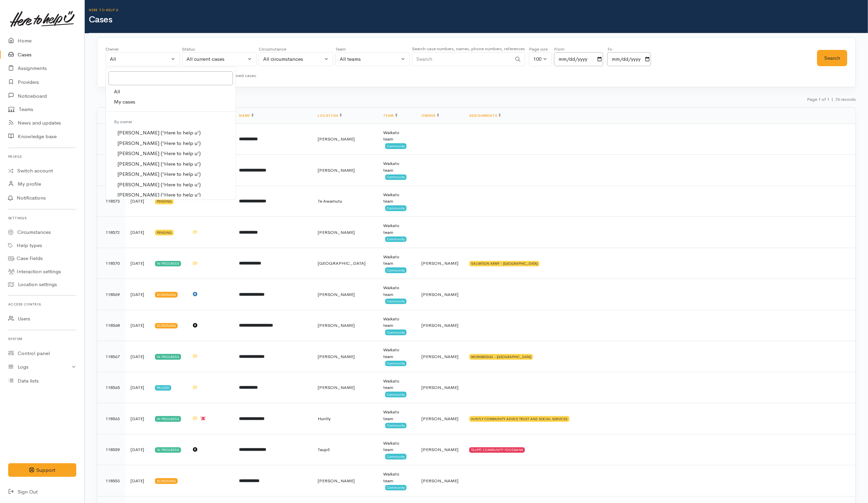
drag, startPoint x: 120, startPoint y: 101, endPoint x: 268, endPoint y: 101, distance: 147.8
click at [120, 101] on span "My cases" at bounding box center [124, 102] width 21 height 8
select select "202"
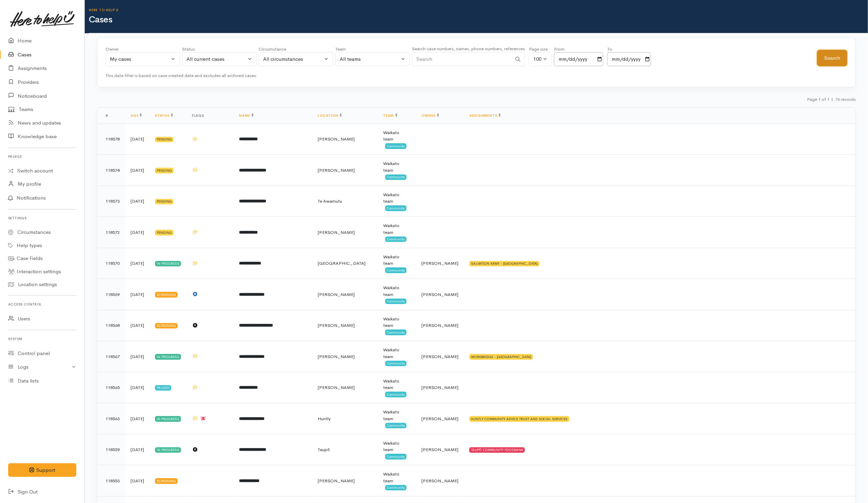
click at [830, 56] on button "Search" at bounding box center [832, 58] width 30 height 17
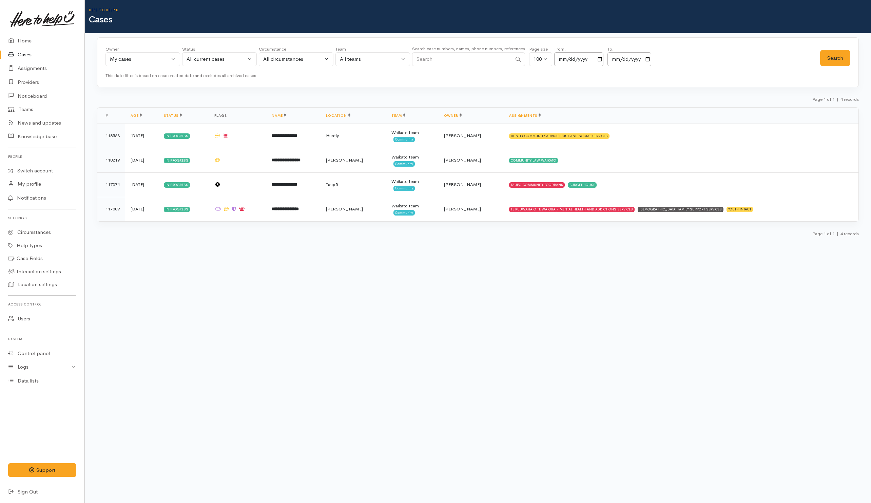
click at [410, 278] on body "Support Feedback I've got something to say" at bounding box center [435, 251] width 871 height 503
click at [32, 107] on link "Teams" at bounding box center [42, 109] width 84 height 13
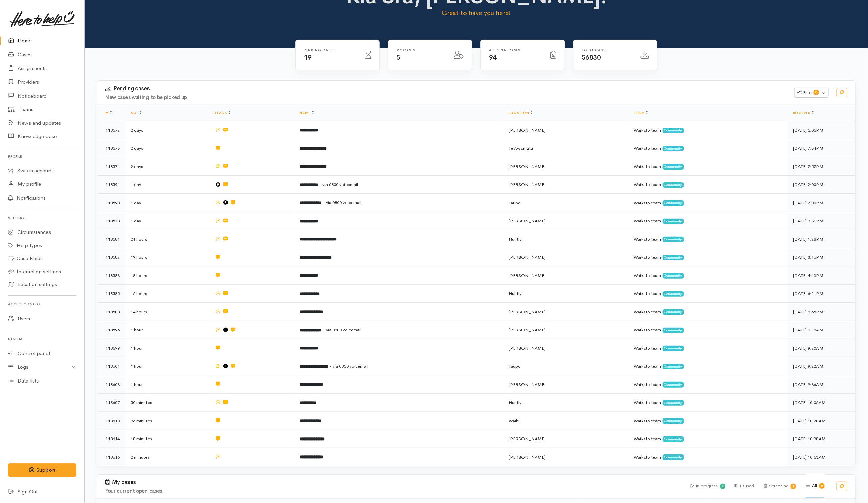
scroll to position [51, 0]
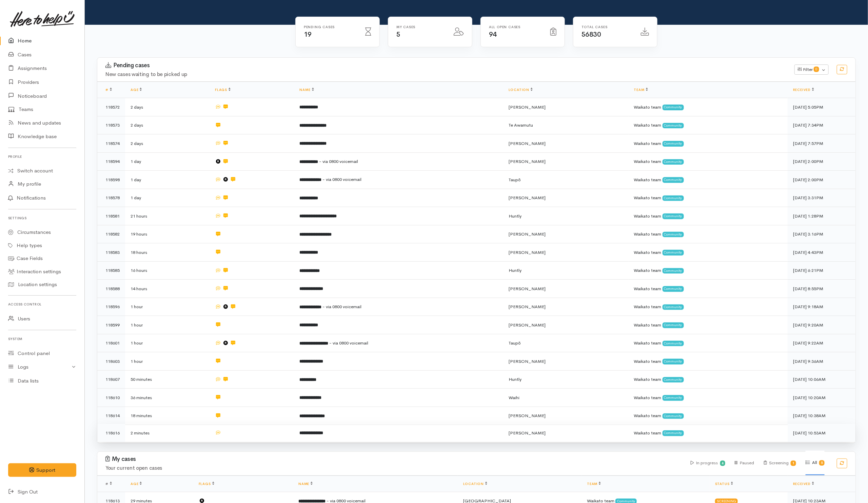
click at [271, 432] on td at bounding box center [252, 433] width 84 height 18
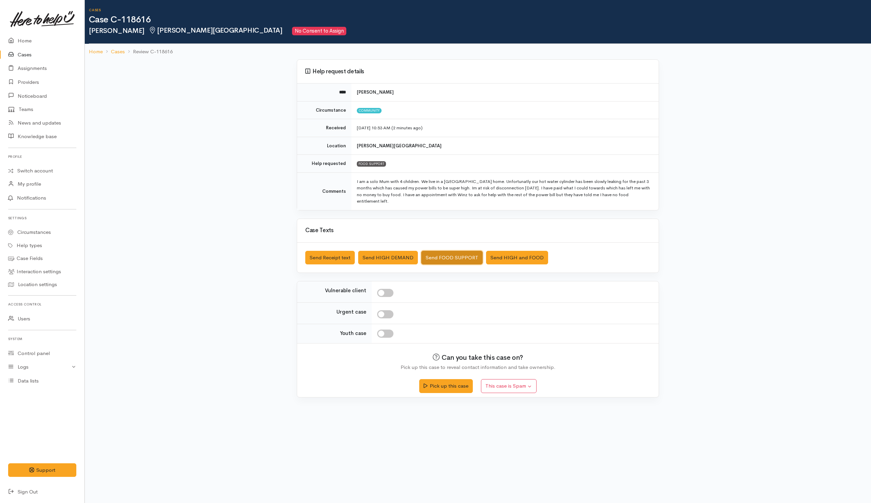
click at [438, 259] on button "Send FOOD SUPPORT" at bounding box center [451, 258] width 61 height 14
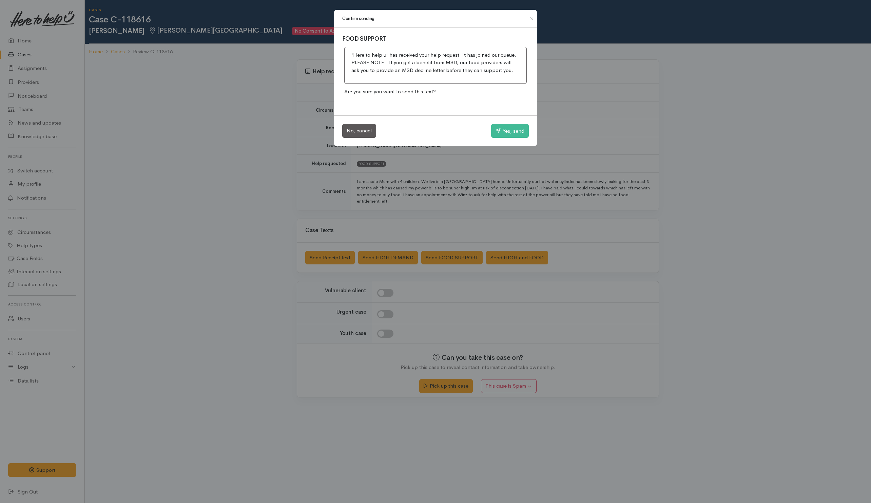
click at [511, 123] on div "No, cancel Yes, send" at bounding box center [435, 130] width 203 height 31
click at [509, 130] on button "Yes, send" at bounding box center [510, 131] width 38 height 14
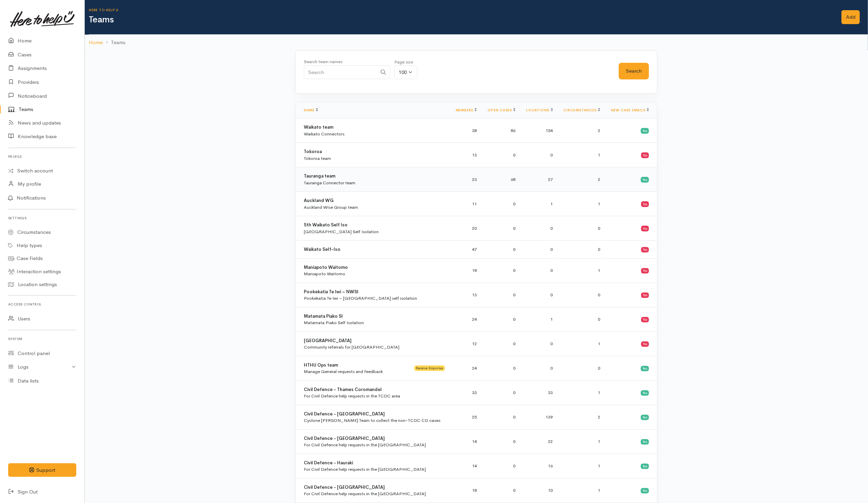
click at [332, 182] on div "Tauranga Connector team" at bounding box center [330, 182] width 52 height 7
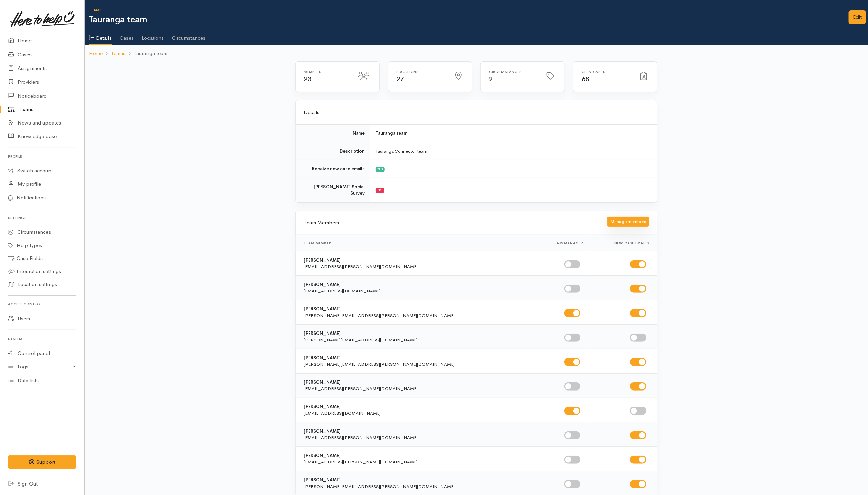
click at [628, 217] on button "Manage members" at bounding box center [628, 222] width 42 height 10
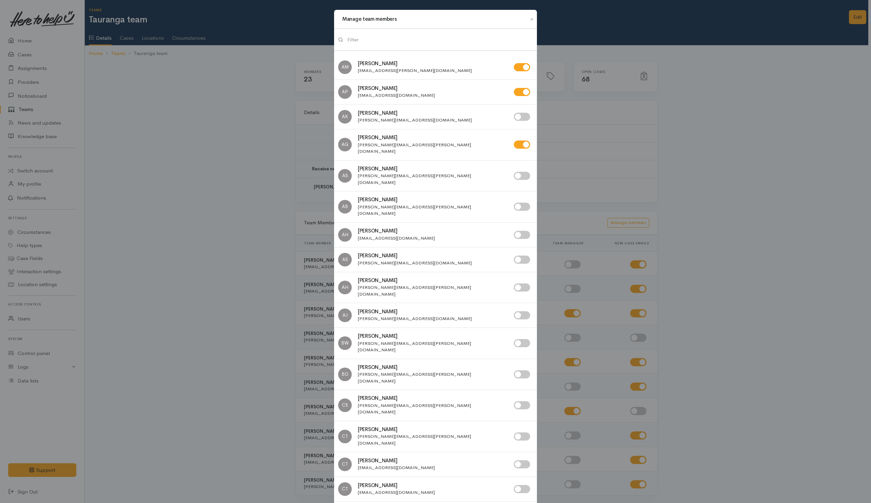
click at [419, 38] on input "search" at bounding box center [439, 40] width 185 height 14
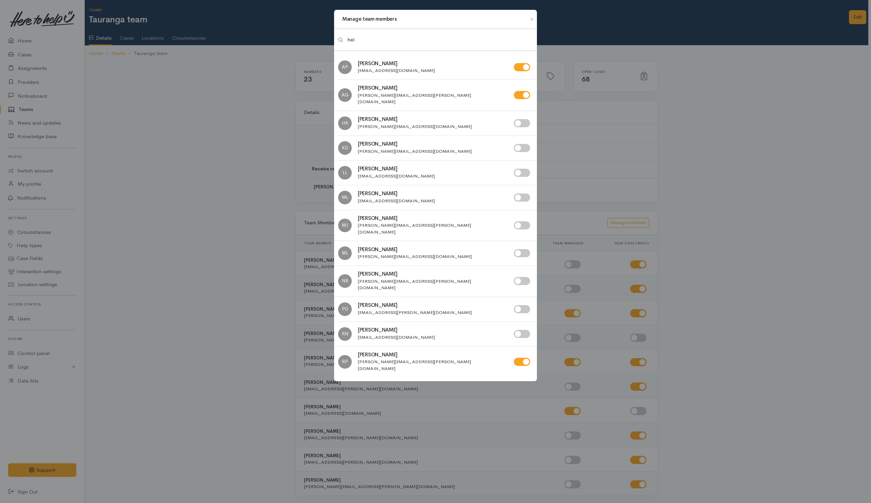
type input "hel"
click at [523, 119] on input "checkbox" at bounding box center [522, 123] width 16 height 8
checkbox input "true"
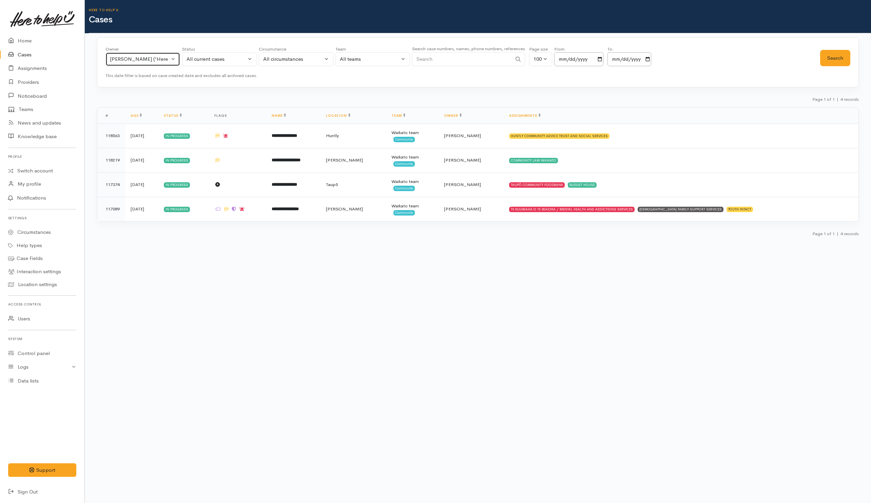
click at [170, 61] on button "[PERSON_NAME] ('Here to help u')" at bounding box center [142, 59] width 75 height 14
type input "rach"
click at [185, 103] on span "[PERSON_NAME] ('Here to help u')" at bounding box center [158, 104] width 83 height 8
select select "1612"
drag, startPoint x: 838, startPoint y: 59, endPoint x: 843, endPoint y: 60, distance: 5.2
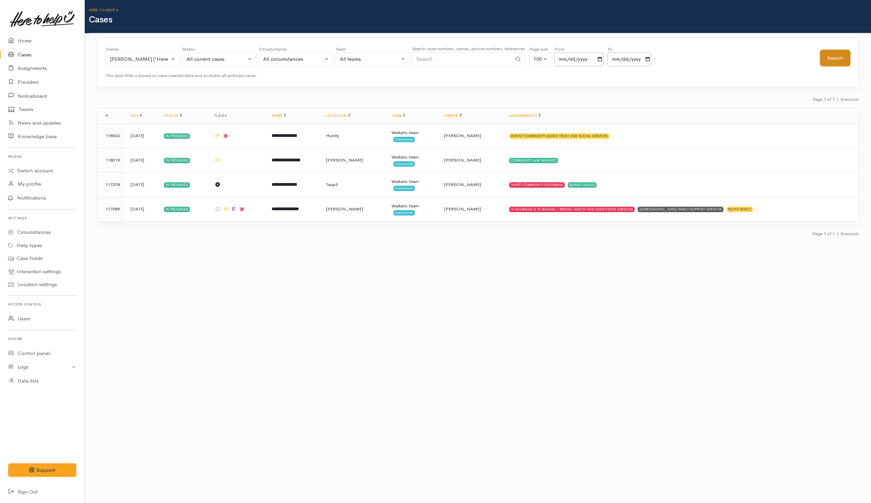
click at [840, 60] on button "Search" at bounding box center [835, 58] width 30 height 17
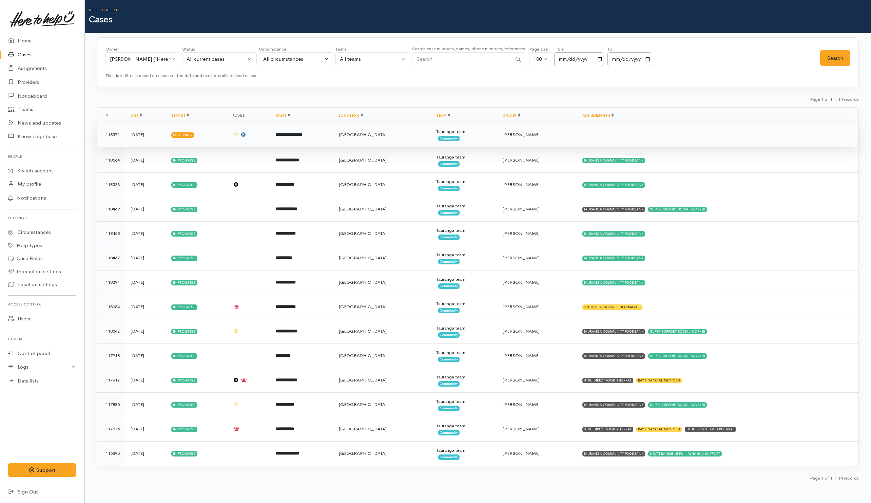
click at [620, 132] on td at bounding box center [717, 134] width 281 height 24
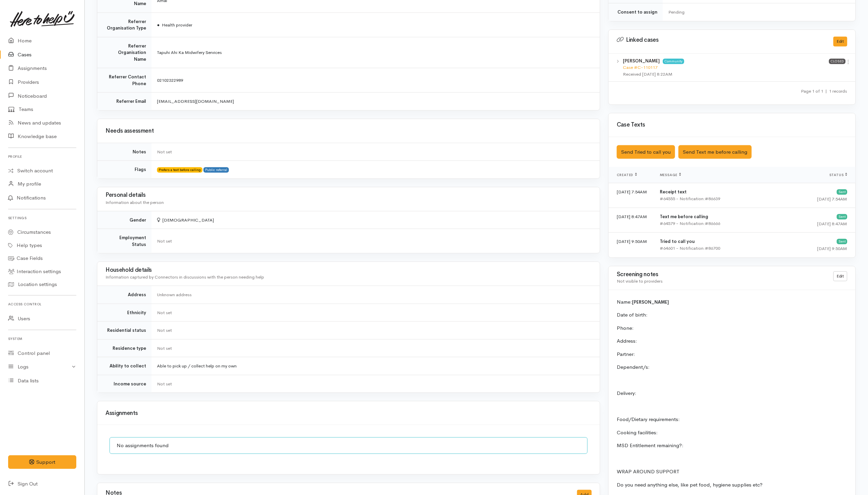
scroll to position [375, 0]
